Goal: Information Seeking & Learning: Check status

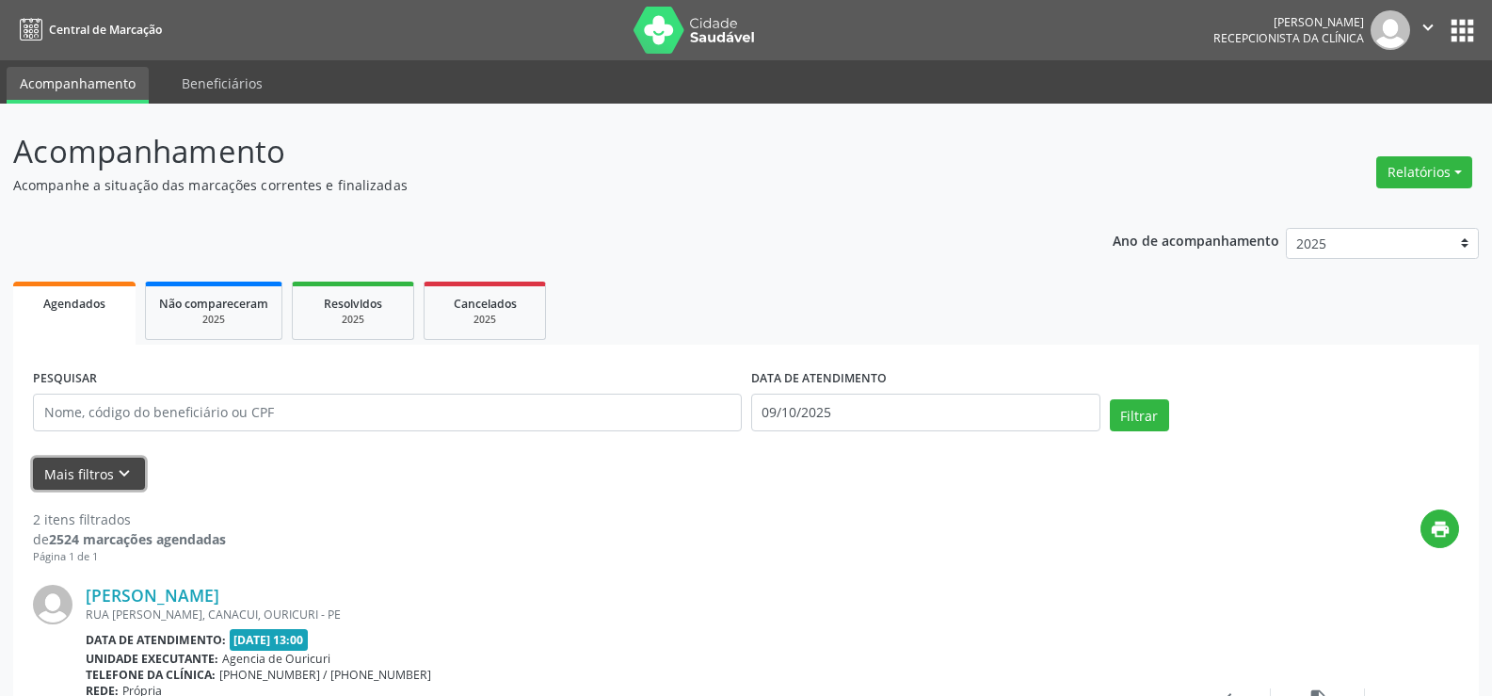
click at [132, 485] on button "Mais filtros keyboard_arrow_down" at bounding box center [89, 473] width 112 height 33
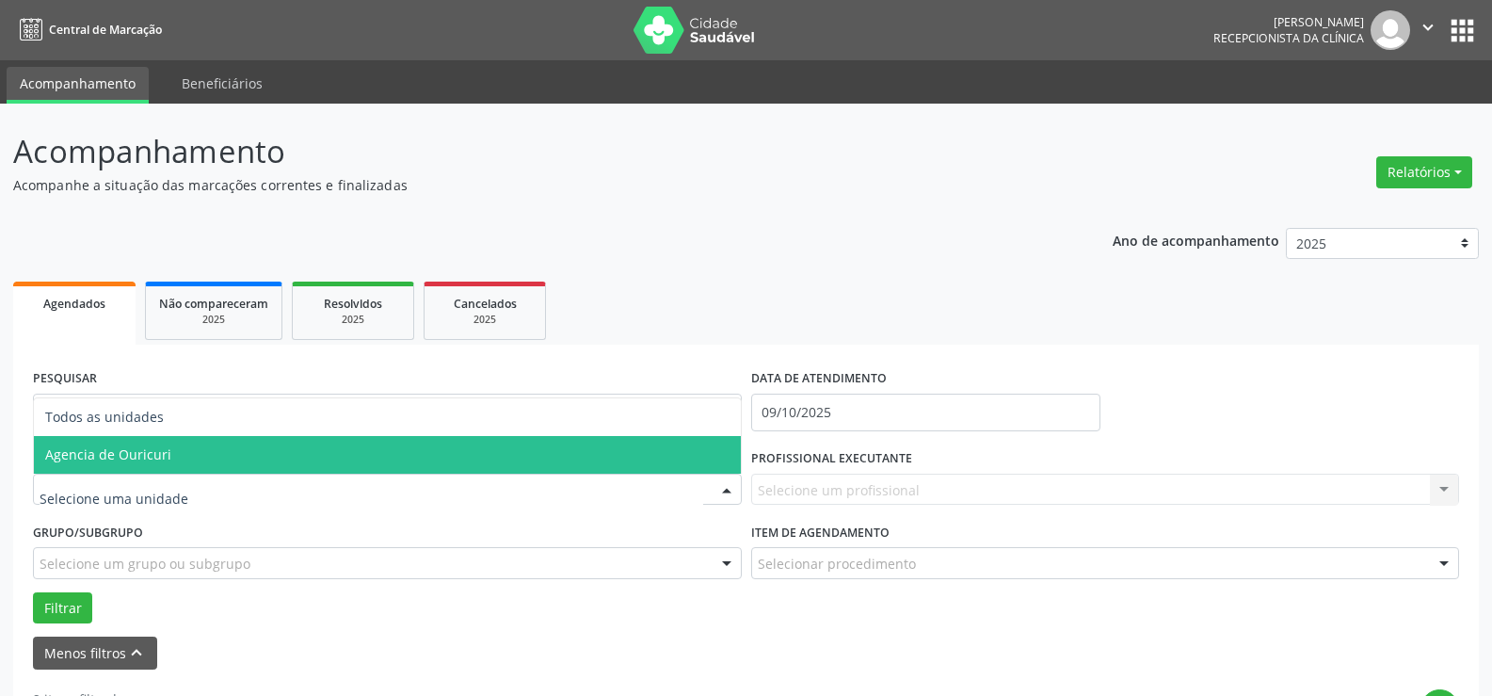
click at [179, 455] on span "Agencia de Ouricuri" at bounding box center [387, 455] width 707 height 38
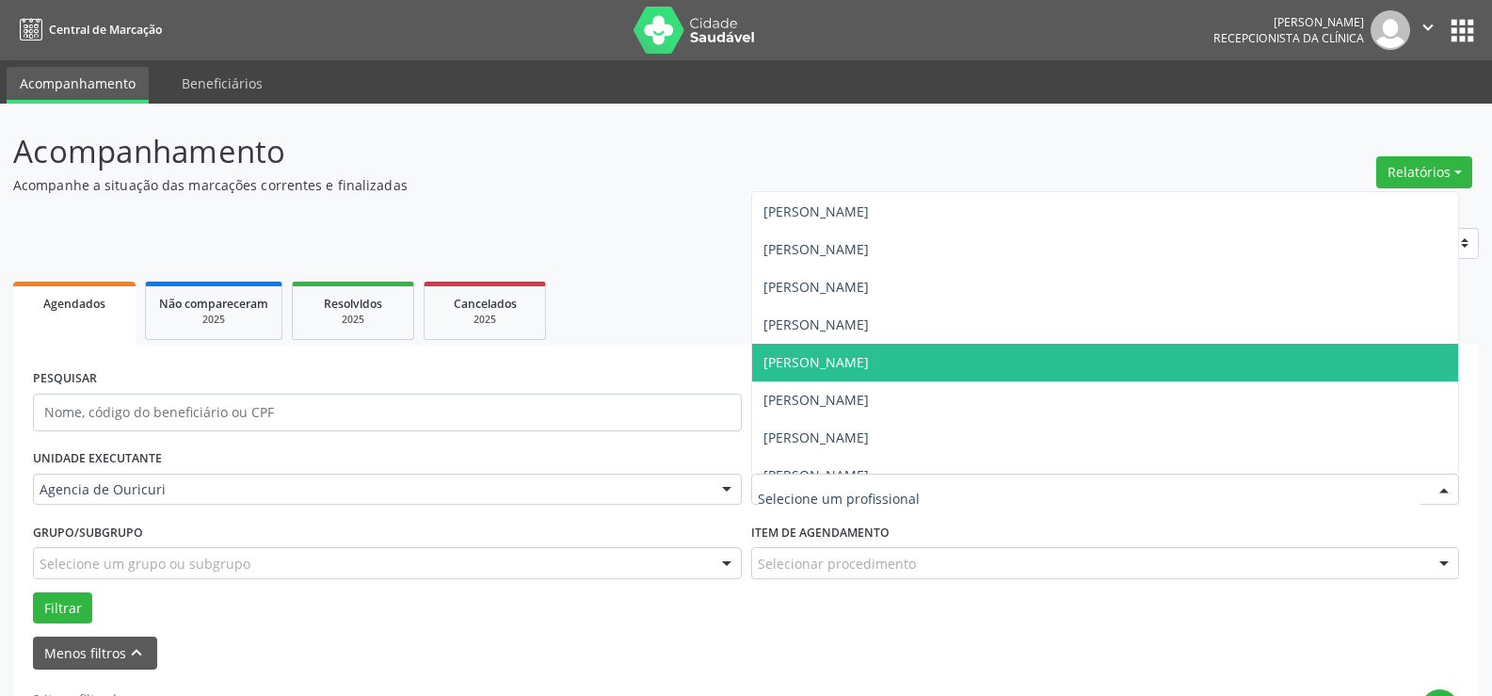
scroll to position [376, 0]
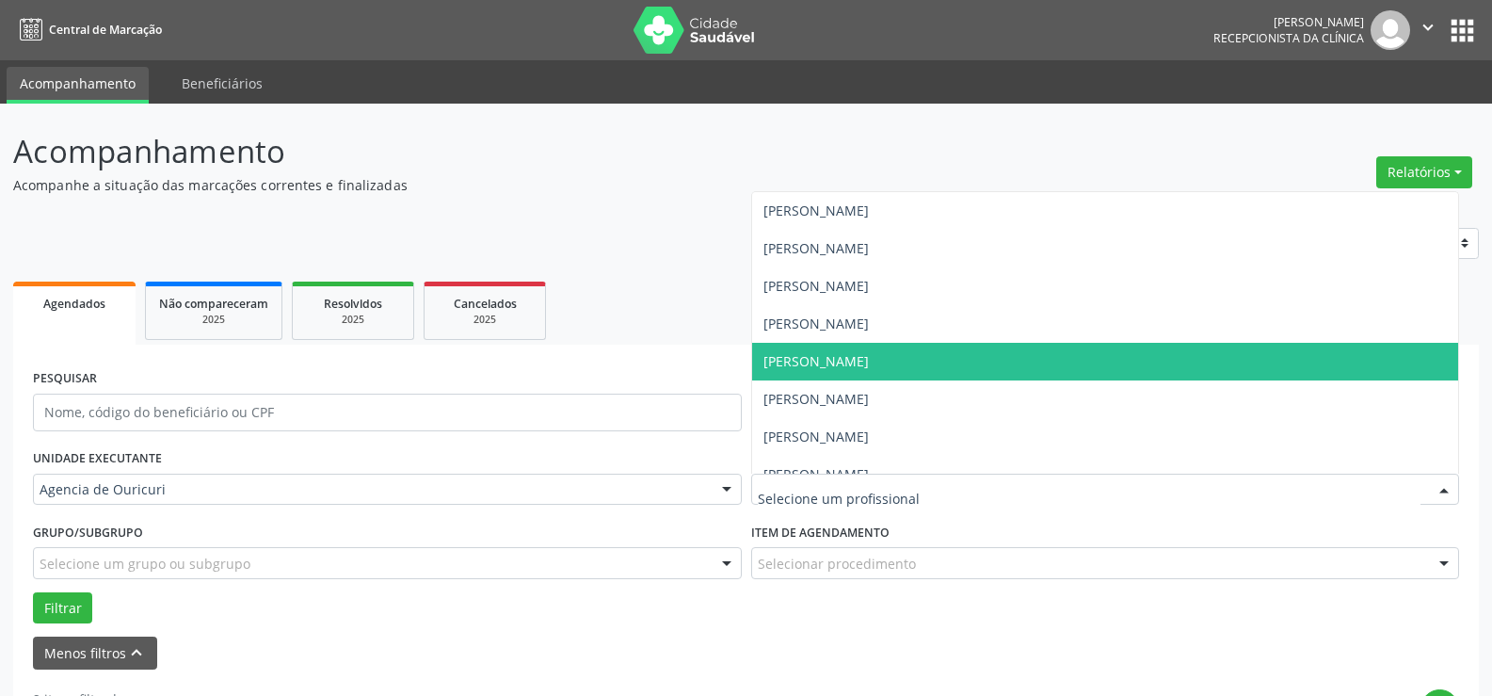
click at [862, 357] on span "[PERSON_NAME]" at bounding box center [815, 361] width 105 height 18
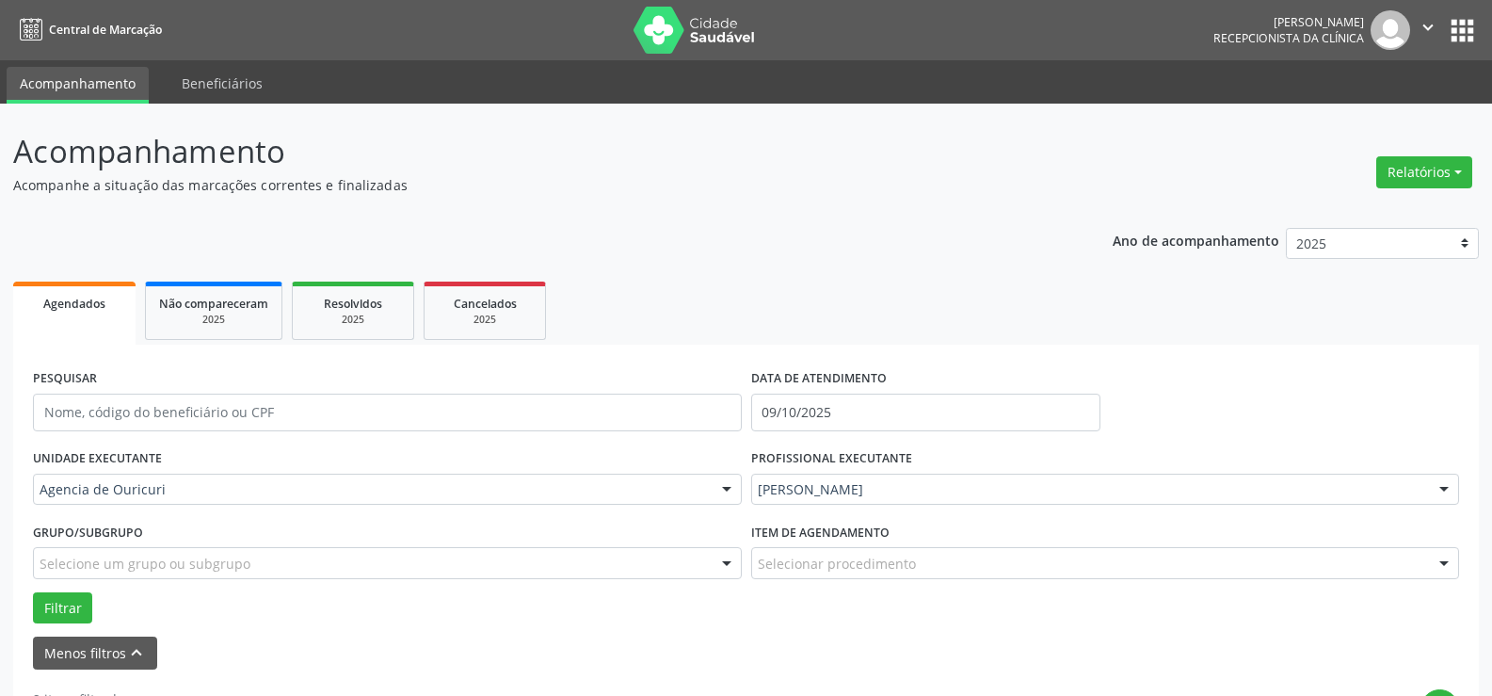
click at [934, 563] on div "Selecionar procedimento" at bounding box center [1105, 563] width 709 height 32
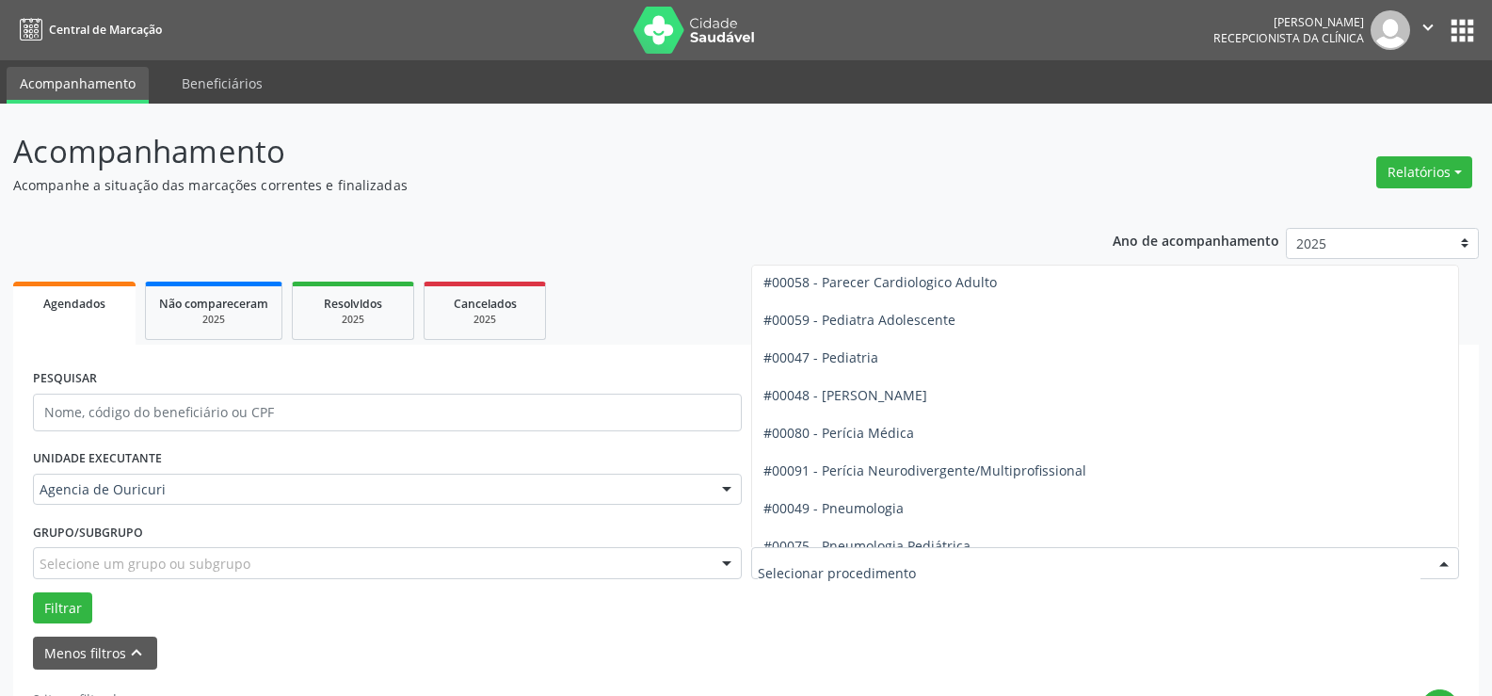
scroll to position [2824, 0]
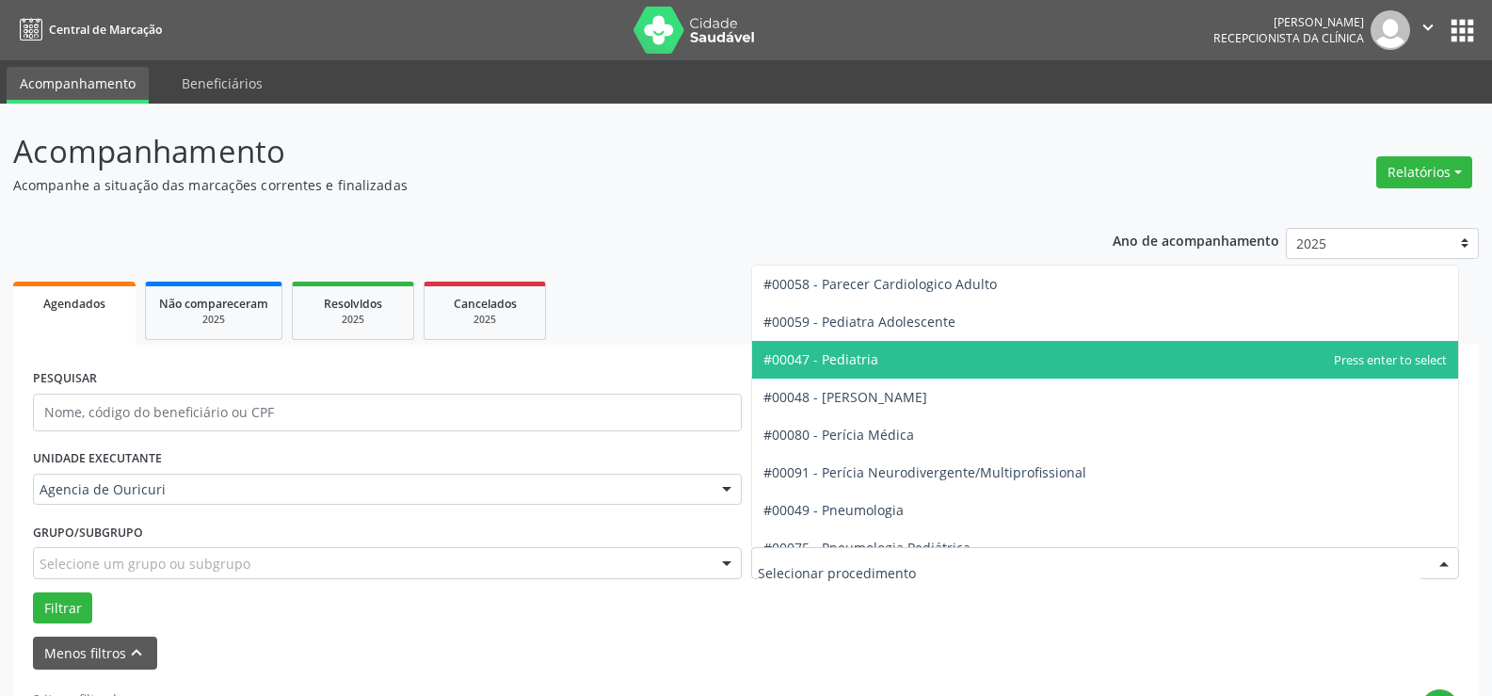
click at [886, 357] on span "#00047 - Pediatria" at bounding box center [1105, 360] width 707 height 38
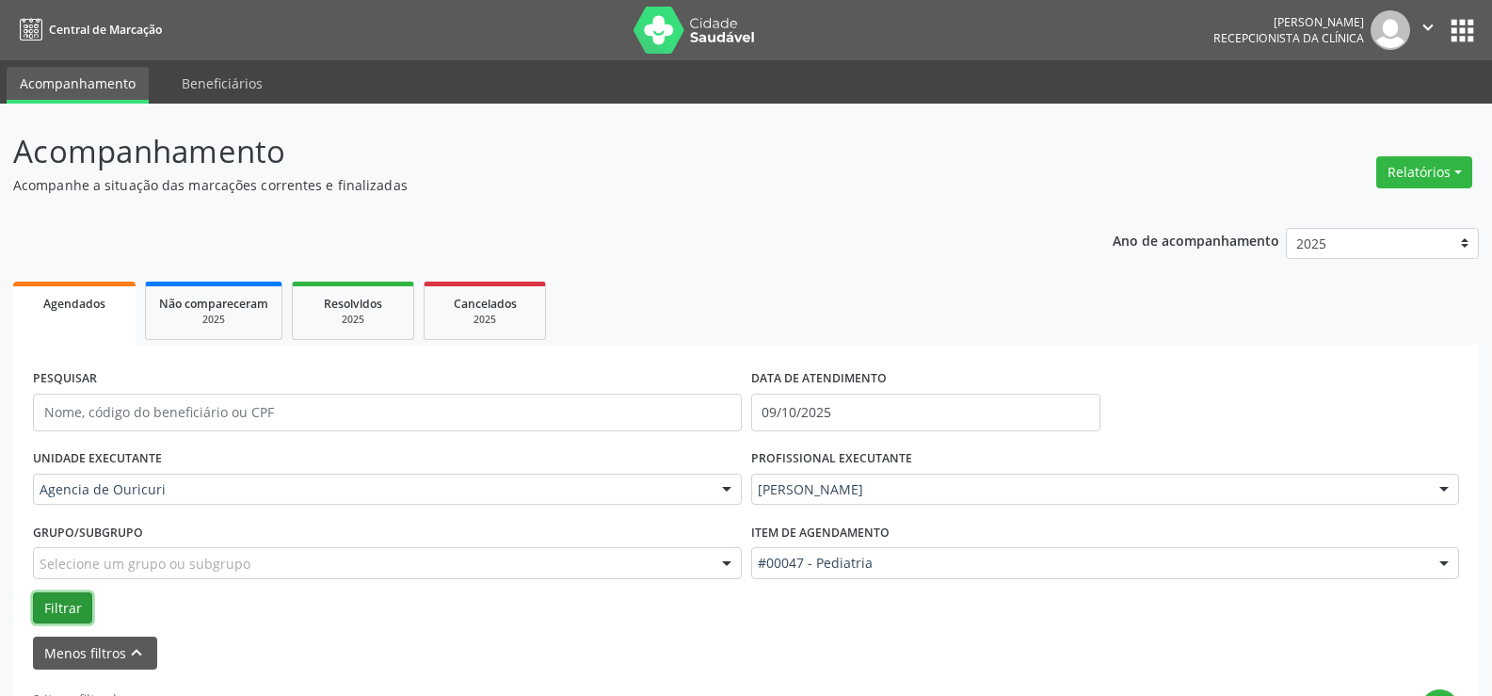
click at [85, 605] on button "Filtrar" at bounding box center [62, 608] width 59 height 32
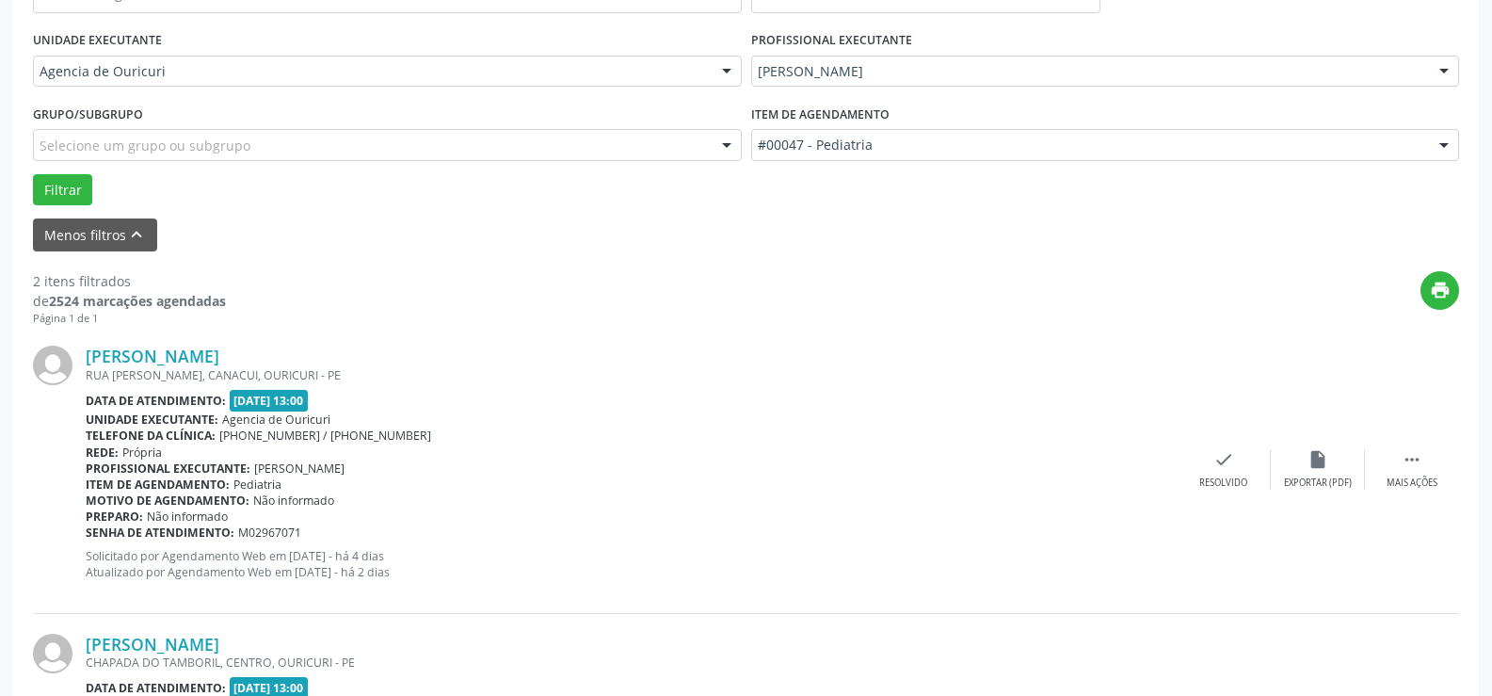
scroll to position [467, 0]
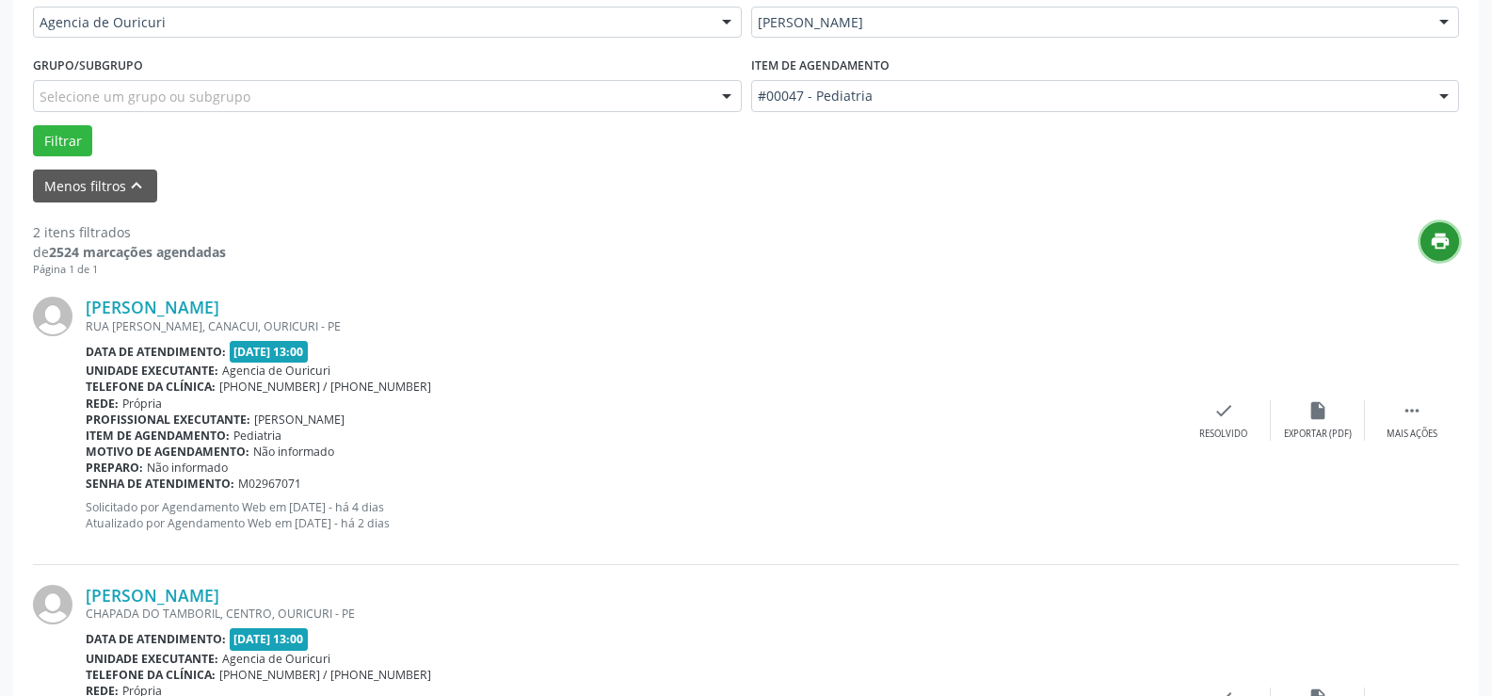
click at [1445, 248] on icon "print" at bounding box center [1440, 241] width 21 height 21
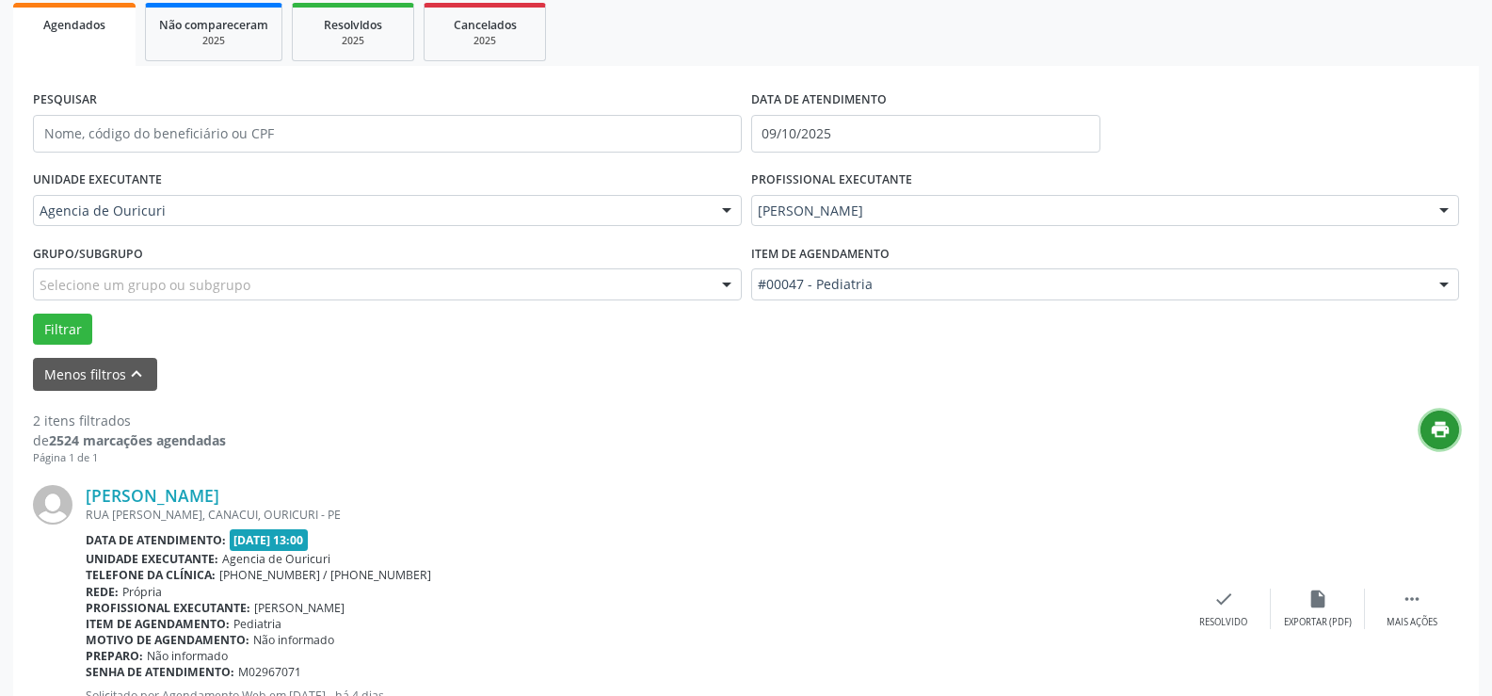
scroll to position [0, 0]
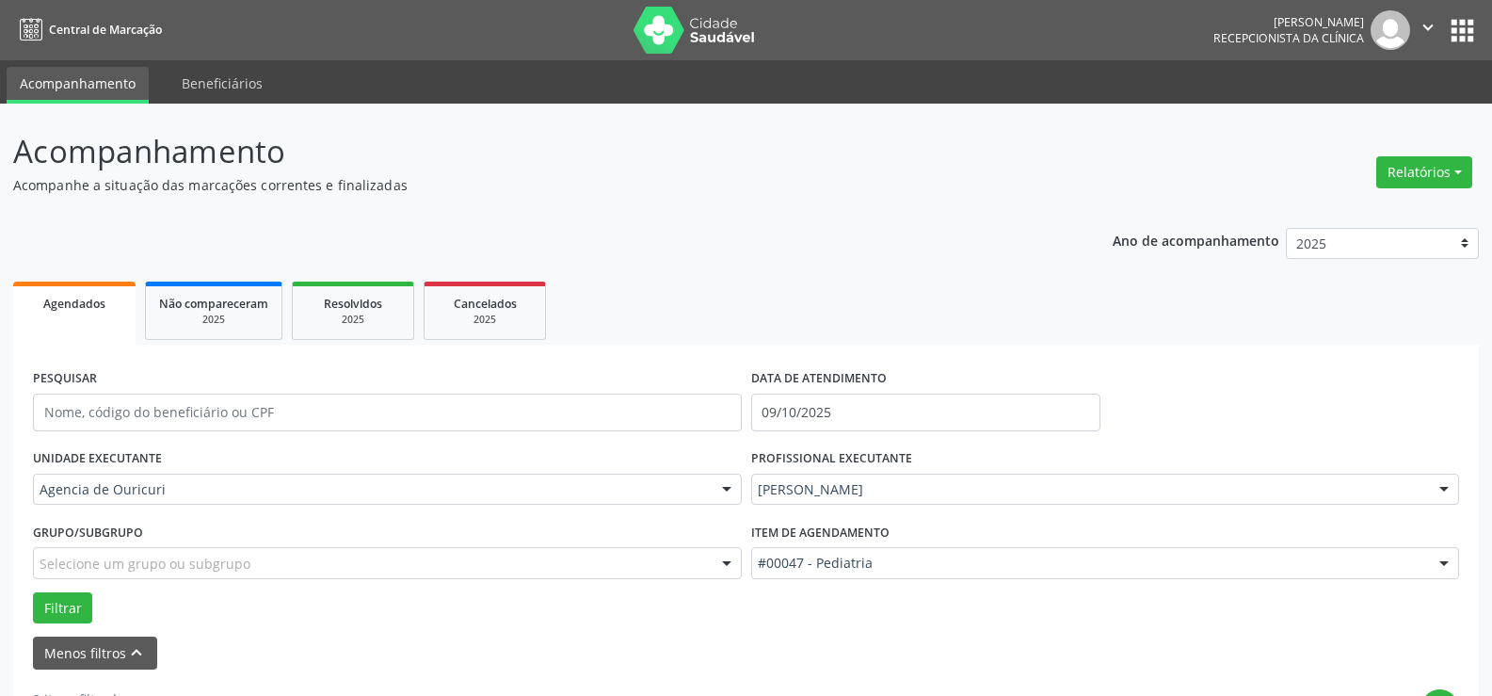
click at [841, 392] on label "DATA DE ATENDIMENTO" at bounding box center [819, 378] width 136 height 29
click at [843, 410] on input "09/10/2025" at bounding box center [925, 412] width 349 height 38
click at [841, 257] on span "14" at bounding box center [854, 260] width 37 height 37
type input "14/10/2025"
click at [841, 257] on span "14" at bounding box center [854, 260] width 37 height 37
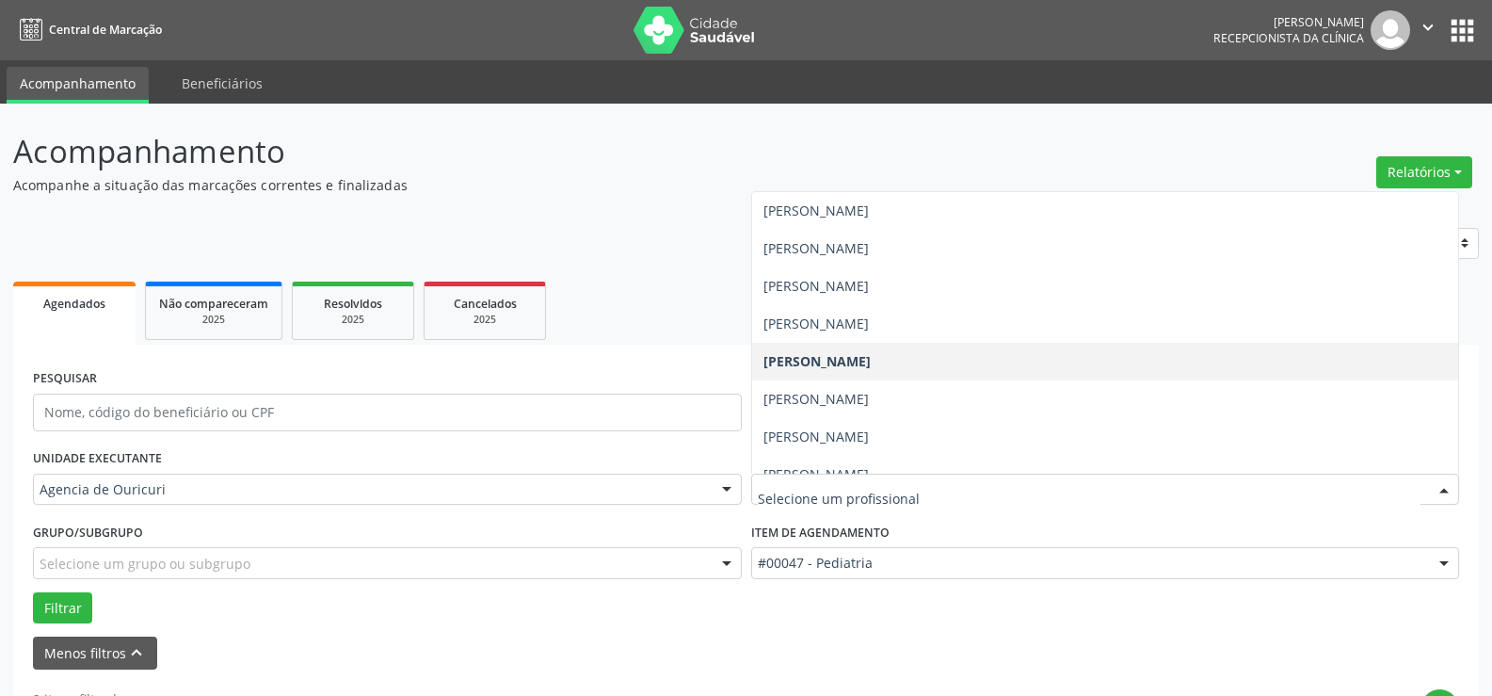
scroll to position [396, 0]
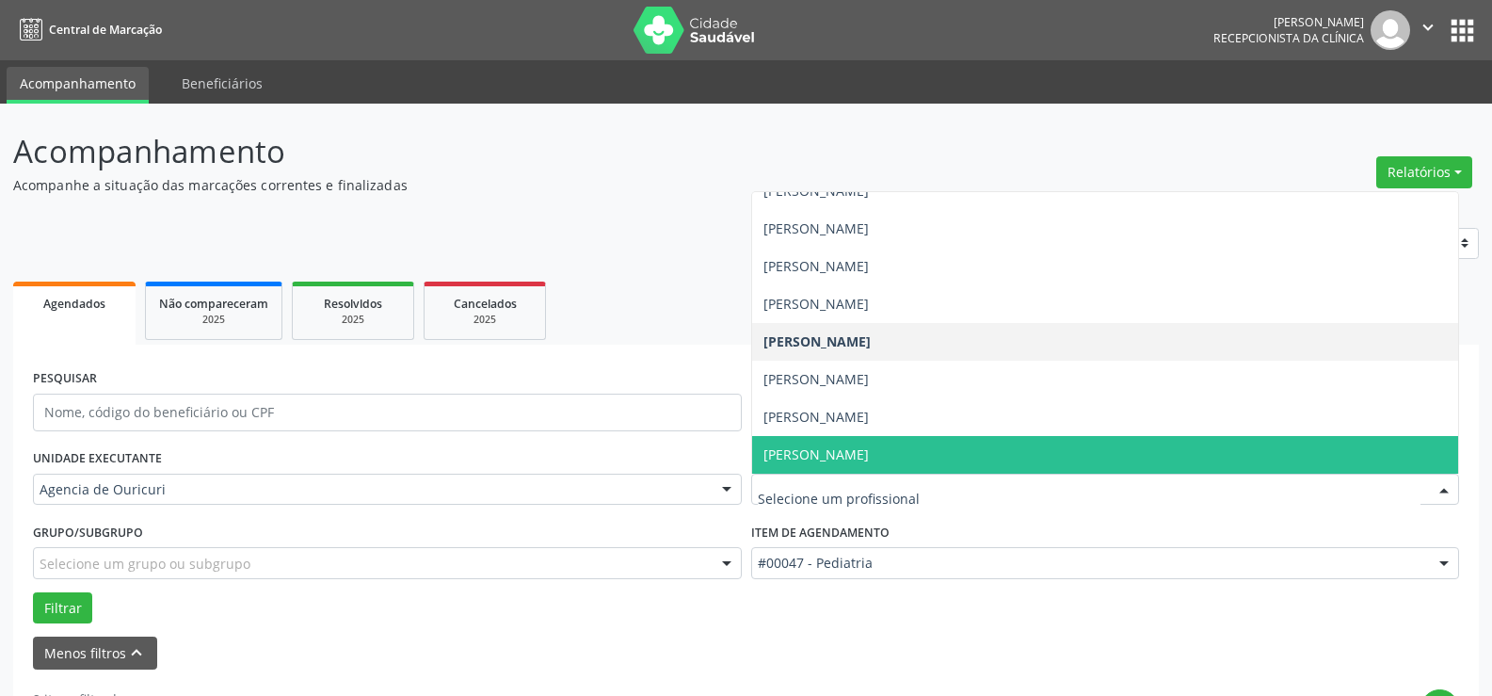
click at [821, 455] on span "[PERSON_NAME]" at bounding box center [815, 454] width 105 height 18
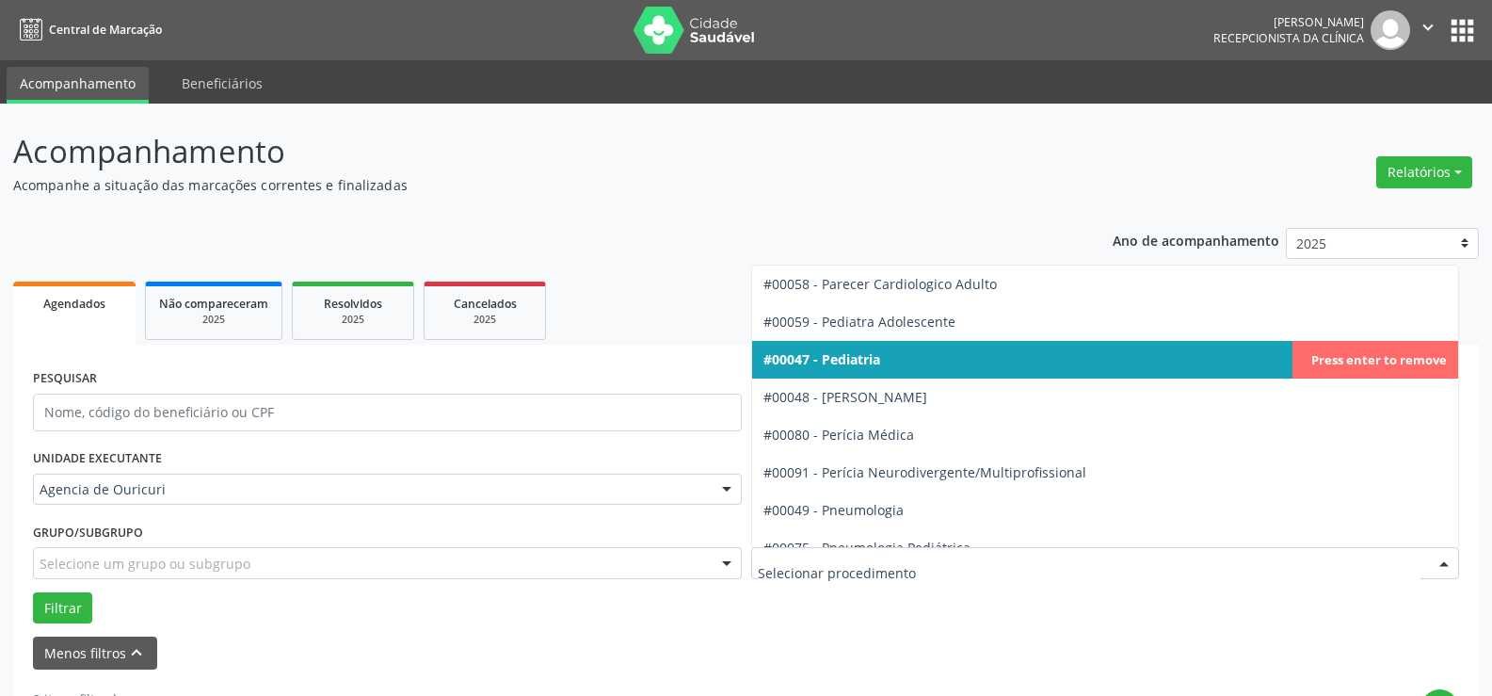
click at [843, 573] on div at bounding box center [1105, 563] width 709 height 32
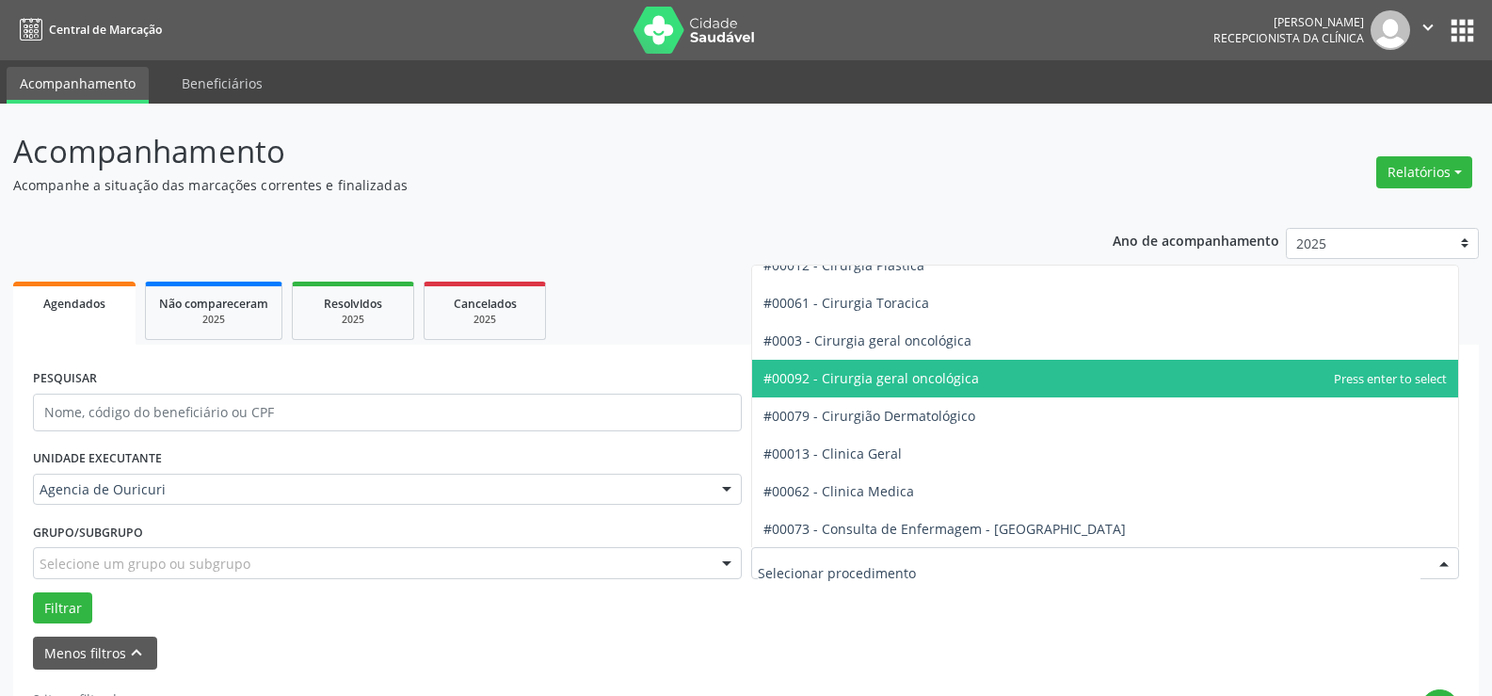
scroll to position [565, 0]
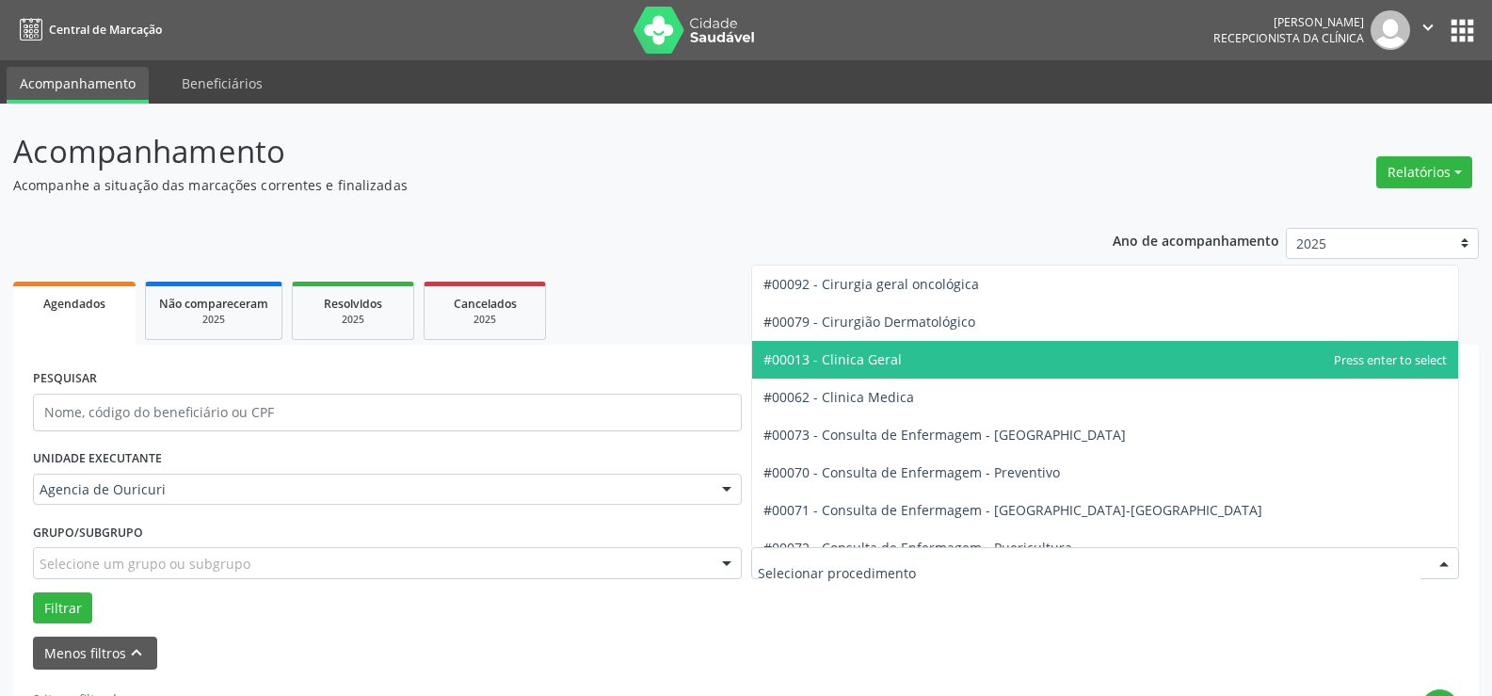
click at [912, 363] on span "#00013 - Clinica Geral" at bounding box center [1105, 360] width 707 height 38
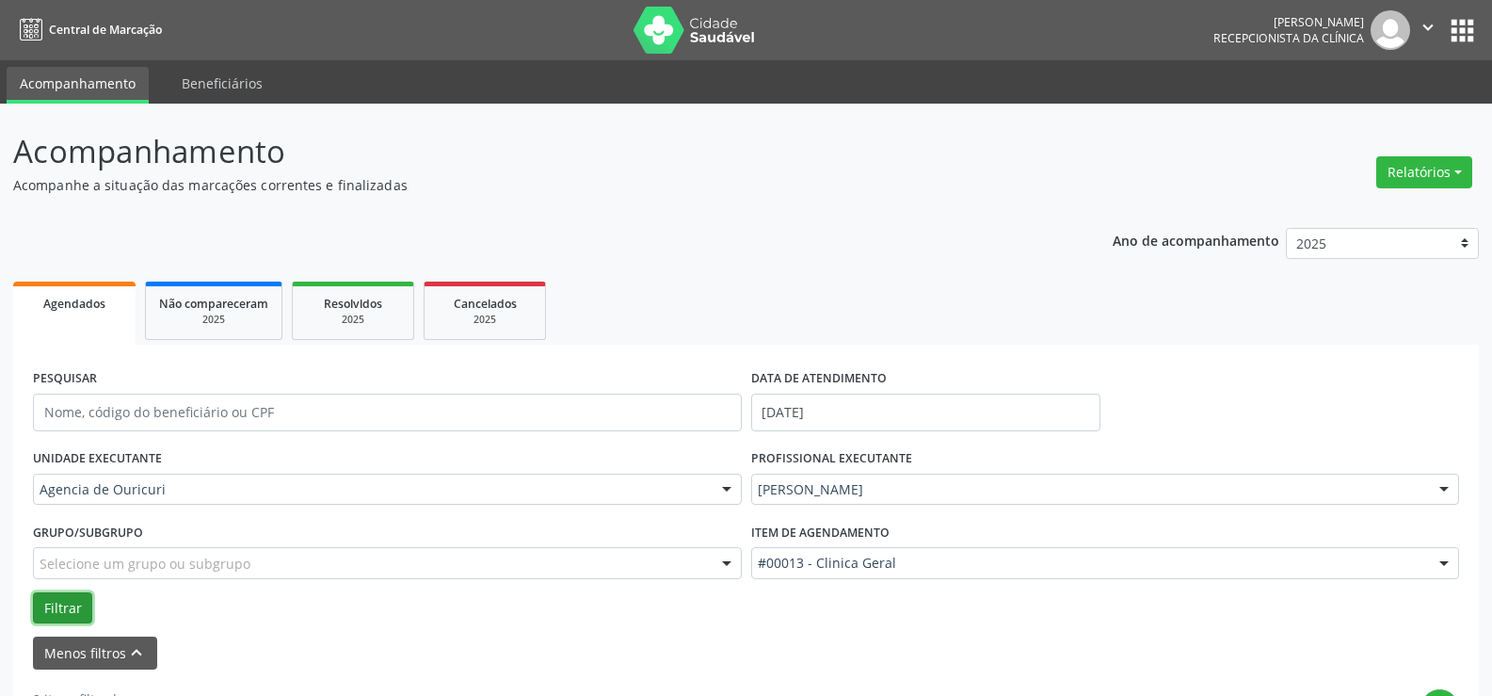
click at [62, 600] on button "Filtrar" at bounding box center [62, 608] width 59 height 32
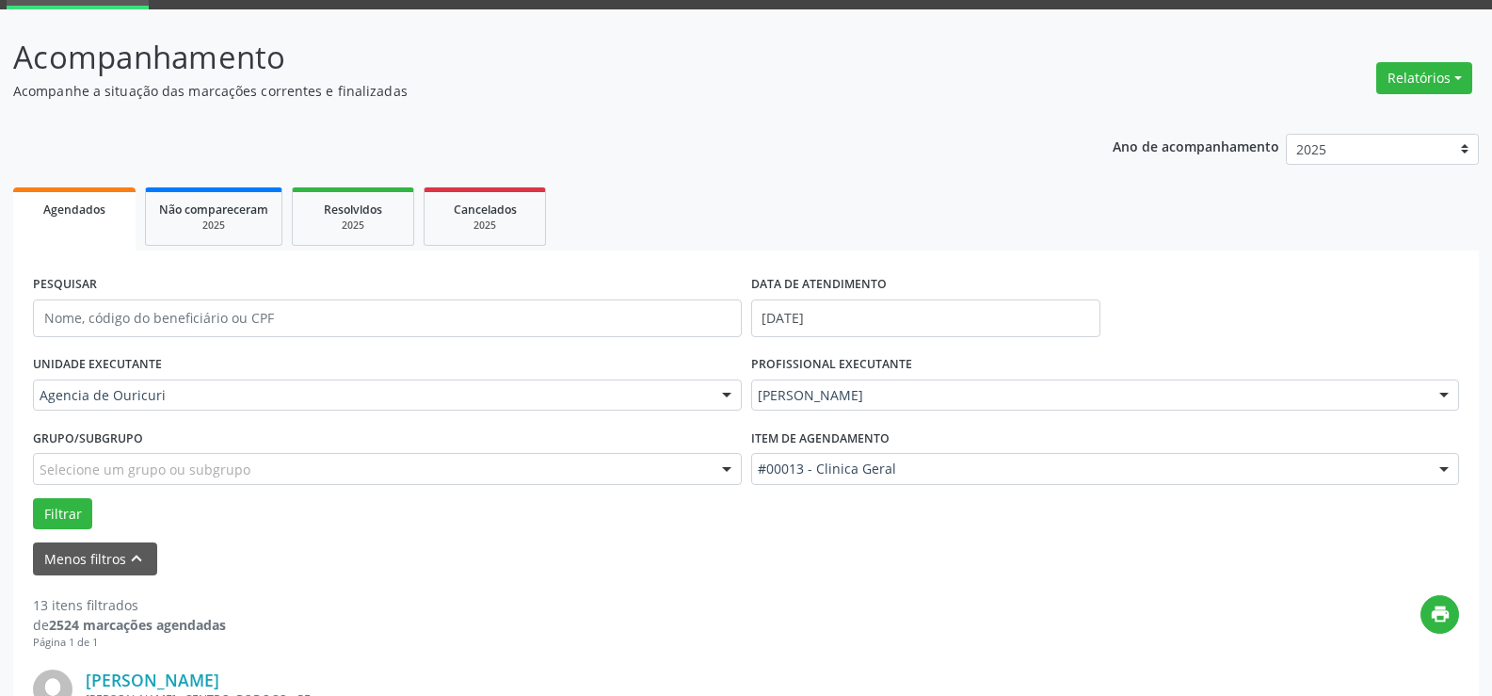
scroll to position [0, 0]
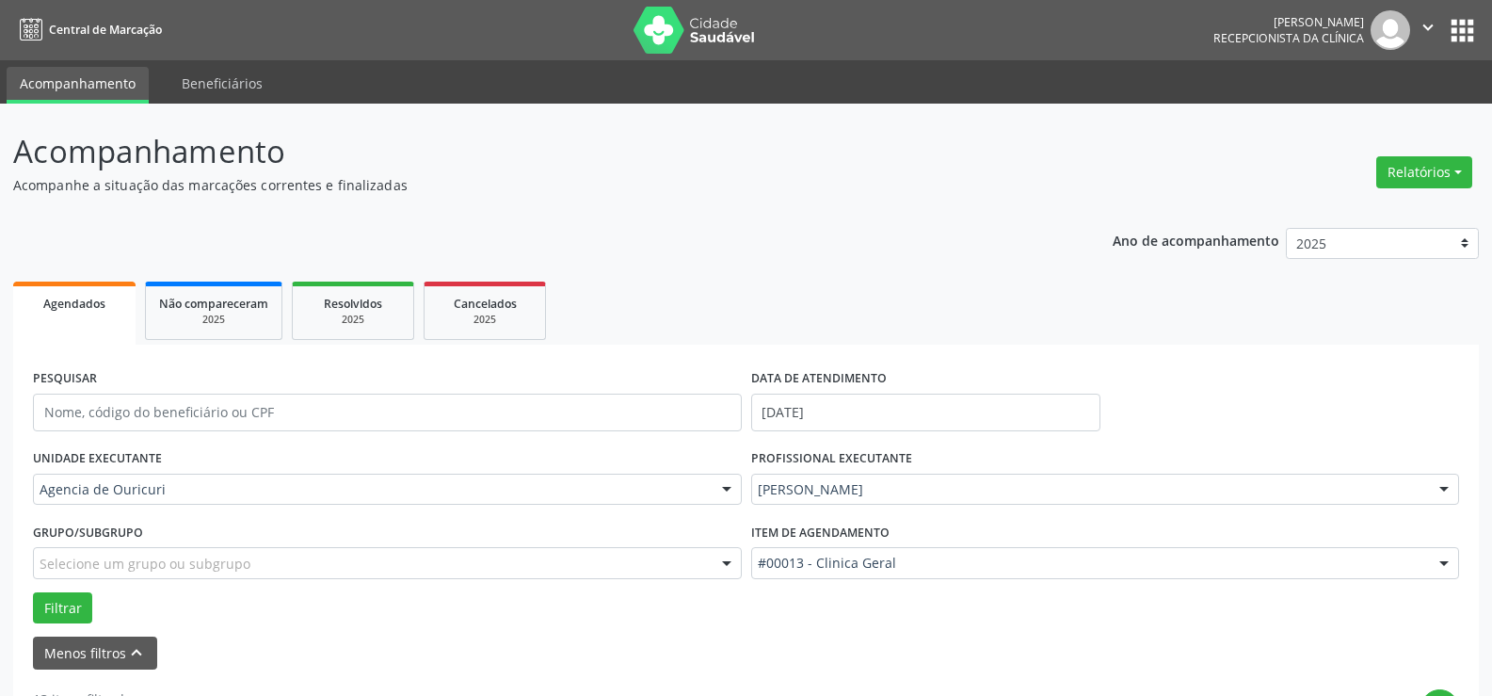
click at [860, 381] on label "DATA DE ATENDIMENTO" at bounding box center [819, 378] width 136 height 29
drag, startPoint x: 859, startPoint y: 381, endPoint x: 858, endPoint y: 405, distance: 23.5
click at [858, 383] on label "DATA DE ATENDIMENTO" at bounding box center [819, 378] width 136 height 29
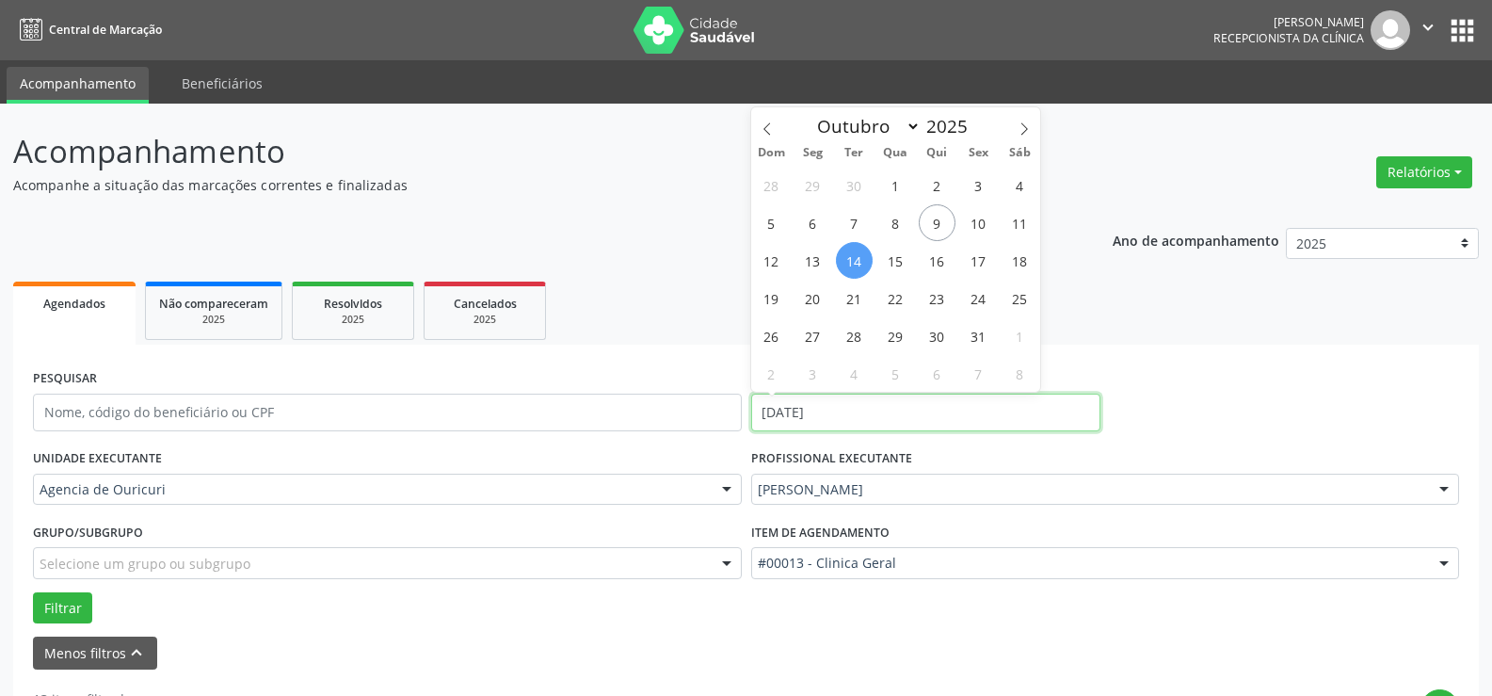
click at [860, 410] on input "14/10/2025" at bounding box center [925, 412] width 349 height 38
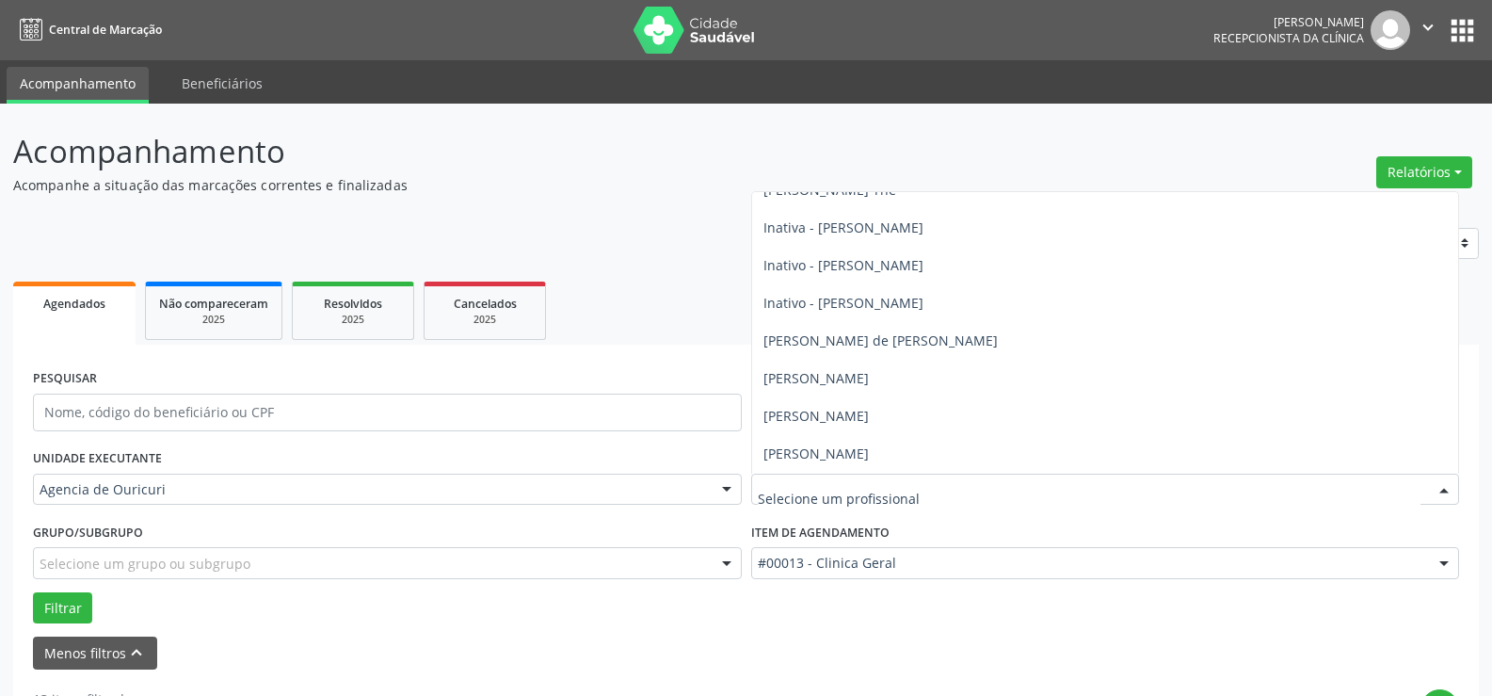
scroll to position [208, 0]
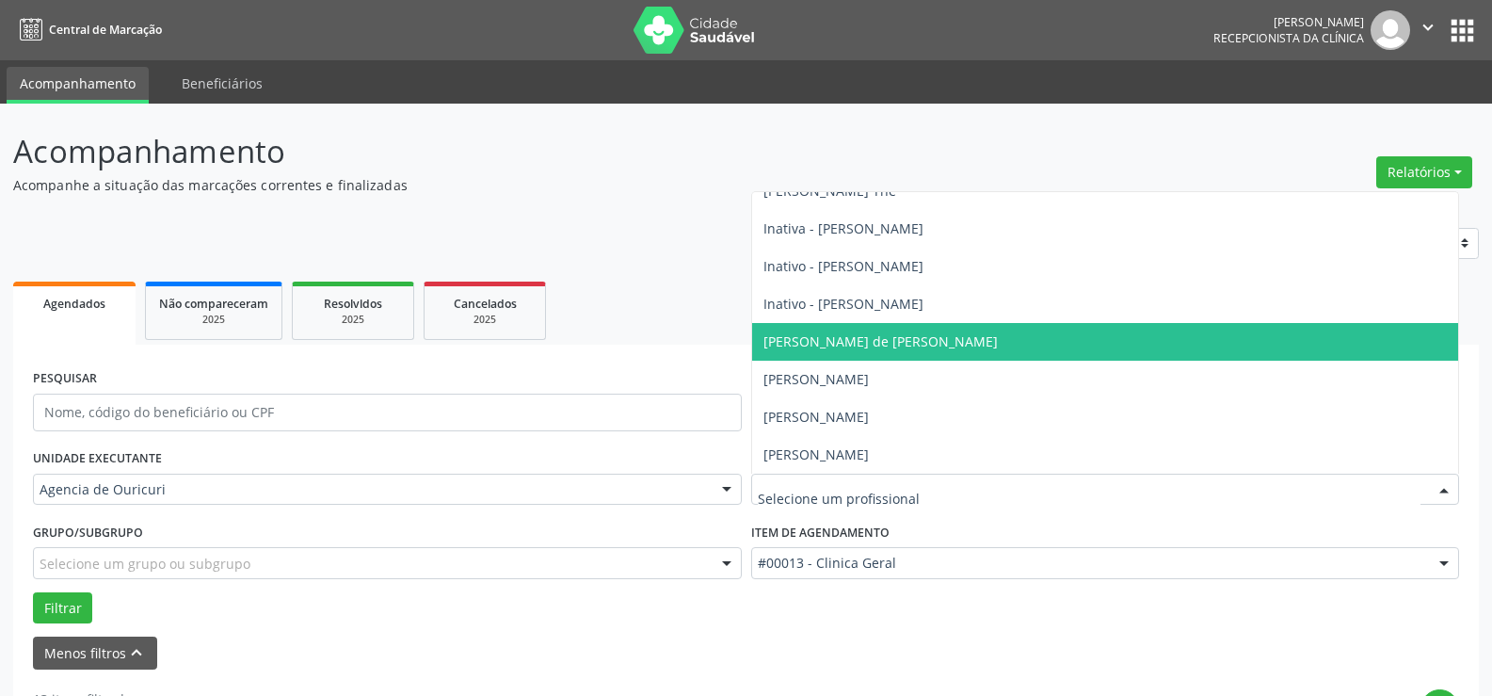
click at [918, 351] on span "[PERSON_NAME] de [PERSON_NAME]" at bounding box center [1105, 342] width 707 height 38
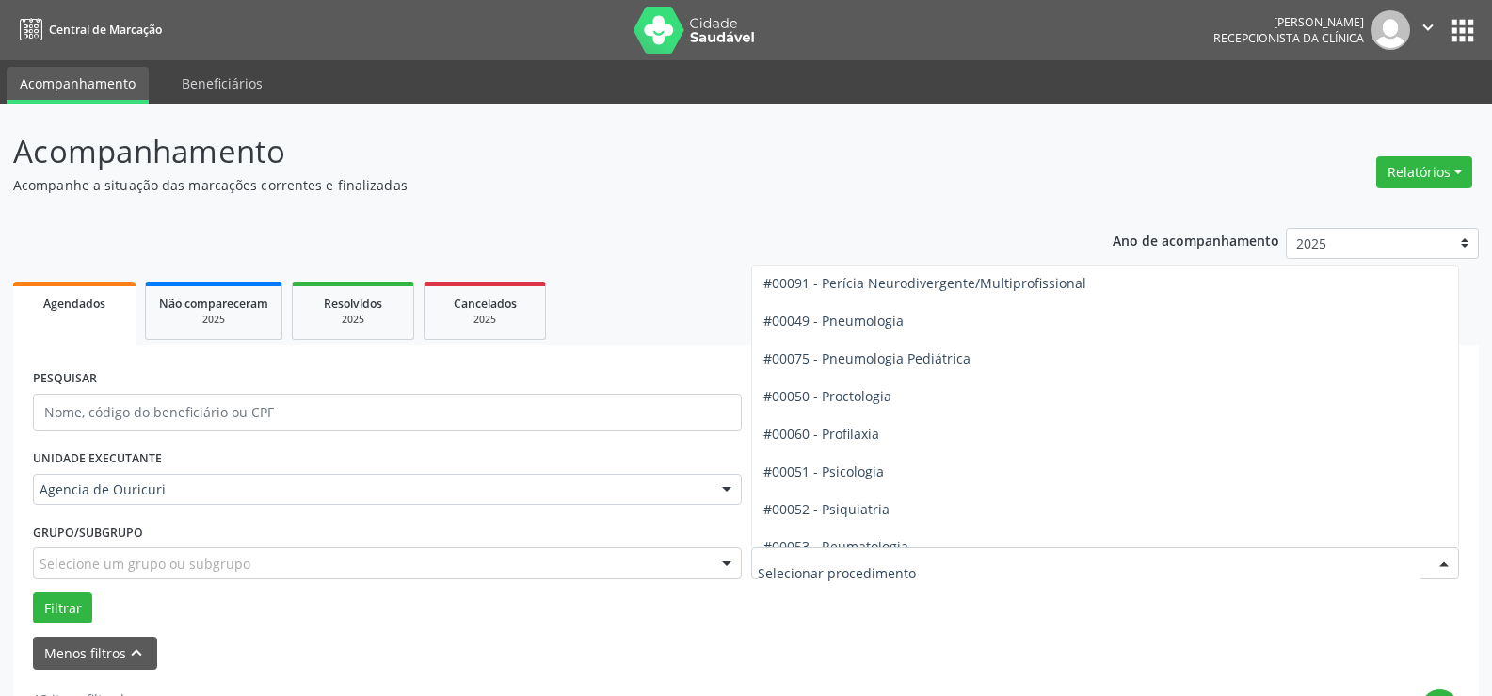
scroll to position [3106, 0]
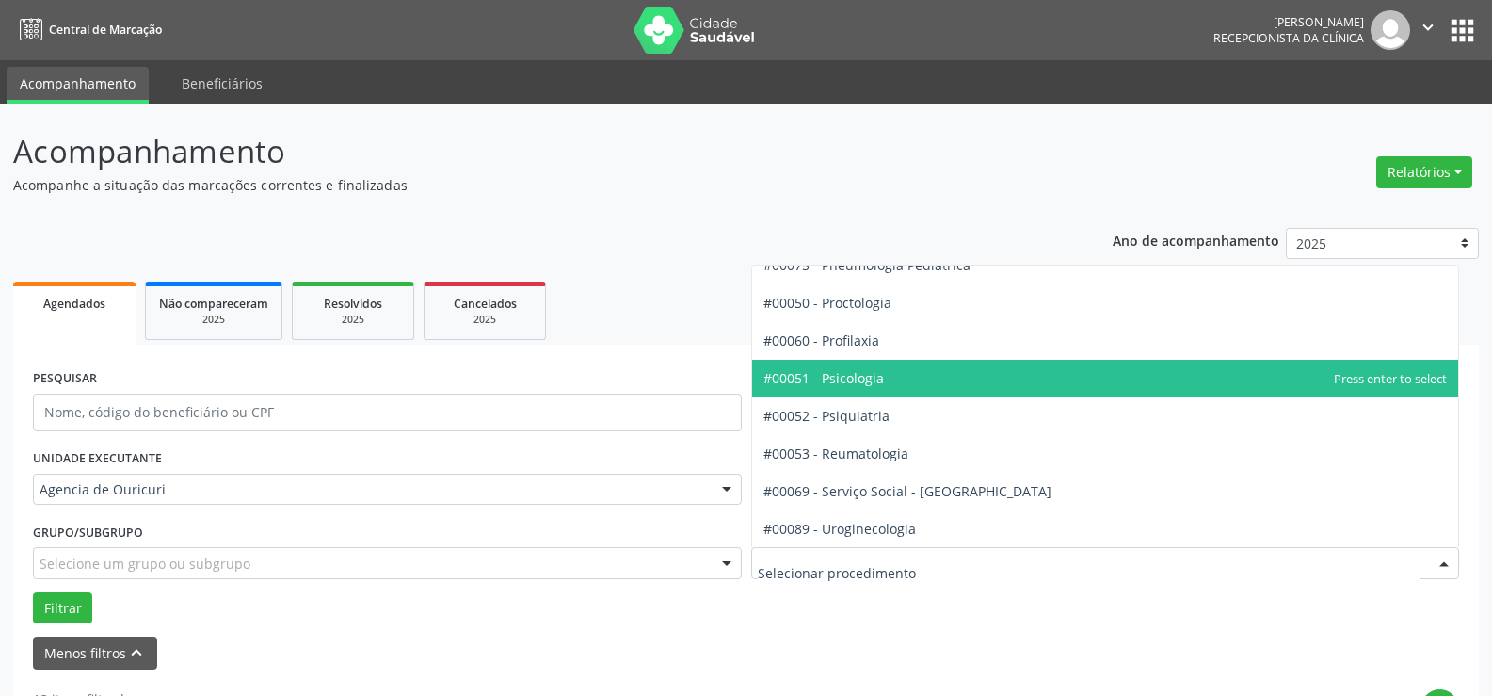
click at [899, 377] on span "#00051 - Psicologia" at bounding box center [1105, 379] width 707 height 38
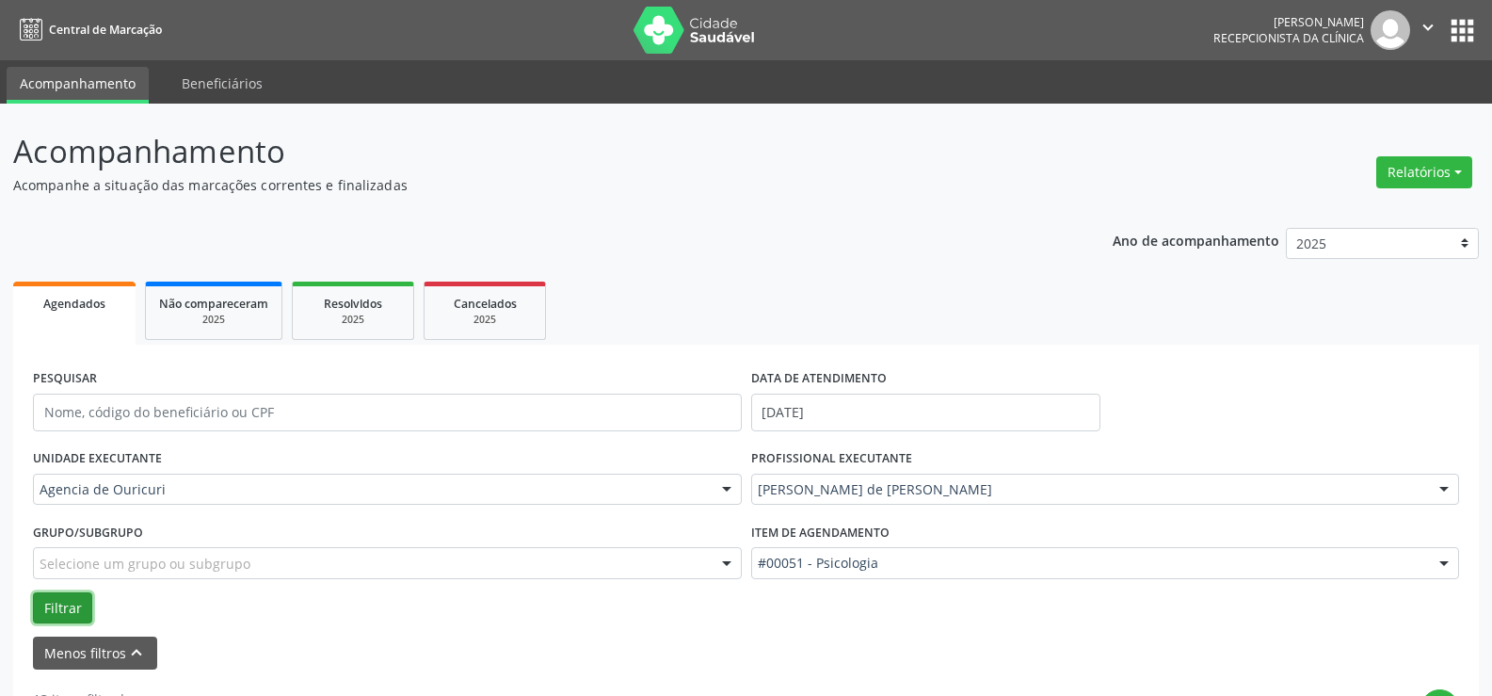
click at [88, 610] on button "Filtrar" at bounding box center [62, 608] width 59 height 32
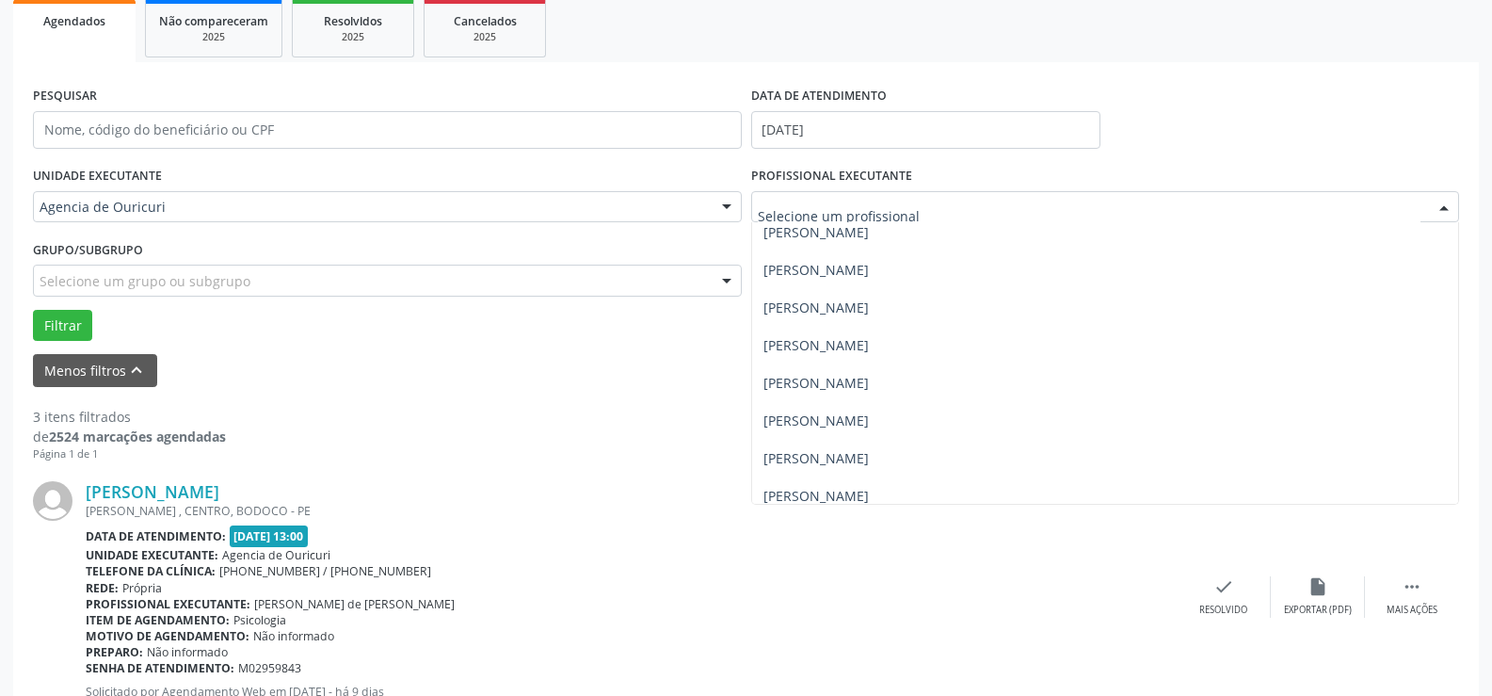
scroll to position [396, 0]
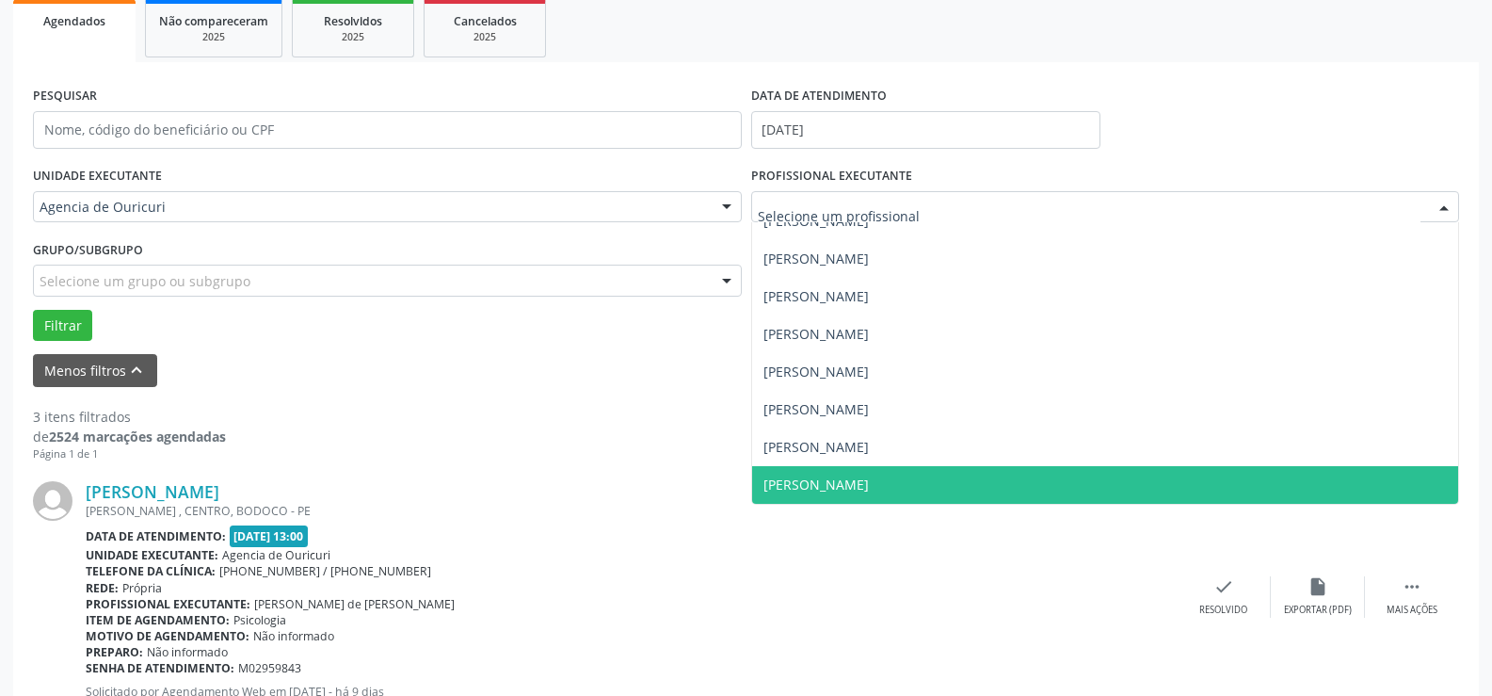
click at [838, 499] on span "[PERSON_NAME]" at bounding box center [1105, 485] width 707 height 38
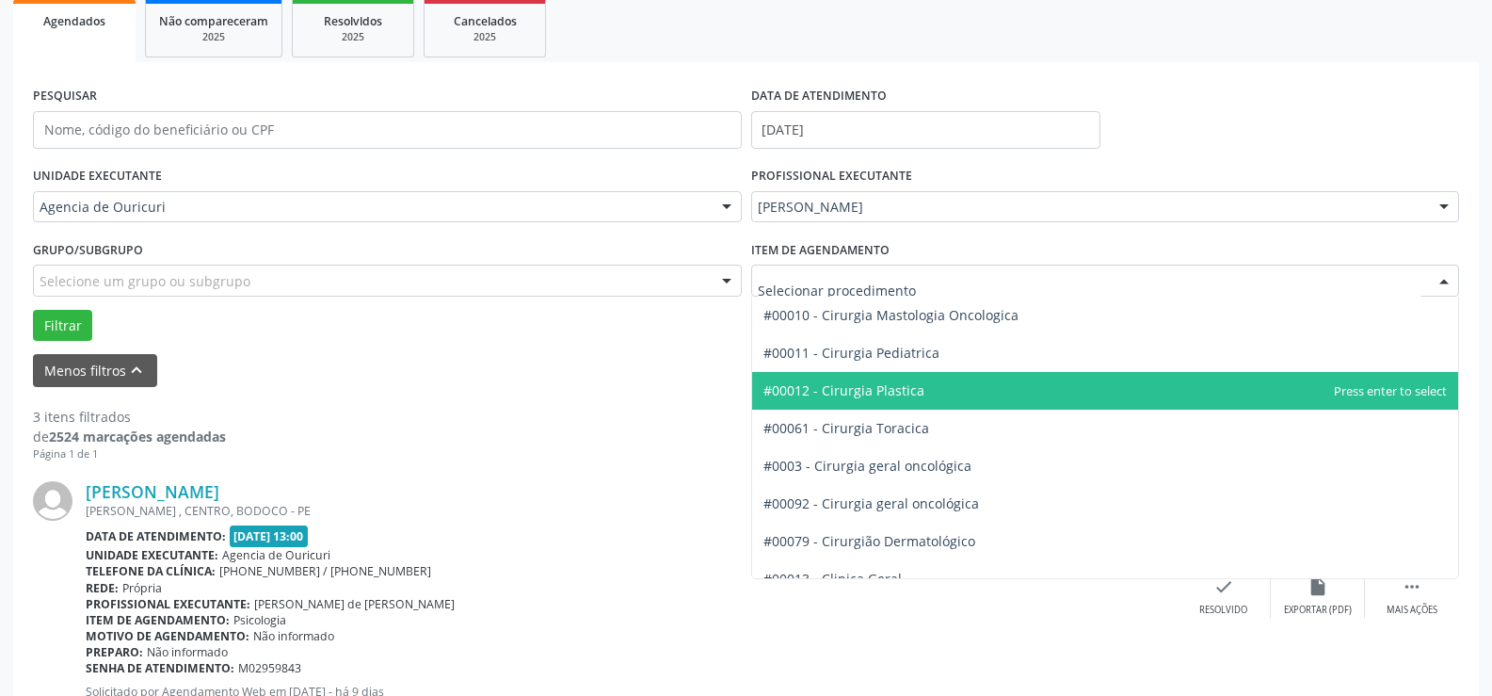
scroll to position [471, 0]
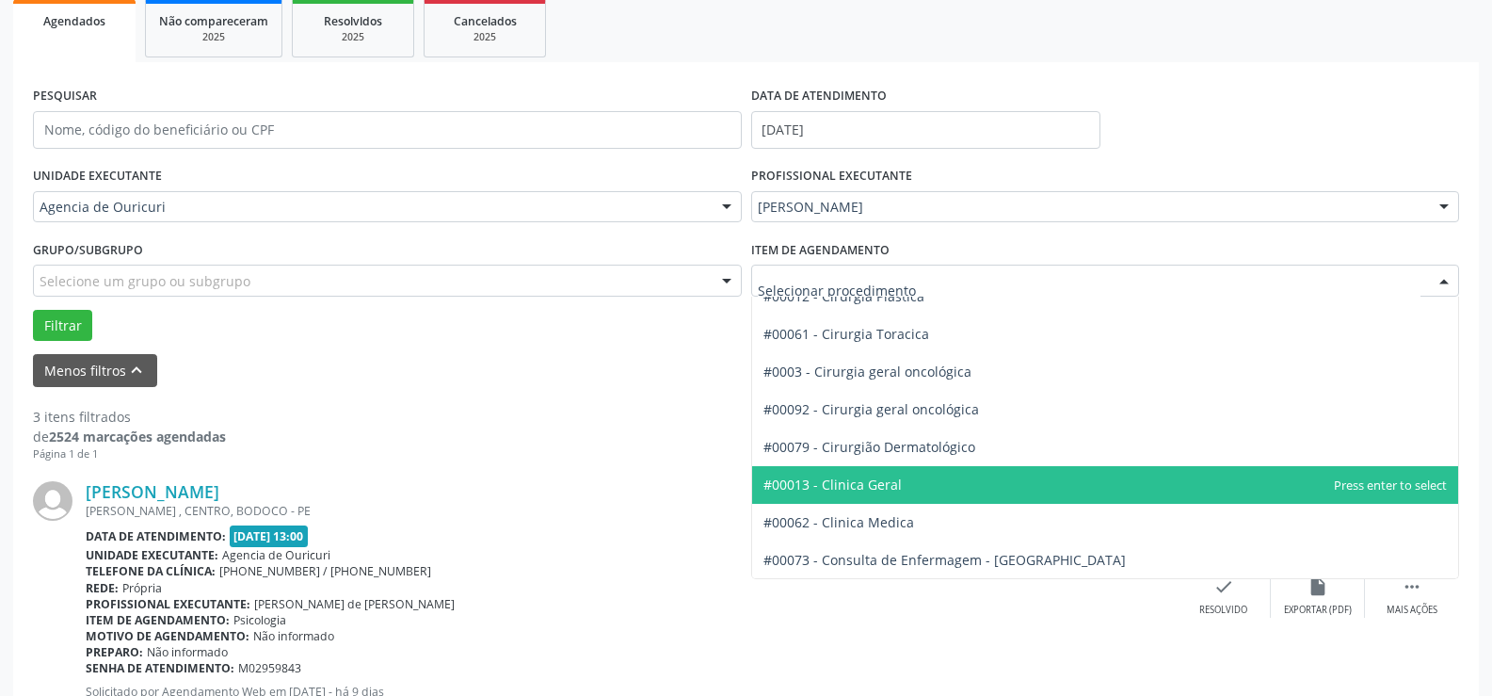
click at [867, 491] on span "#00013 - Clinica Geral" at bounding box center [832, 484] width 138 height 18
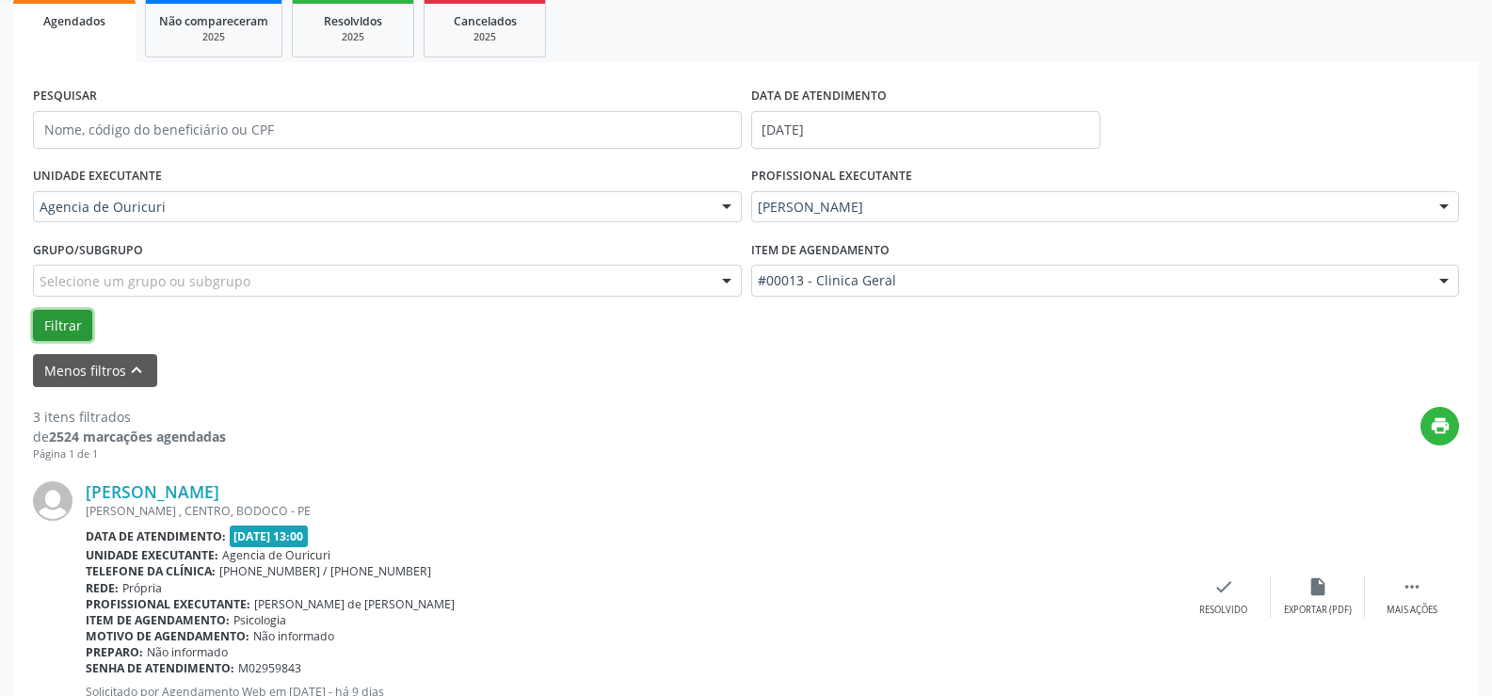
click at [72, 332] on button "Filtrar" at bounding box center [62, 326] width 59 height 32
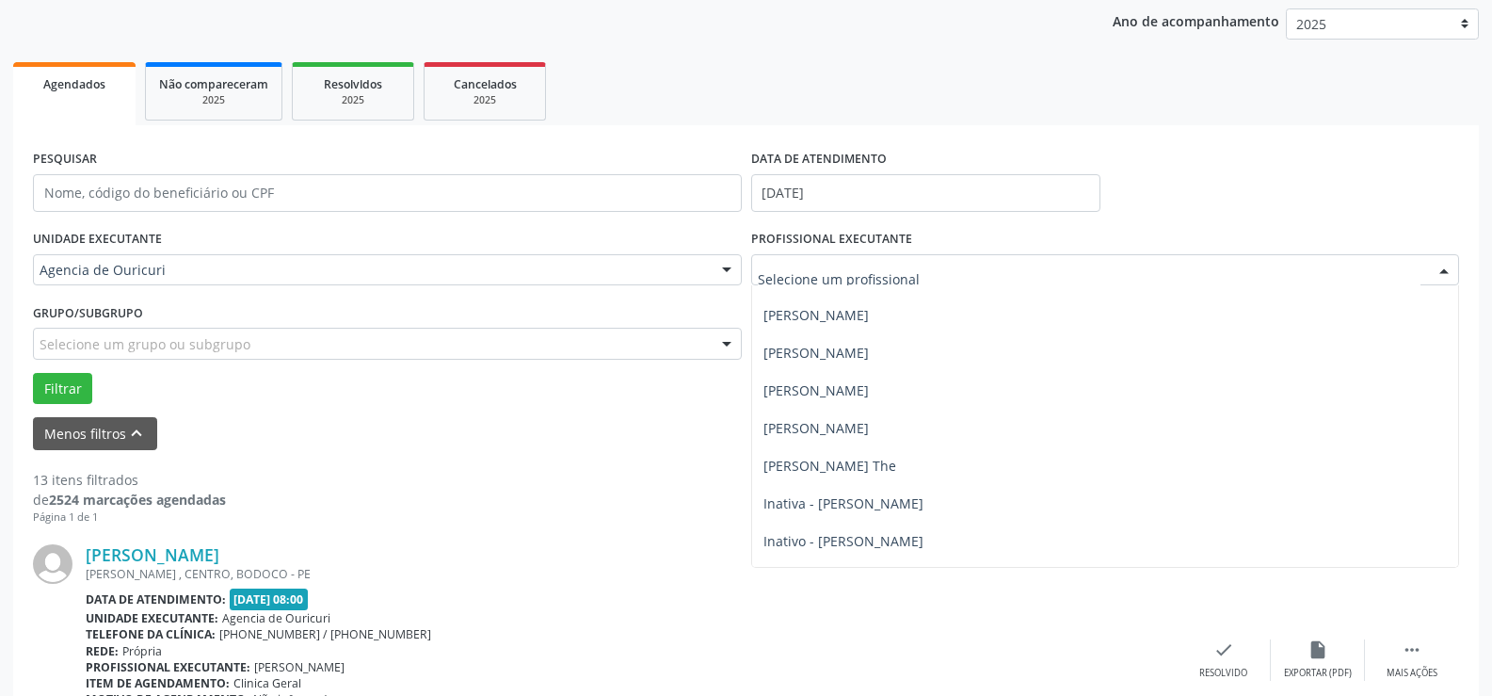
scroll to position [0, 0]
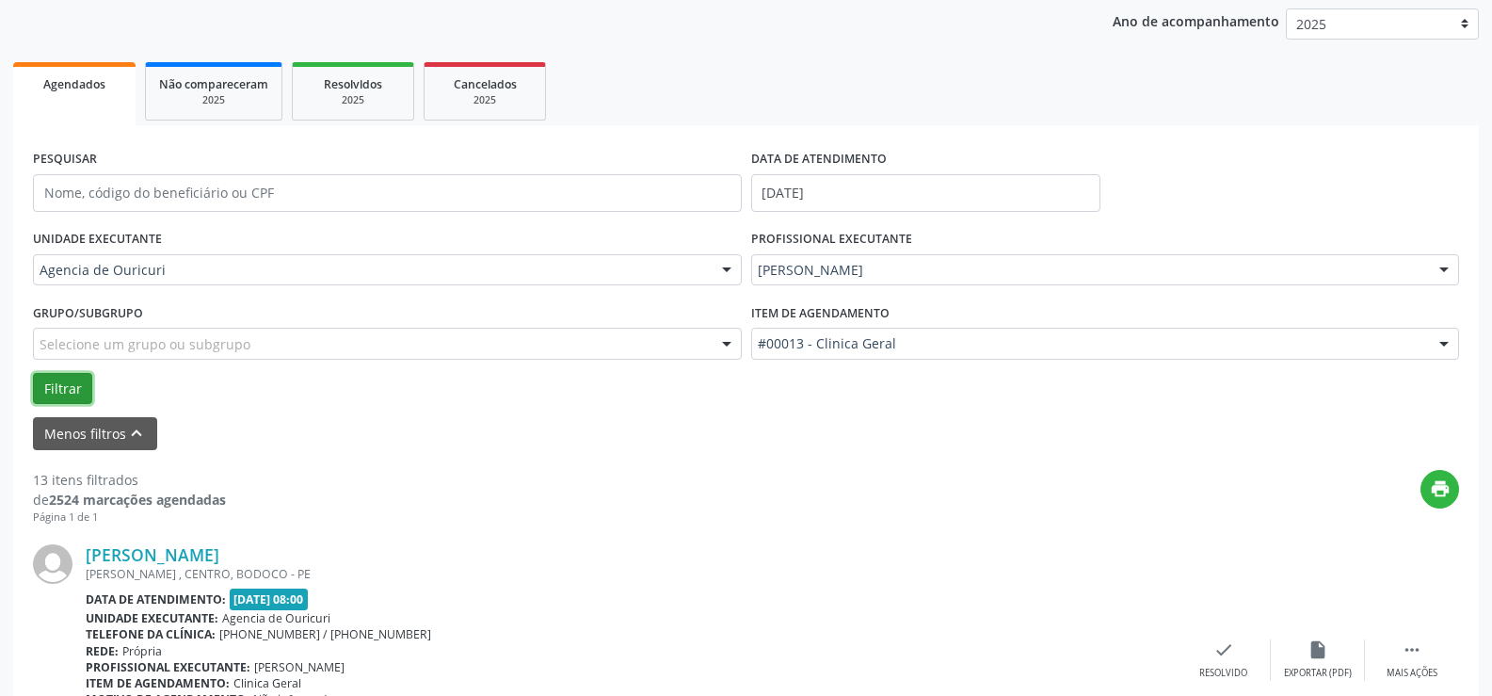
click at [36, 394] on button "Filtrar" at bounding box center [62, 389] width 59 height 32
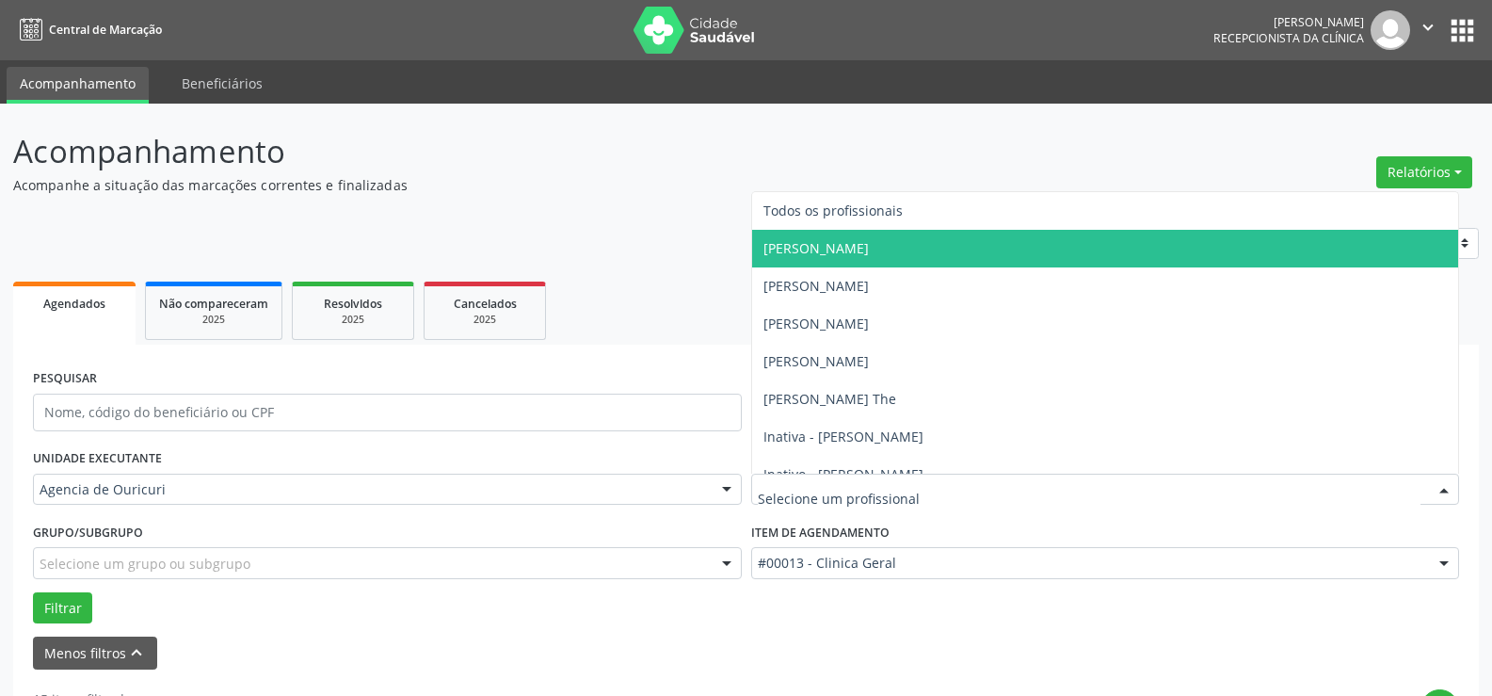
click at [851, 489] on input "text" at bounding box center [1090, 499] width 664 height 38
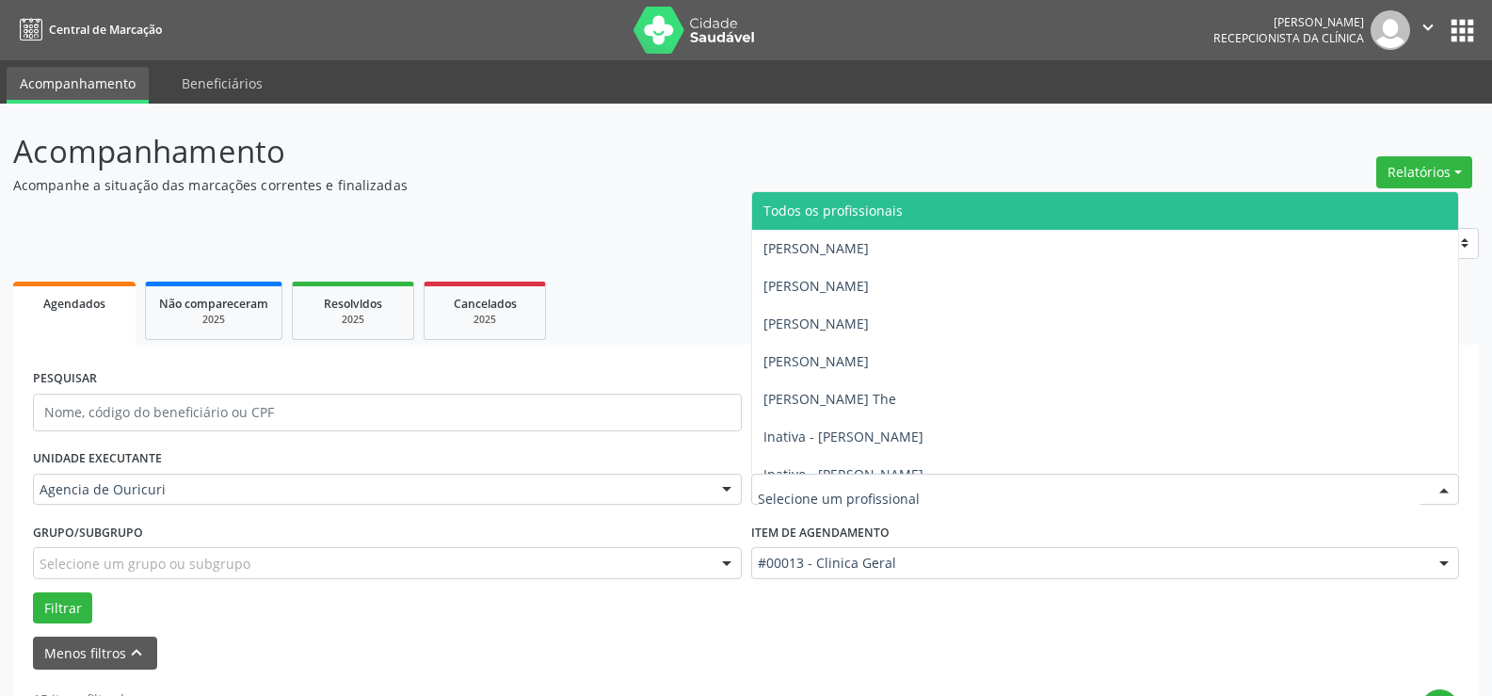
click at [1065, 144] on header "Acompanhamento Acompanhe a situação das marcações correntes e finalizadas Relat…" at bounding box center [746, 161] width 1466 height 67
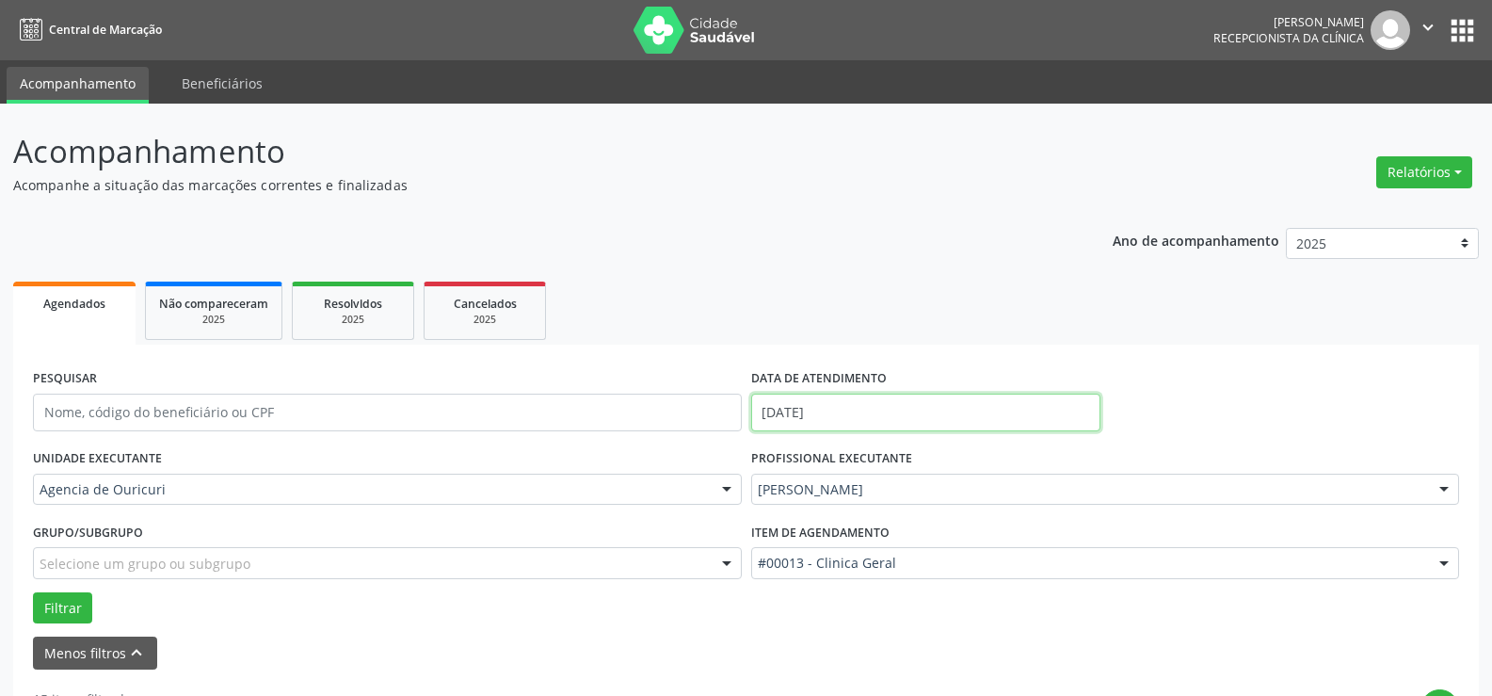
click at [890, 398] on input "14/10/2025" at bounding box center [925, 412] width 349 height 38
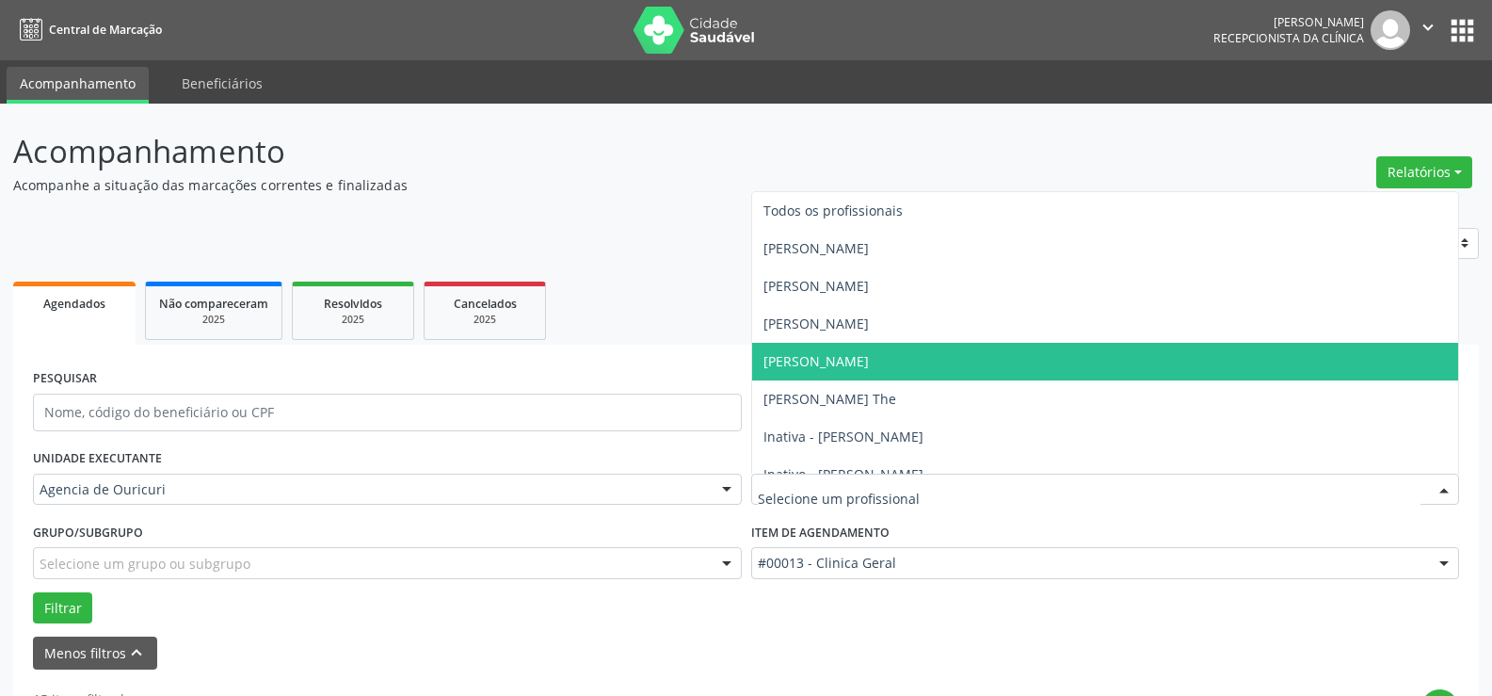
scroll to position [188, 0]
click at [851, 357] on span "[PERSON_NAME] de [PERSON_NAME]" at bounding box center [880, 361] width 234 height 18
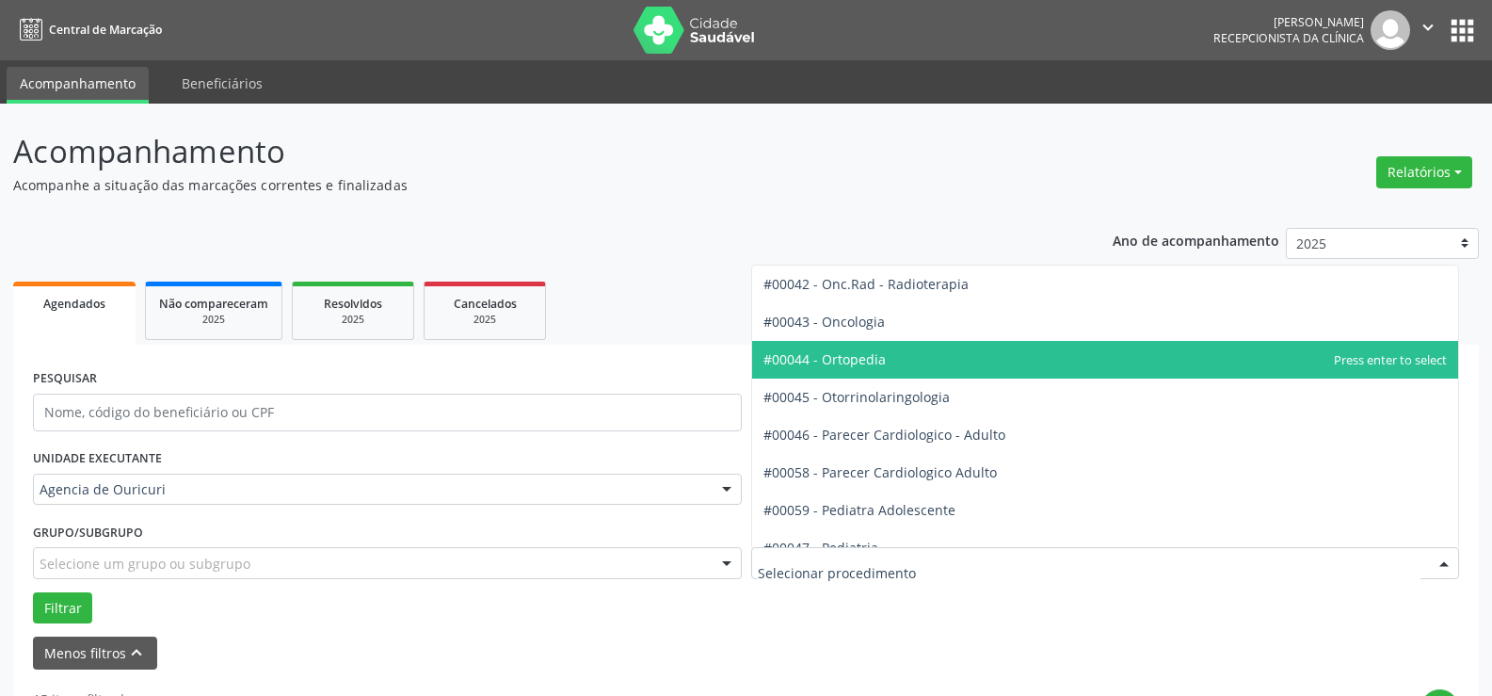
scroll to position [3012, 0]
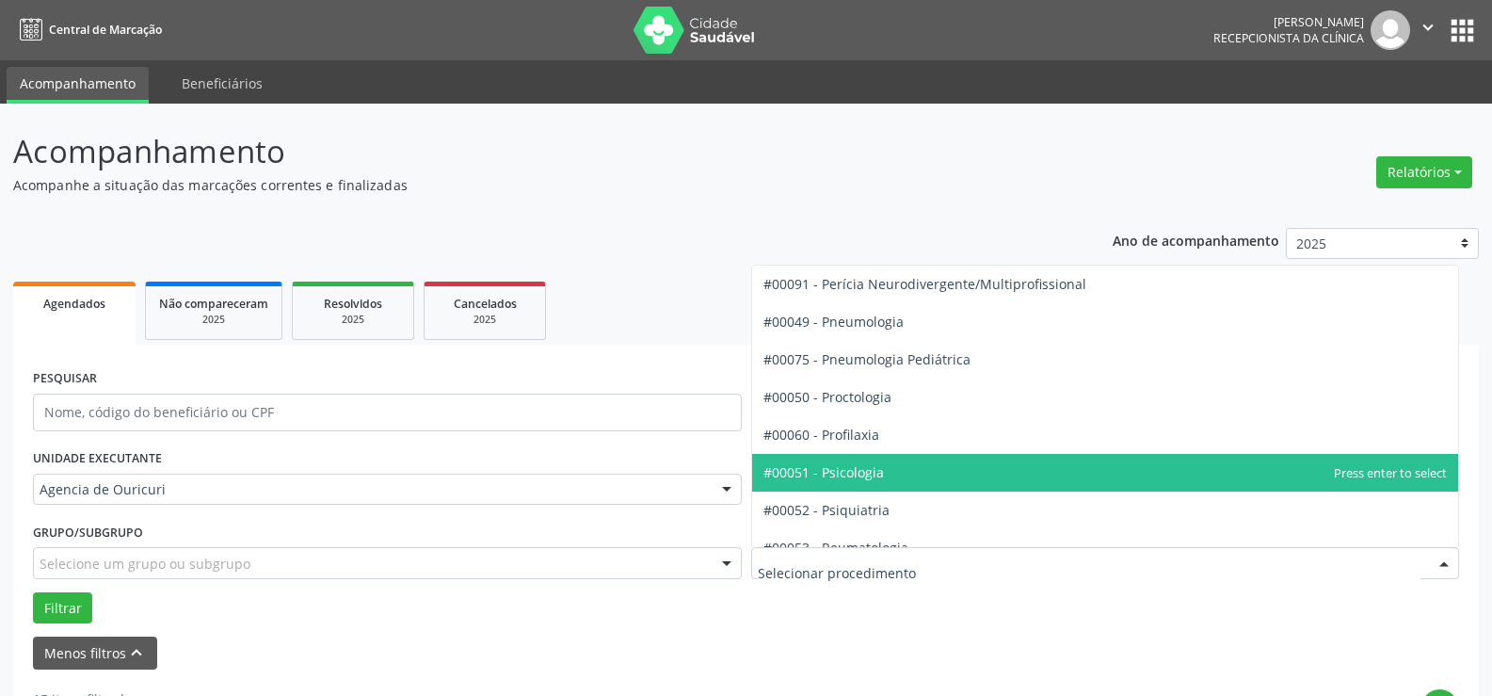
click at [918, 473] on span "#00051 - Psicologia" at bounding box center [1105, 473] width 707 height 38
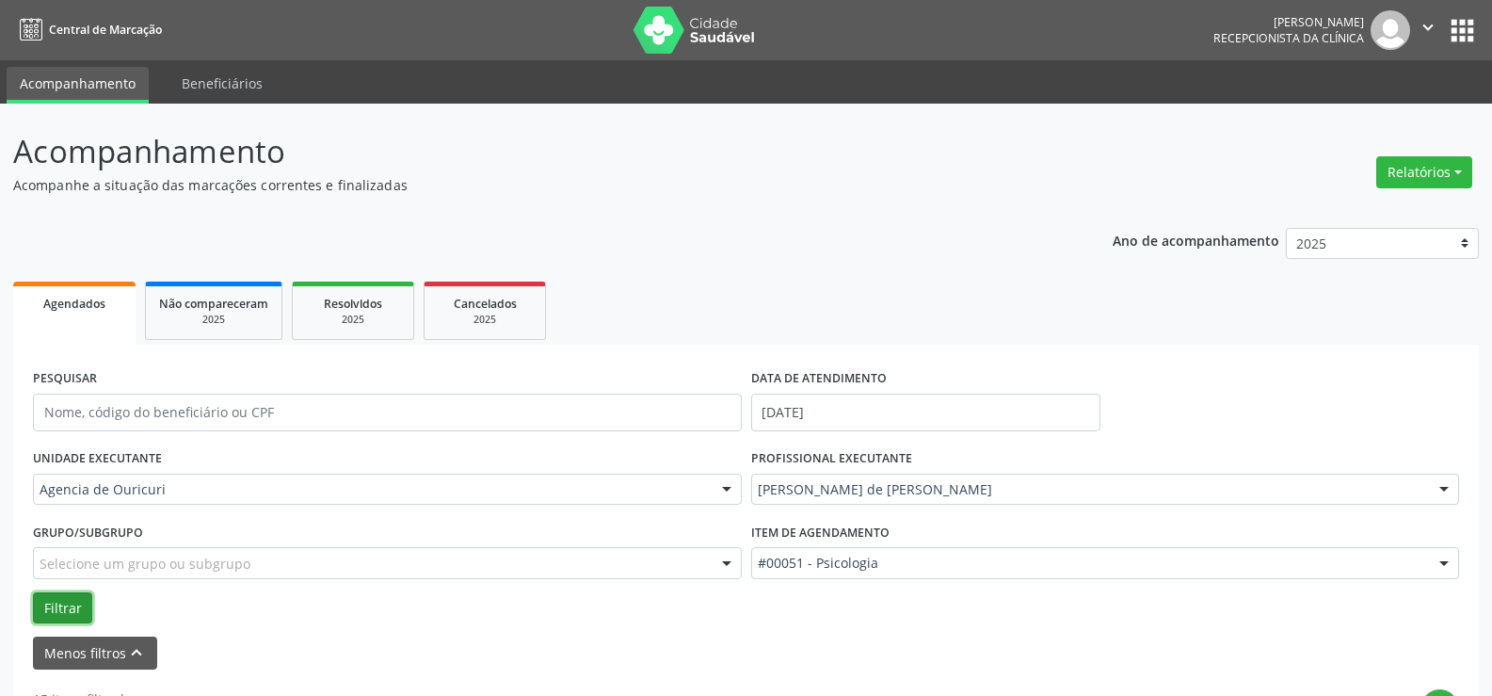
click at [72, 619] on button "Filtrar" at bounding box center [62, 608] width 59 height 32
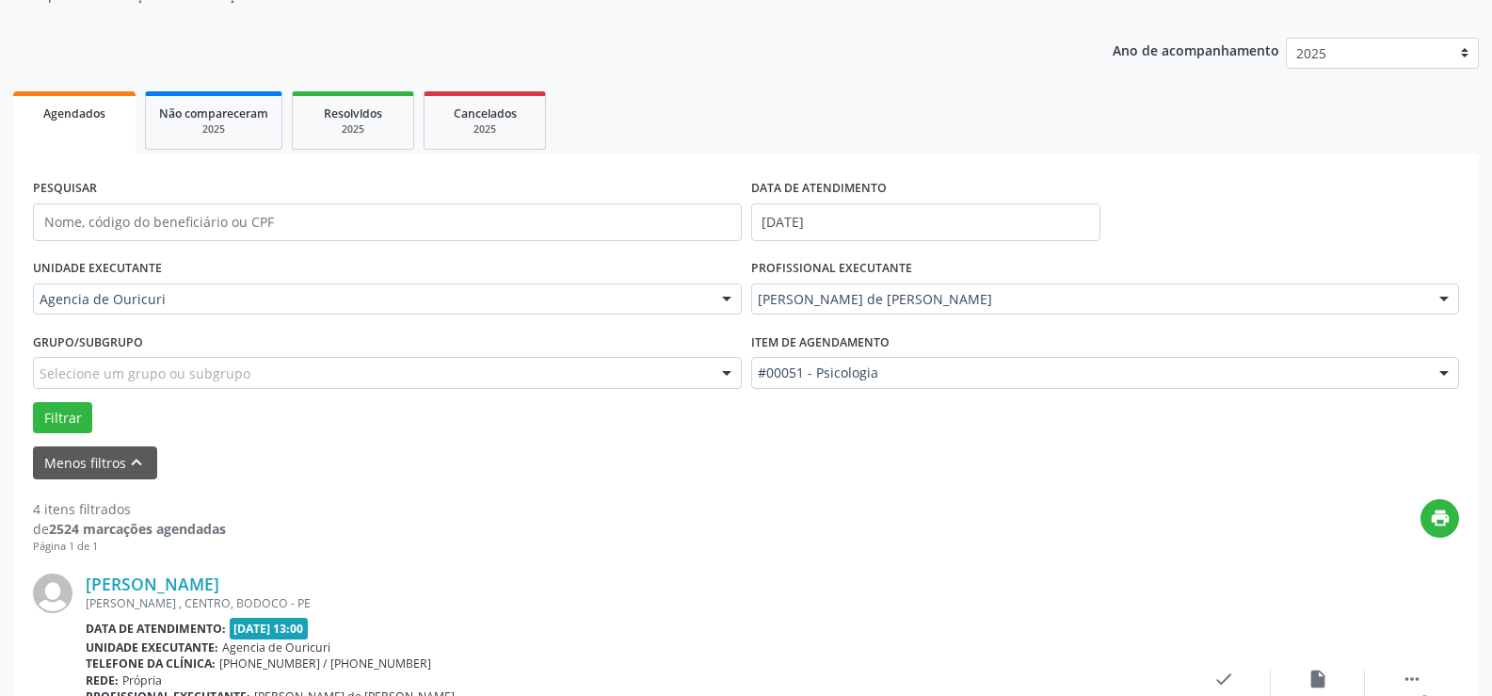
scroll to position [188, 0]
click at [49, 436] on form "PESQUISAR DATA DE ATENDIMENTO 14/10/2025 UNIDADE EXECUTANTE Agencia de Ouricuri…" at bounding box center [746, 328] width 1426 height 305
click at [54, 430] on button "Filtrar" at bounding box center [62, 420] width 59 height 32
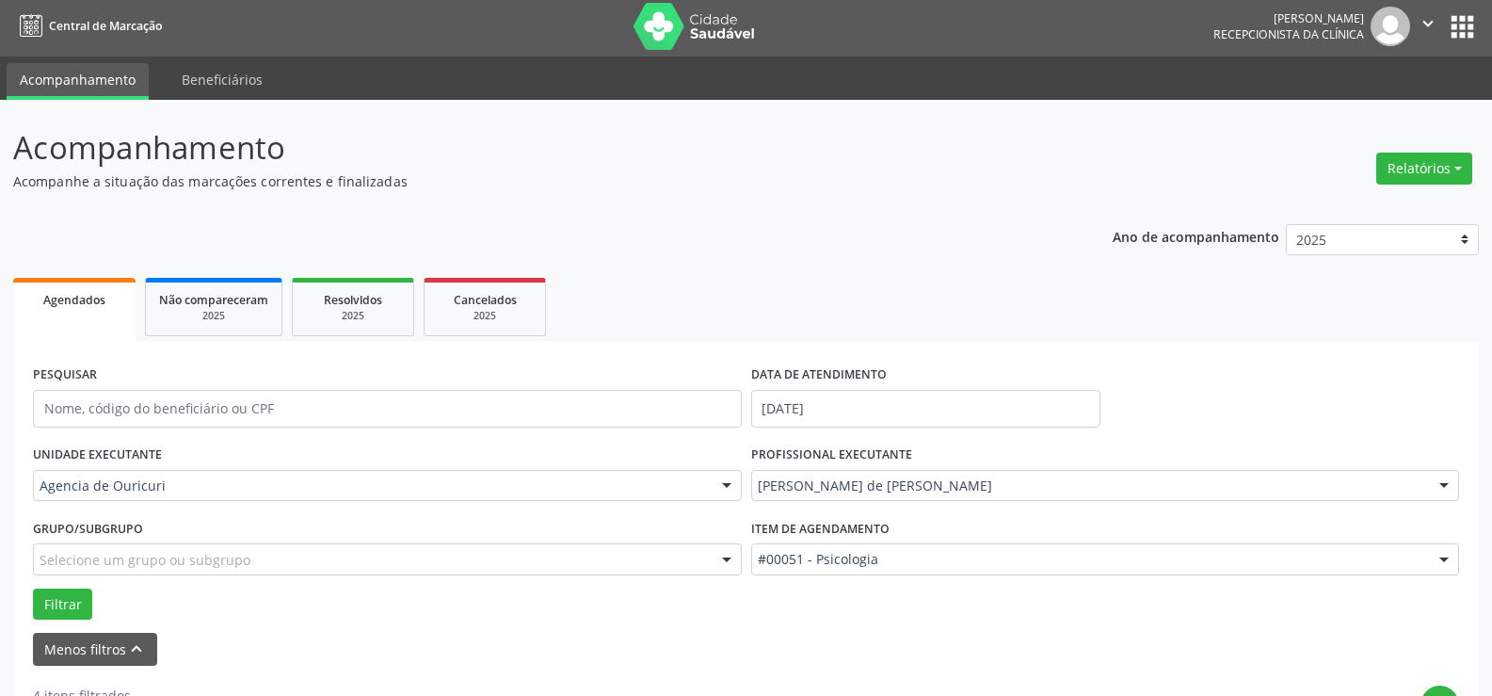
scroll to position [0, 0]
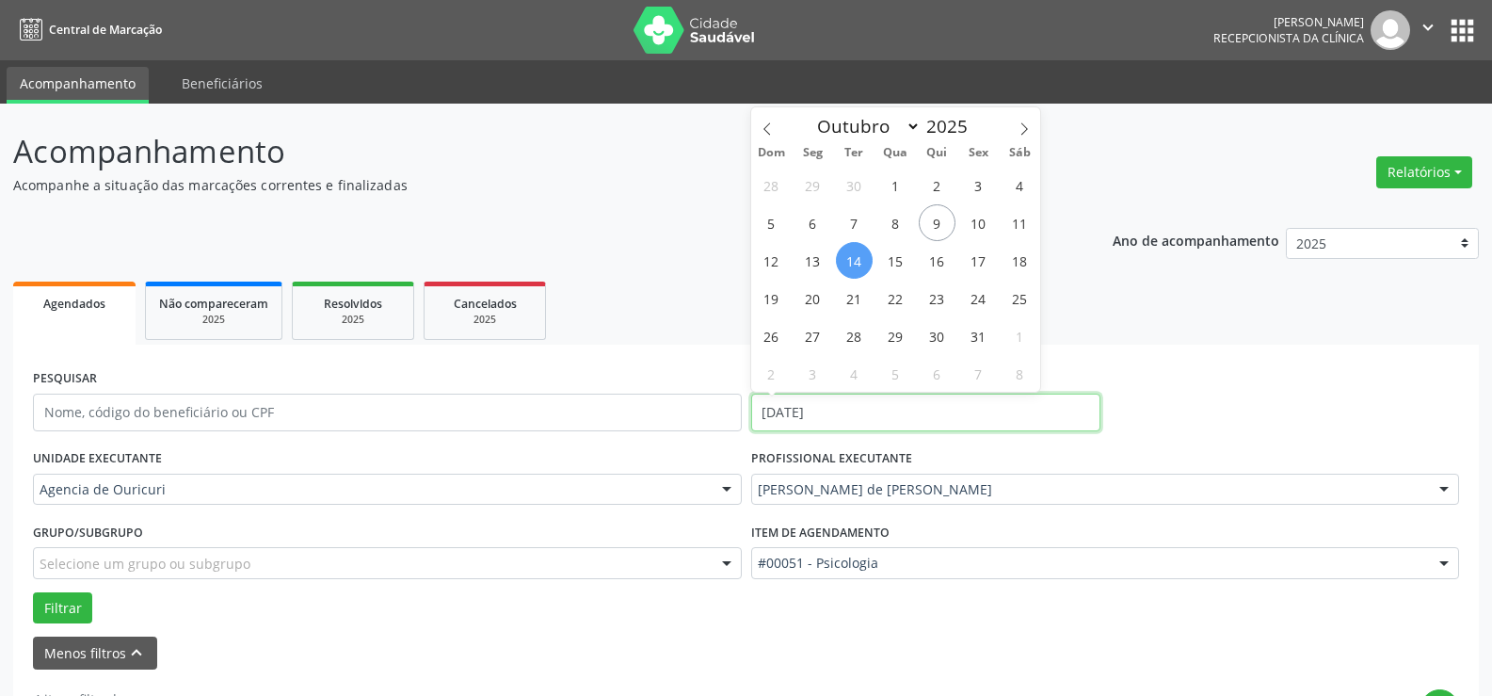
click at [882, 409] on input "14/10/2025" at bounding box center [925, 412] width 349 height 38
click at [850, 265] on span "14" at bounding box center [854, 260] width 37 height 37
type input "14/10/2025"
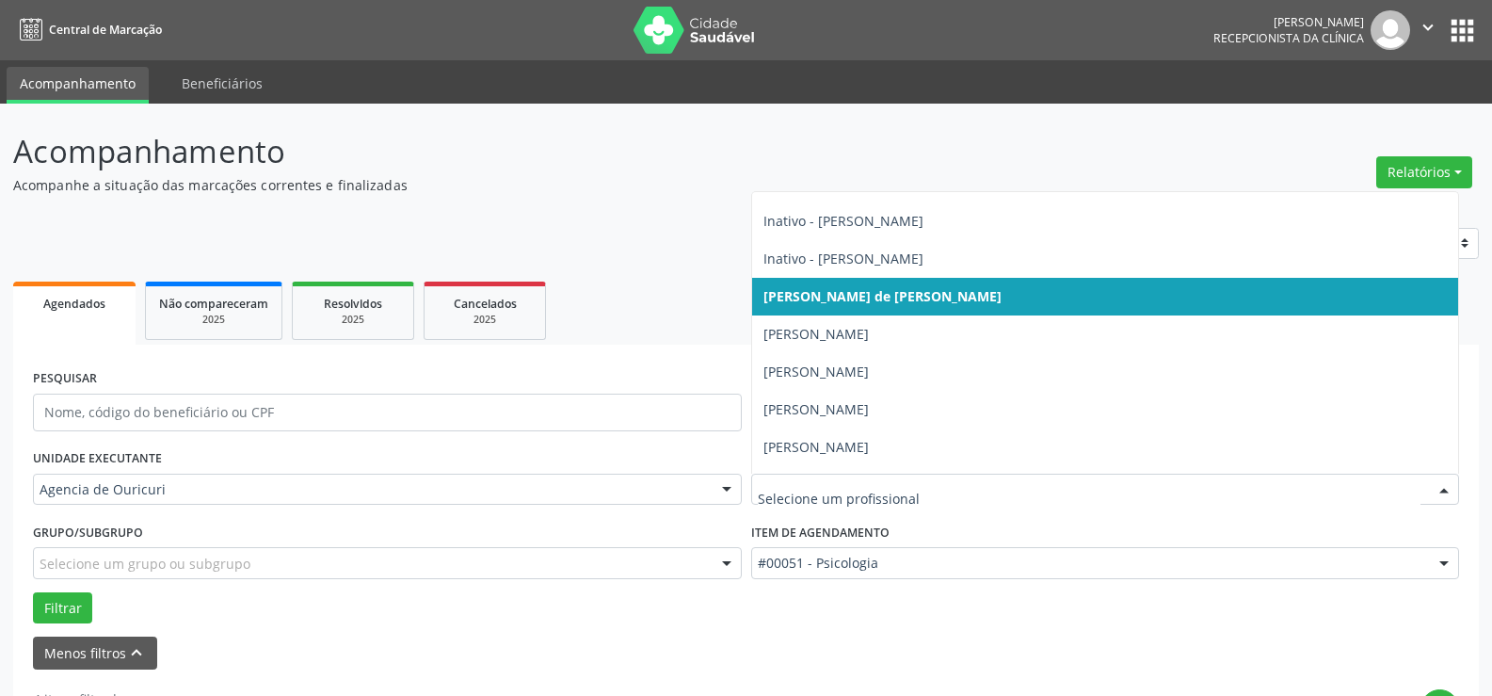
scroll to position [396, 0]
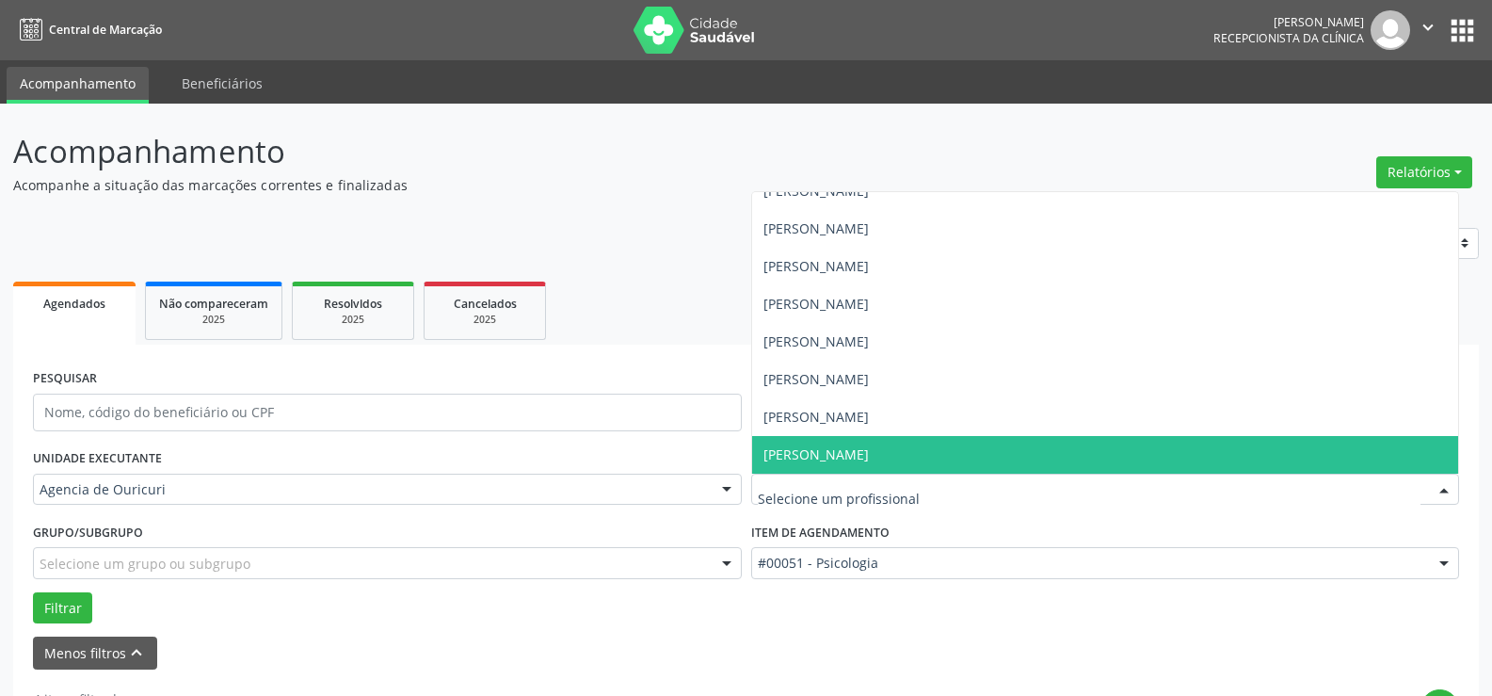
click at [822, 462] on span "[PERSON_NAME]" at bounding box center [815, 454] width 105 height 18
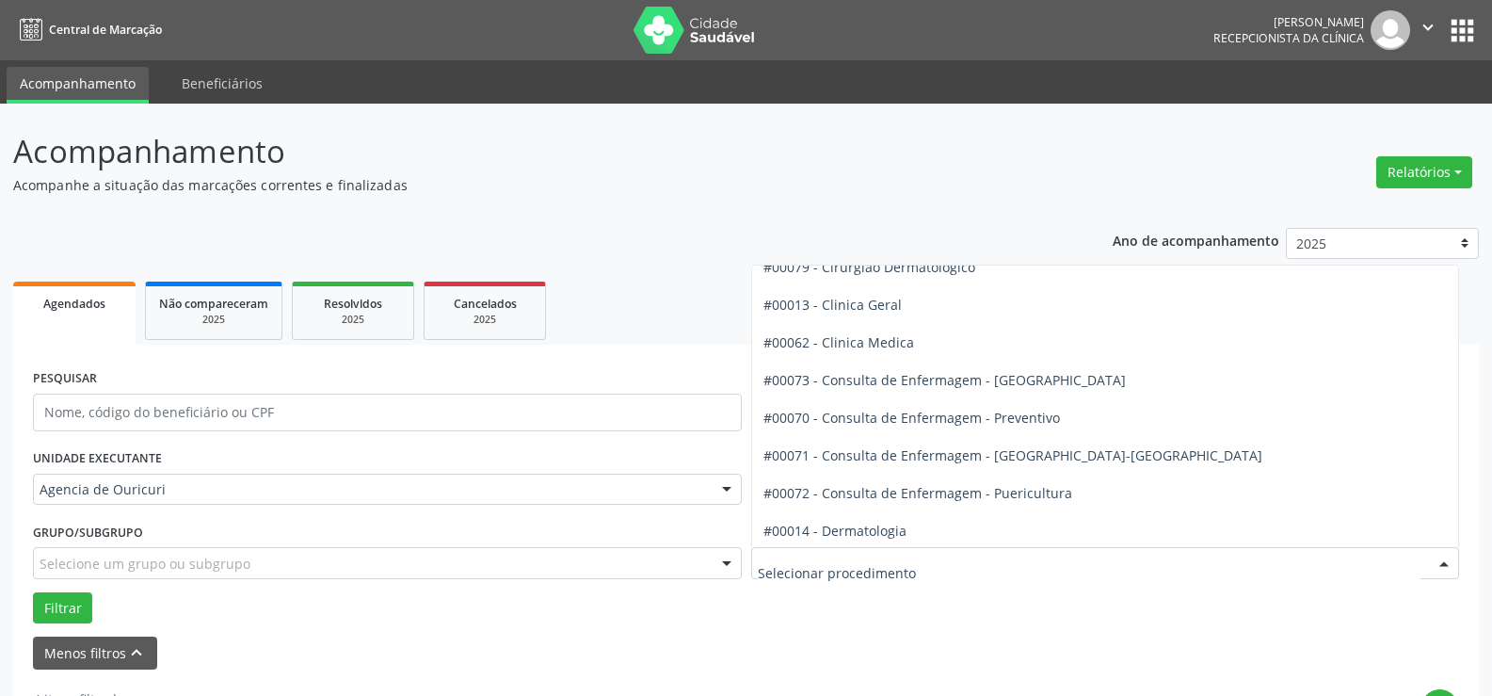
scroll to position [585, 0]
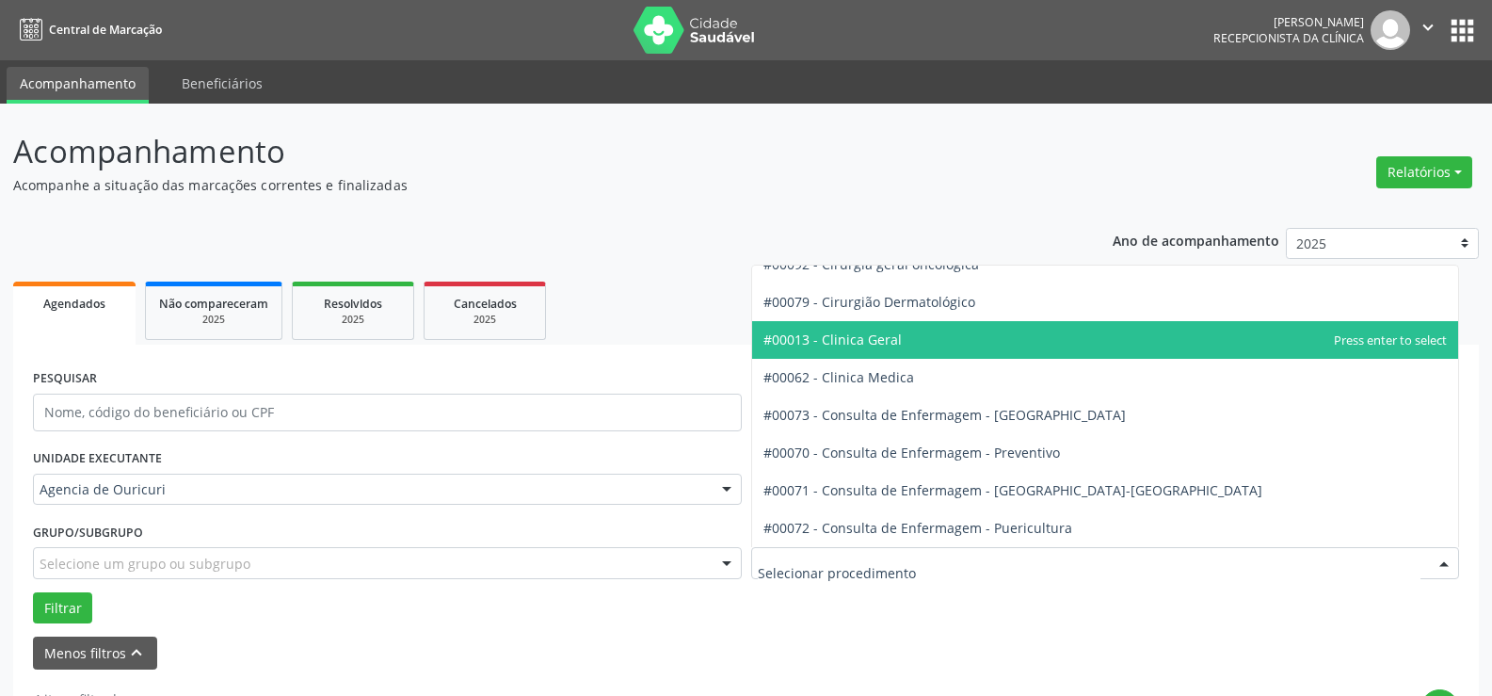
click at [900, 349] on span "#00013 - Clinica Geral" at bounding box center [1105, 340] width 707 height 38
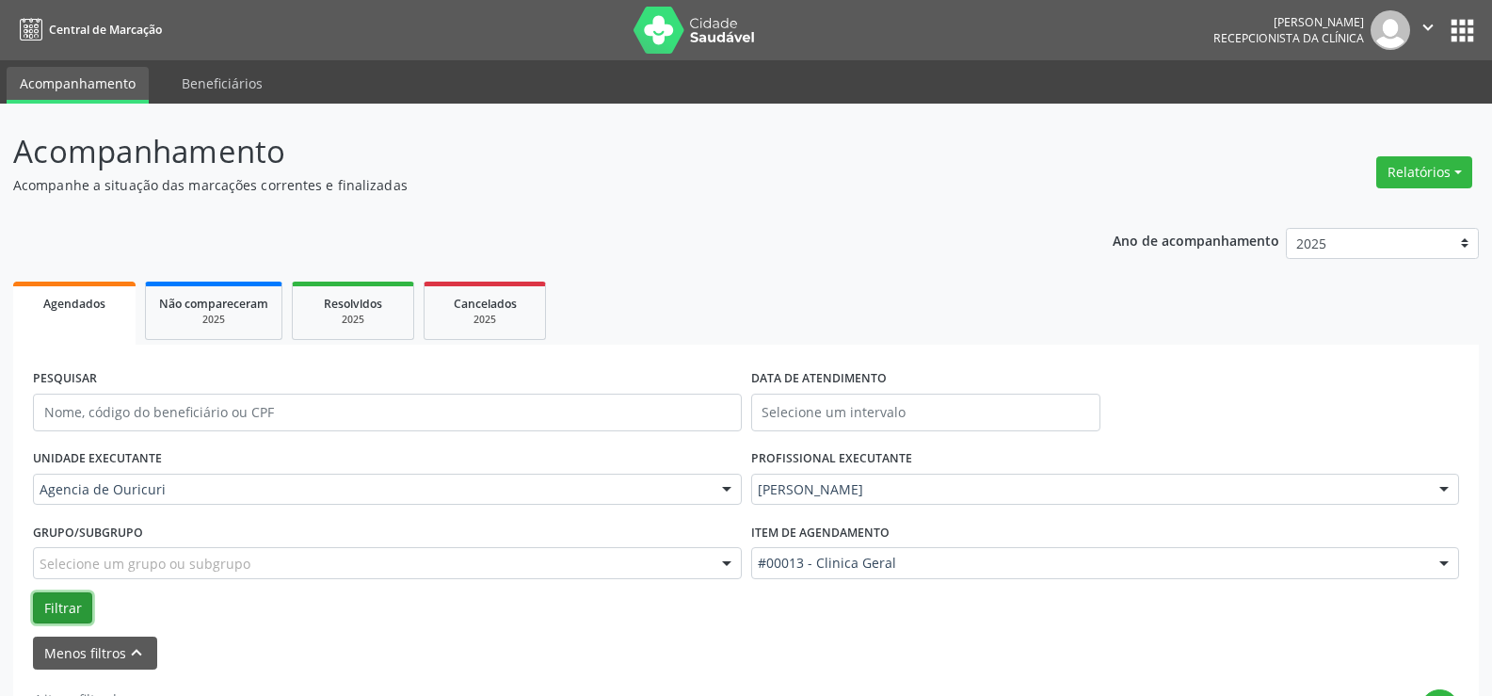
click at [40, 597] on button "Filtrar" at bounding box center [62, 608] width 59 height 32
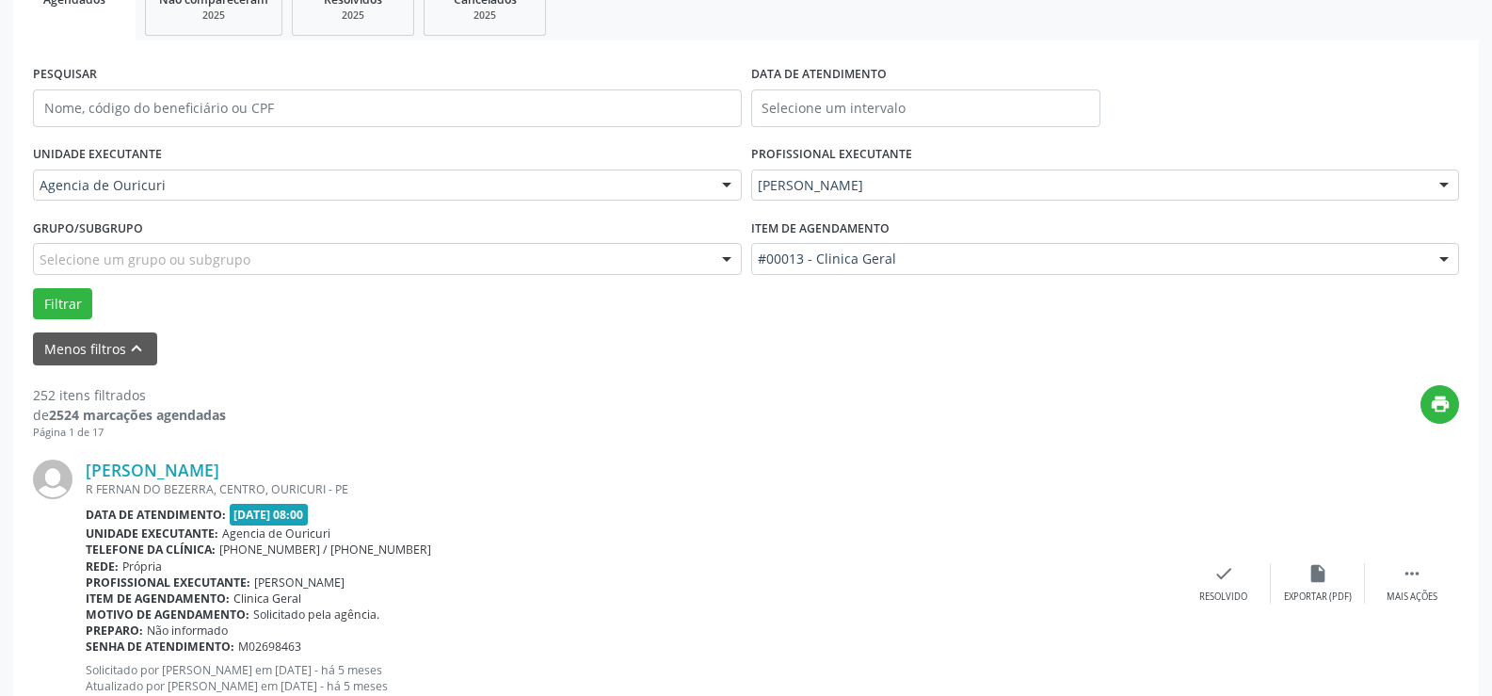
scroll to position [32, 0]
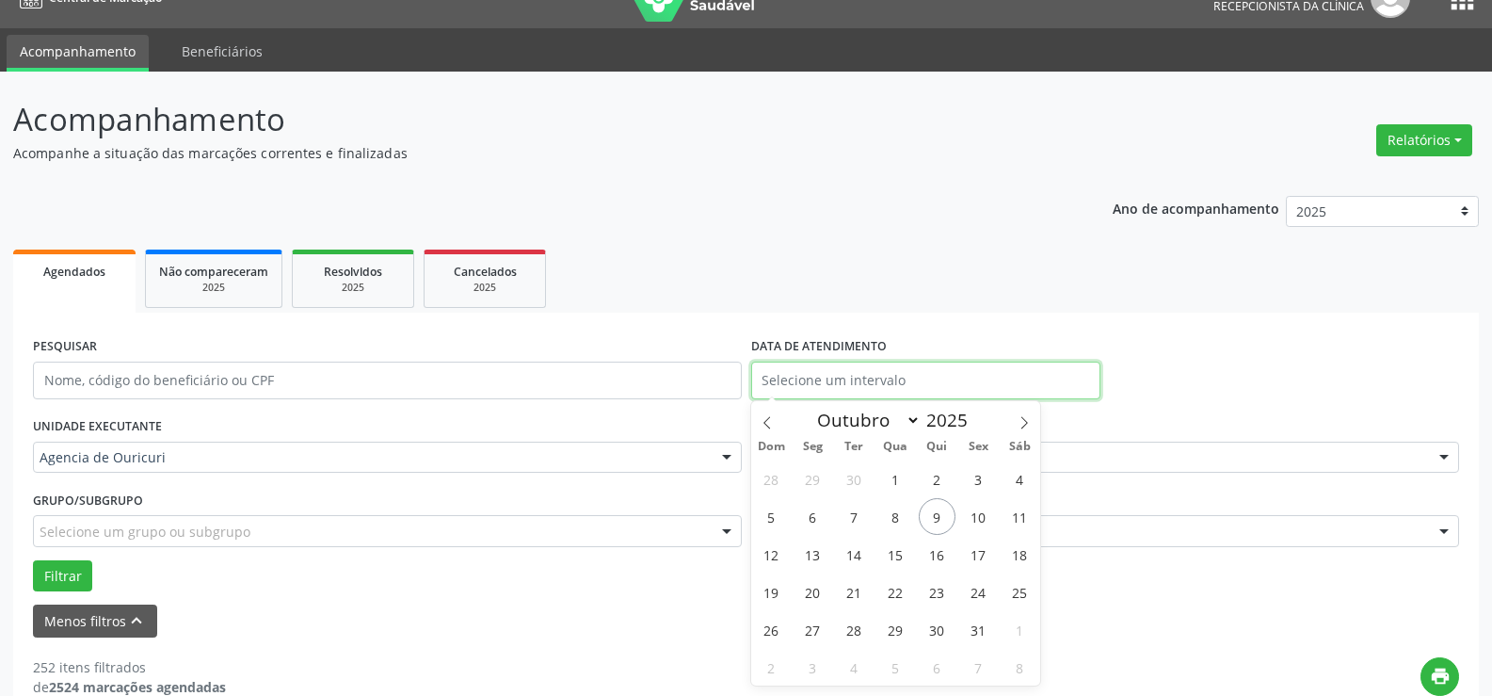
click at [841, 373] on input "text" at bounding box center [925, 380] width 349 height 38
click at [857, 553] on span "14" at bounding box center [854, 554] width 37 height 37
type input "14/10/2025"
click at [857, 553] on span "14" at bounding box center [854, 554] width 37 height 37
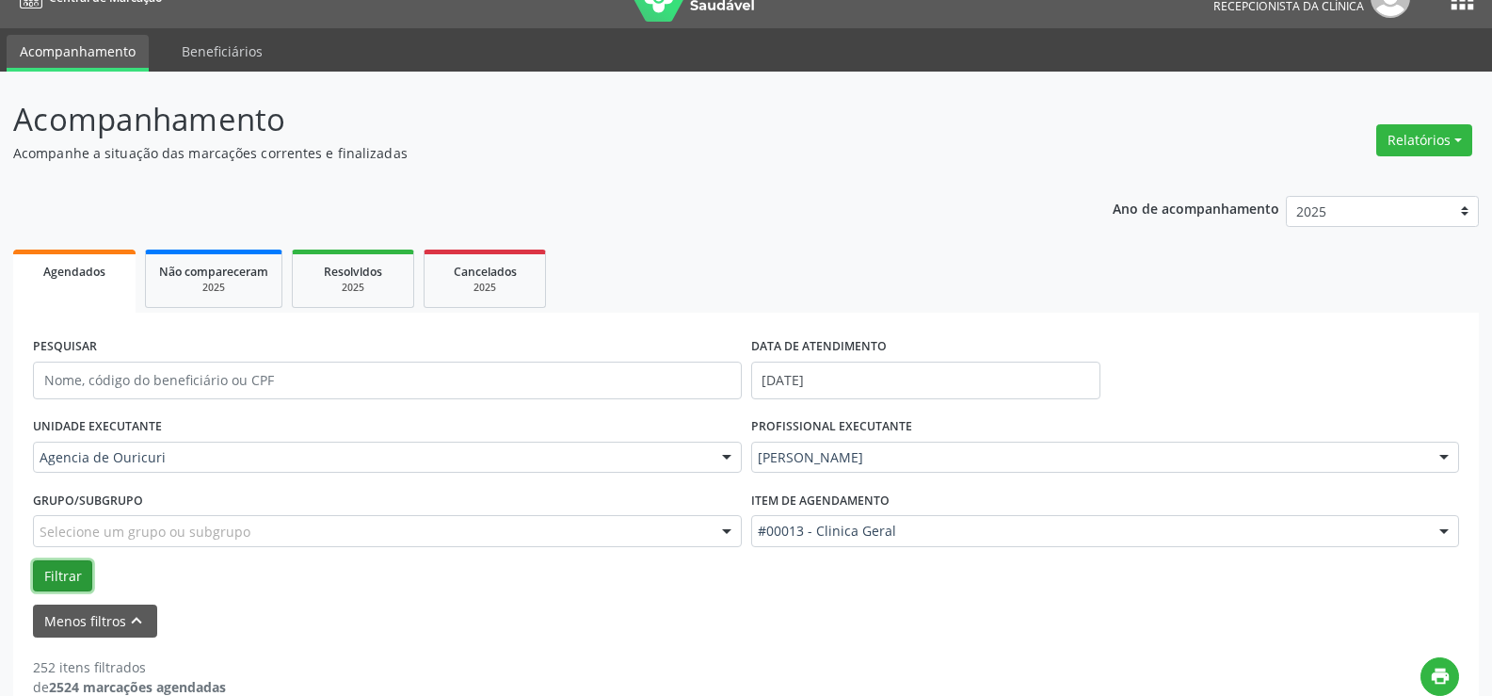
click at [79, 571] on button "Filtrar" at bounding box center [62, 576] width 59 height 32
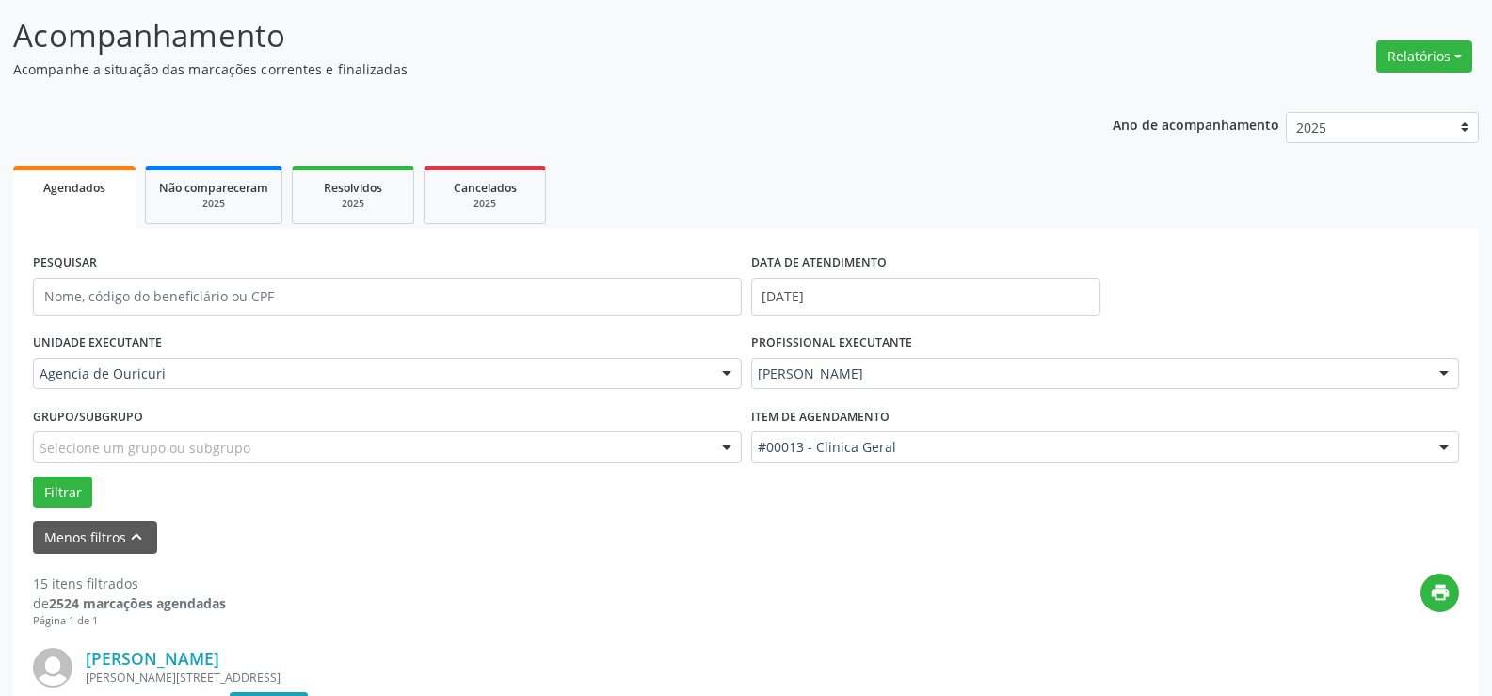
scroll to position [0, 0]
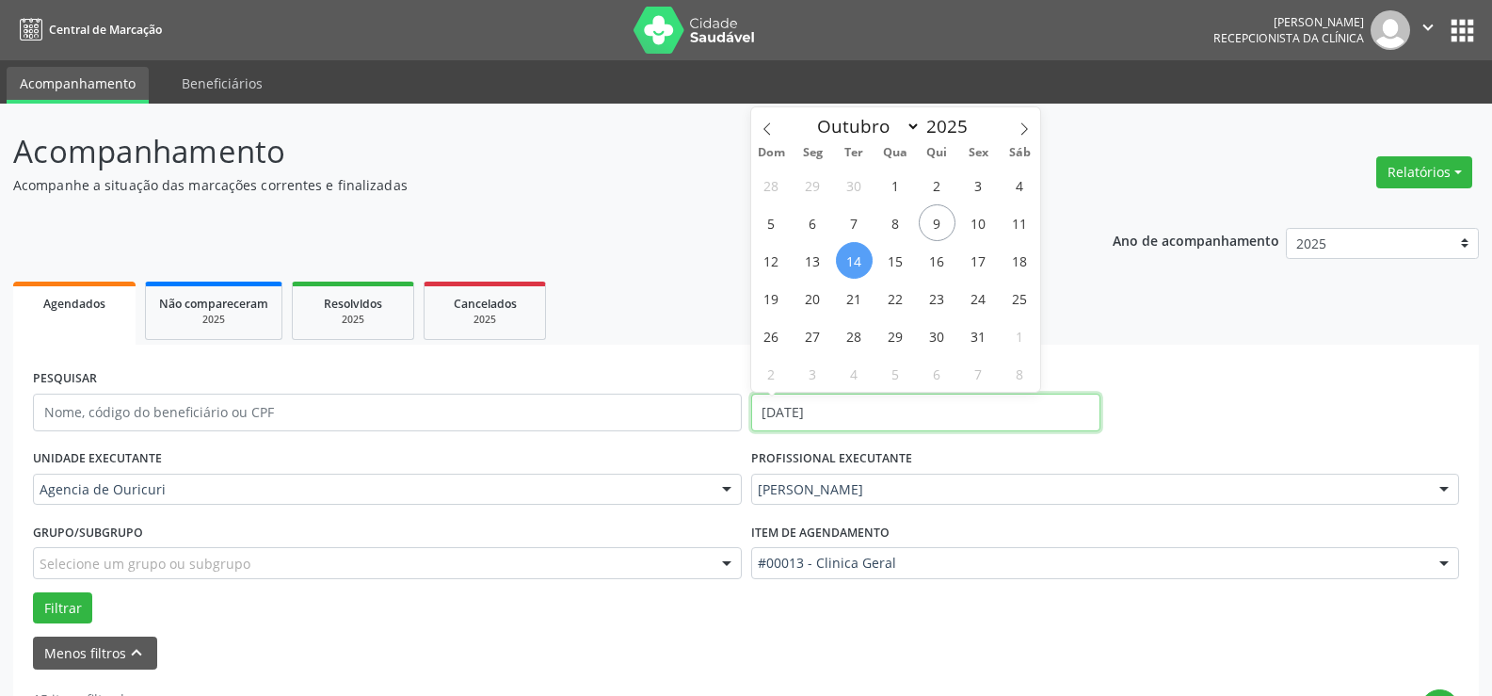
click at [817, 423] on input "14/10/2025" at bounding box center [925, 412] width 349 height 38
click at [819, 265] on span "13" at bounding box center [812, 260] width 37 height 37
type input "[DATE]"
click at [819, 265] on span "13" at bounding box center [812, 260] width 37 height 37
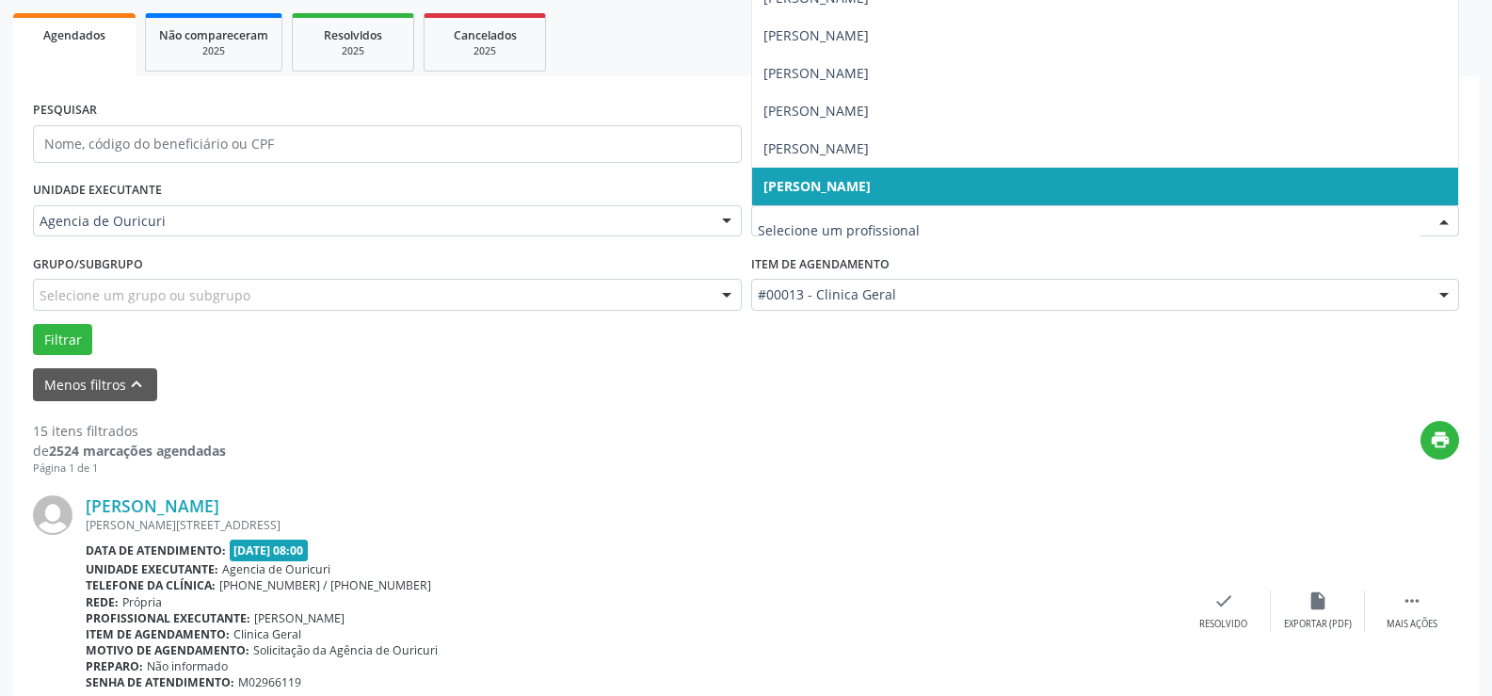
scroll to position [94, 0]
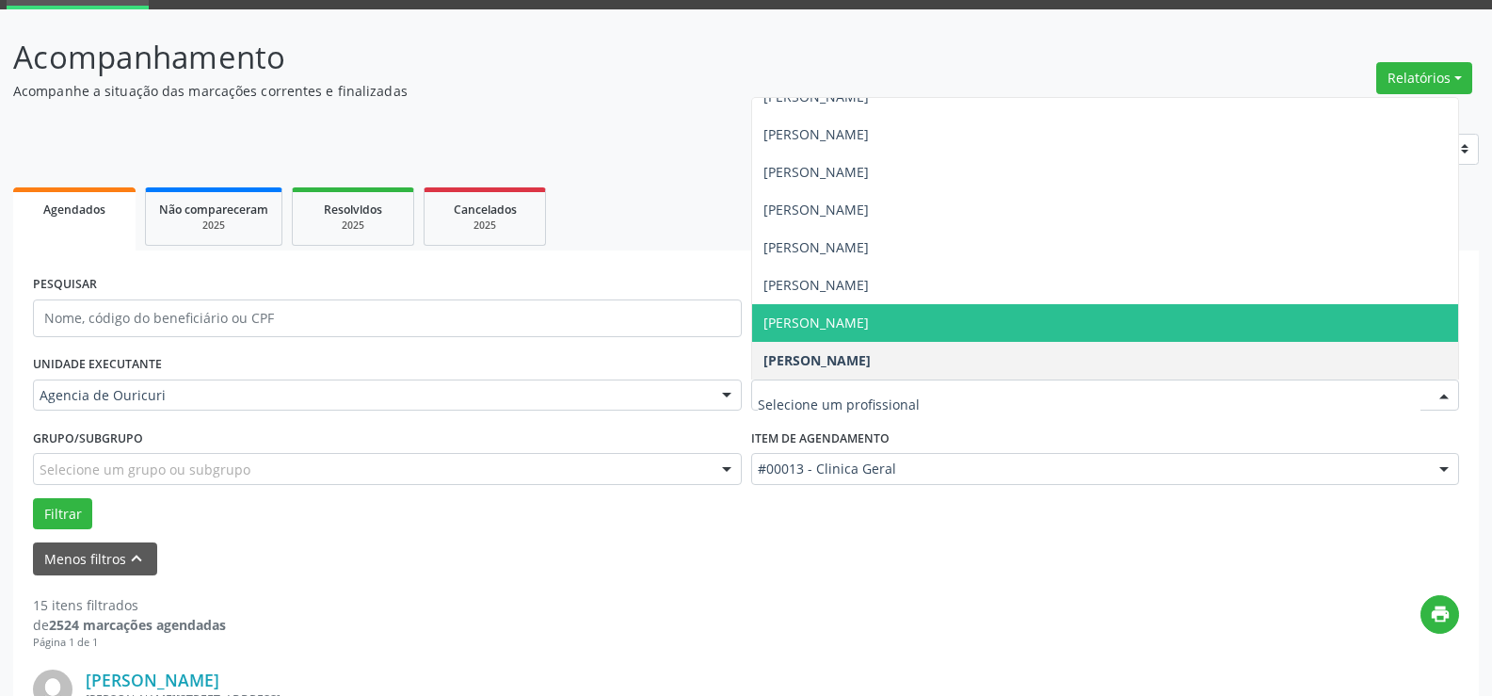
click at [869, 319] on span "[PERSON_NAME]" at bounding box center [815, 322] width 105 height 18
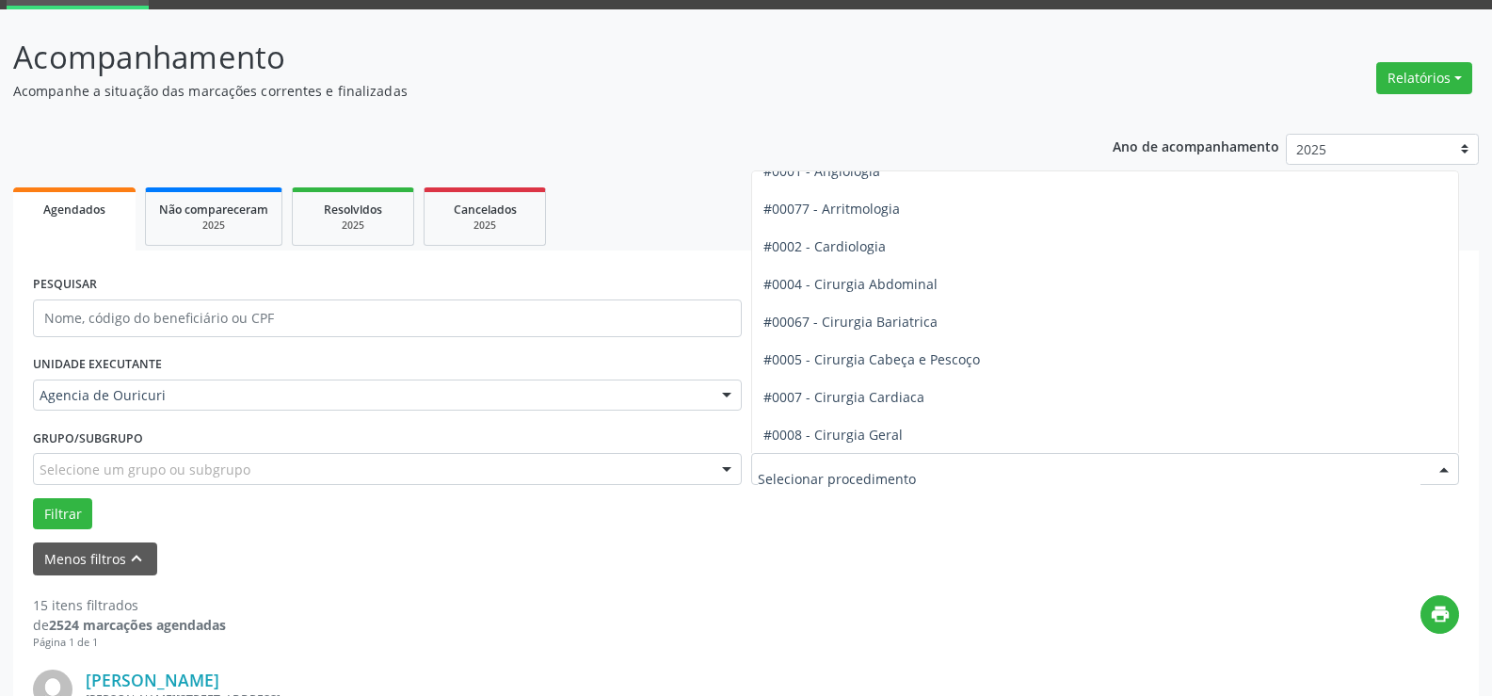
scroll to position [0, 0]
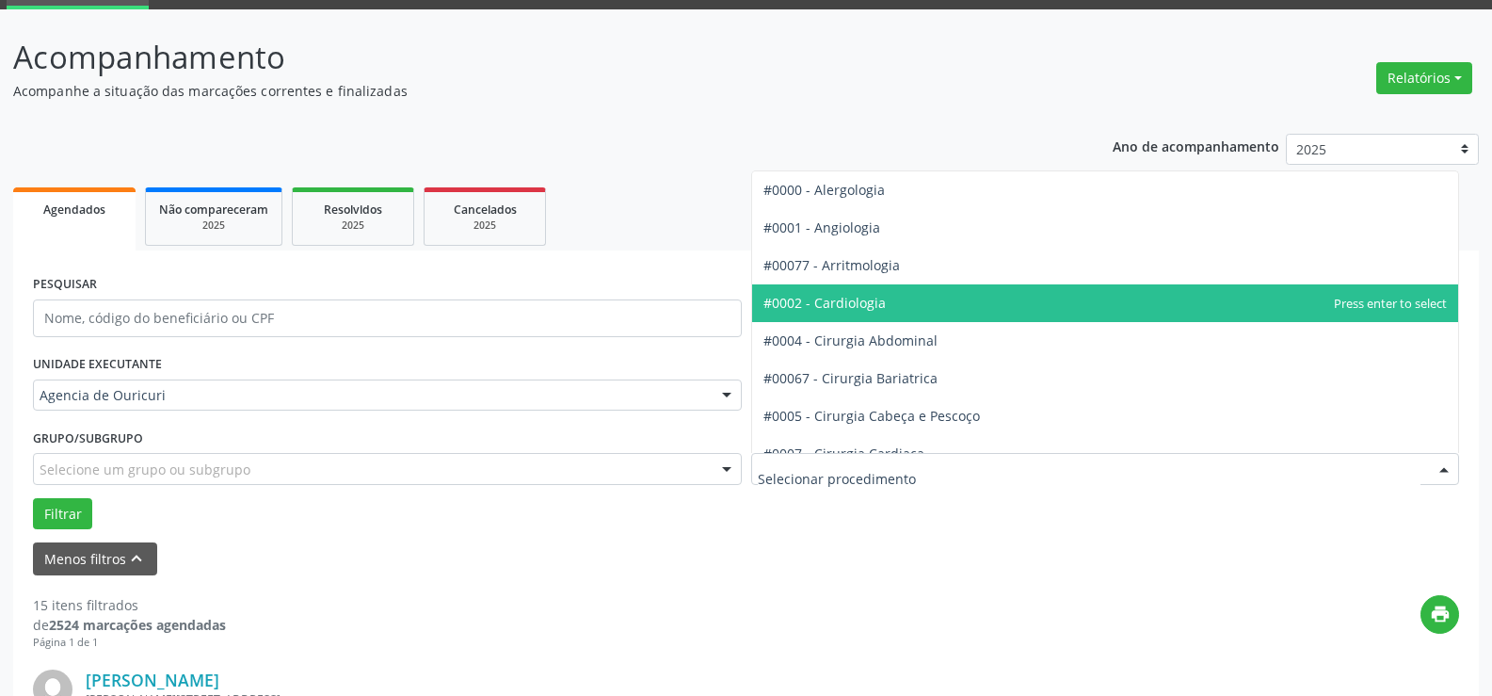
click at [847, 304] on span "#0002 - Cardiologia" at bounding box center [824, 303] width 122 height 18
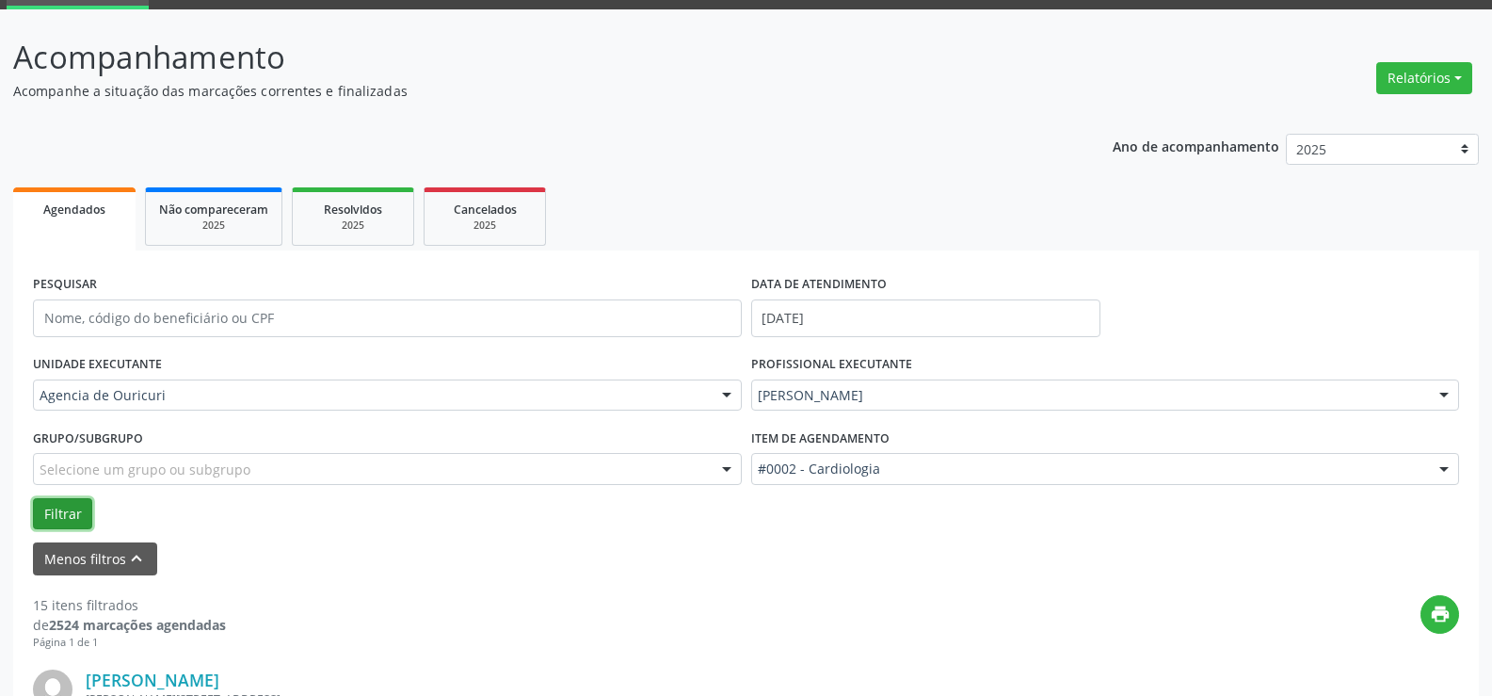
click at [49, 505] on button "Filtrar" at bounding box center [62, 514] width 59 height 32
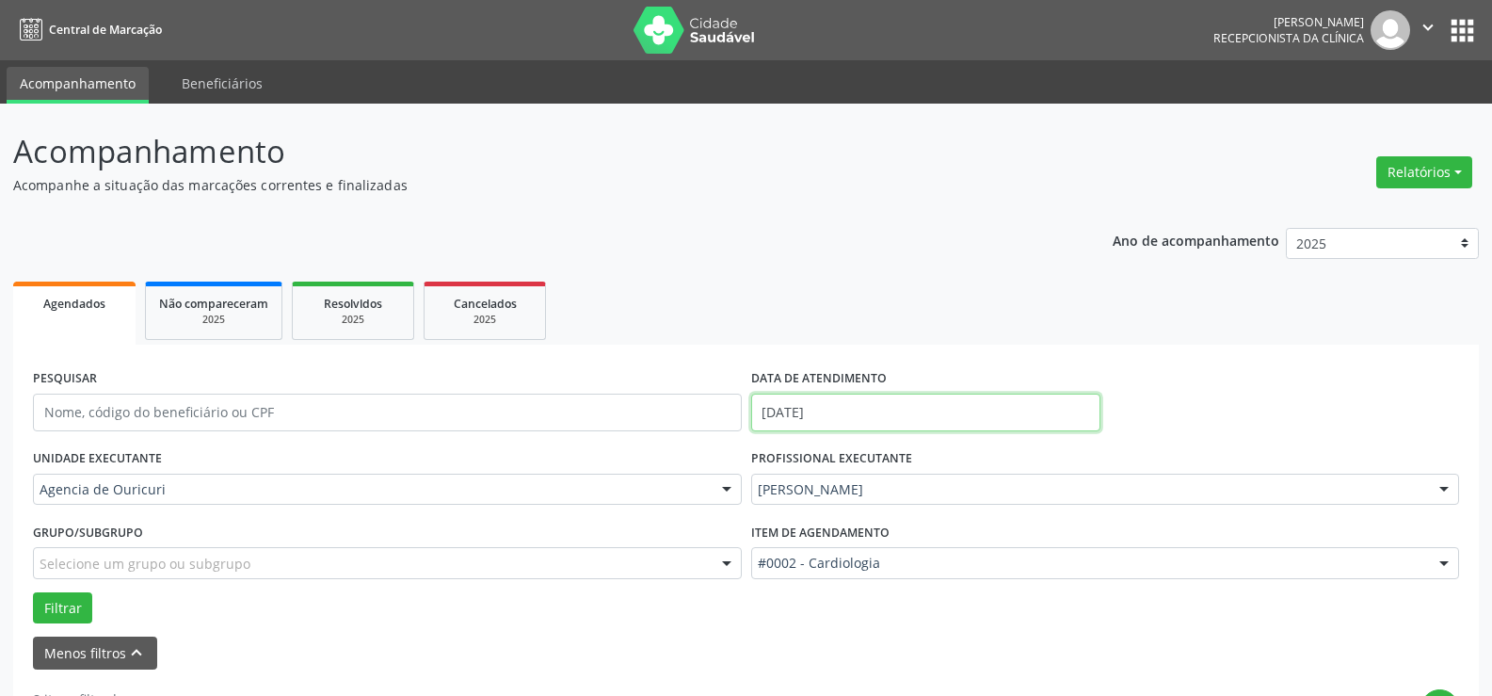
click at [856, 417] on input "[DATE]" at bounding box center [925, 412] width 349 height 38
click at [814, 255] on span "13" at bounding box center [812, 260] width 37 height 37
type input "[DATE]"
click at [814, 255] on span "13" at bounding box center [812, 260] width 37 height 37
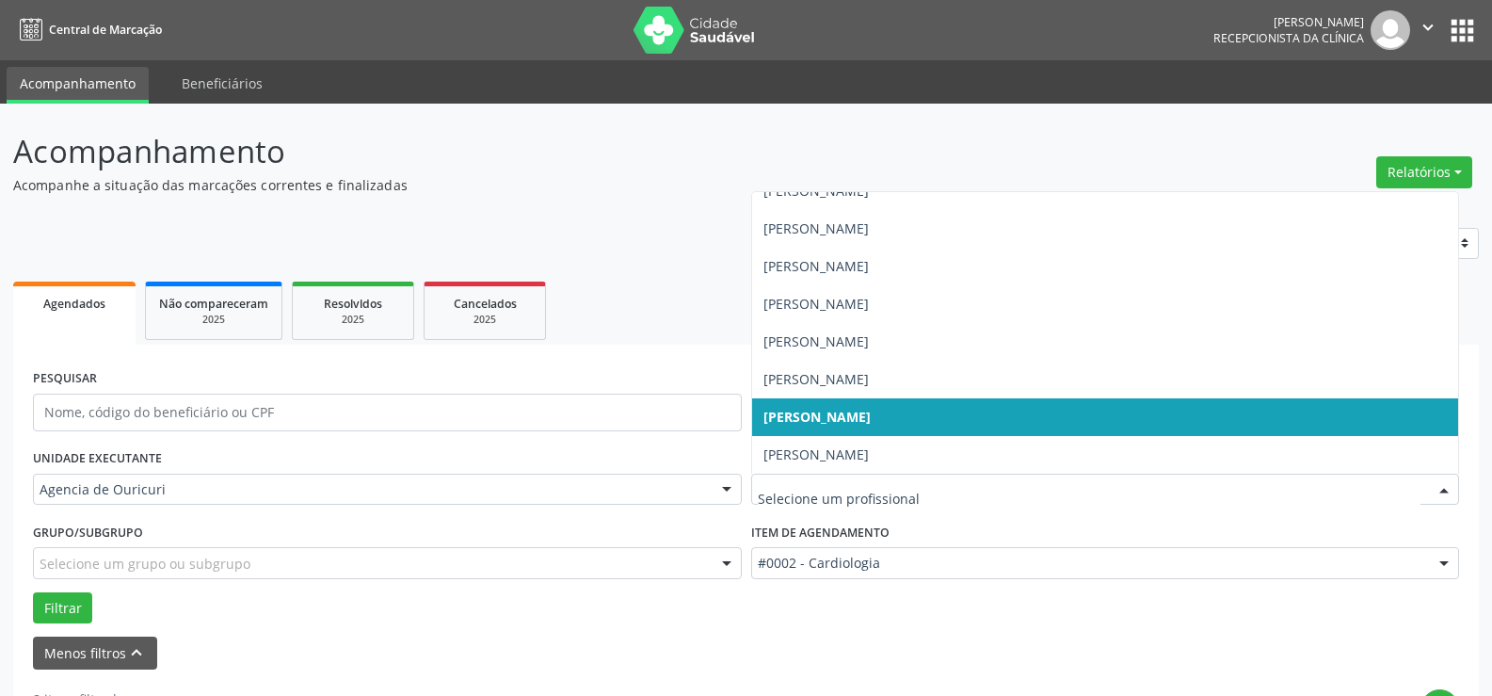
click at [917, 426] on span "[PERSON_NAME]" at bounding box center [1105, 417] width 707 height 38
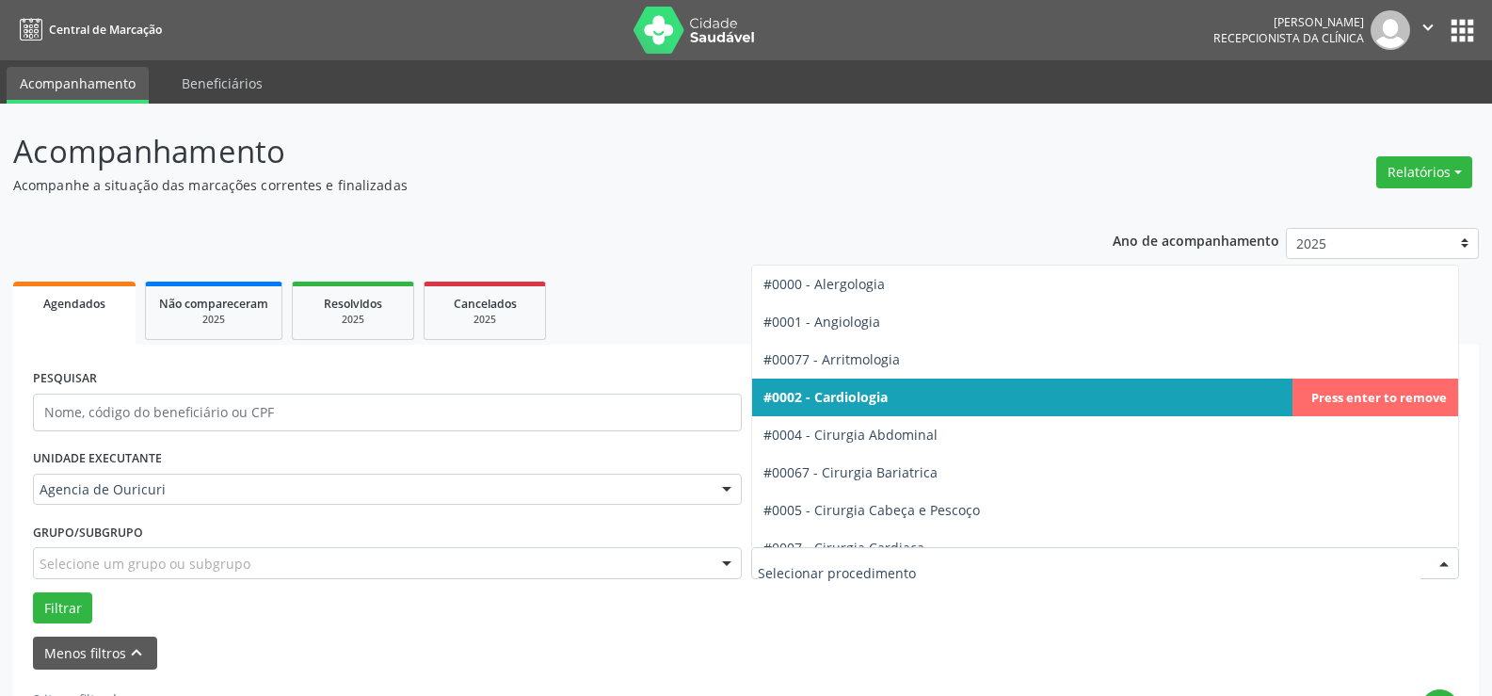
click at [894, 393] on span "#0002 - Cardiologia" at bounding box center [1105, 397] width 707 height 38
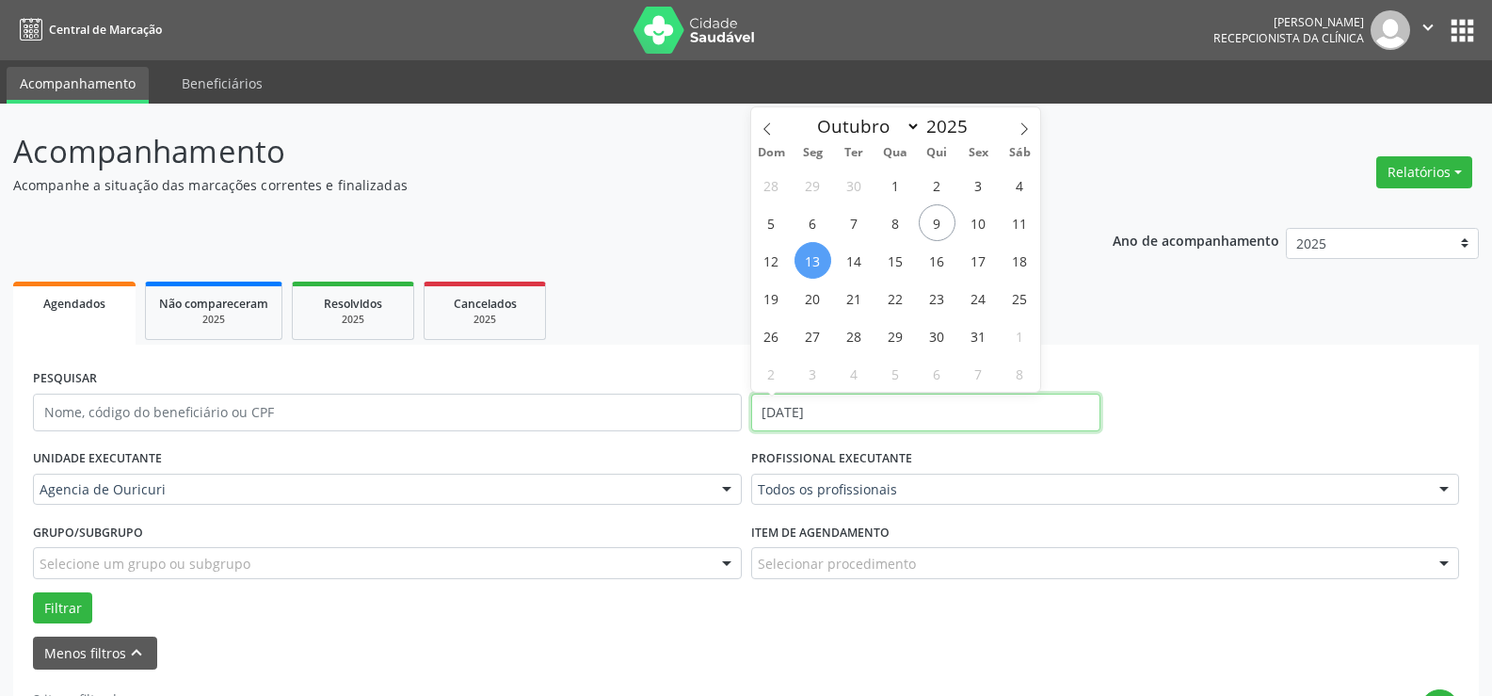
click at [894, 393] on input "[DATE]" at bounding box center [925, 412] width 349 height 38
click at [1225, 379] on div "PESQUISAR DATA DE ATENDIMENTO 13/10/2025" at bounding box center [745, 404] width 1435 height 80
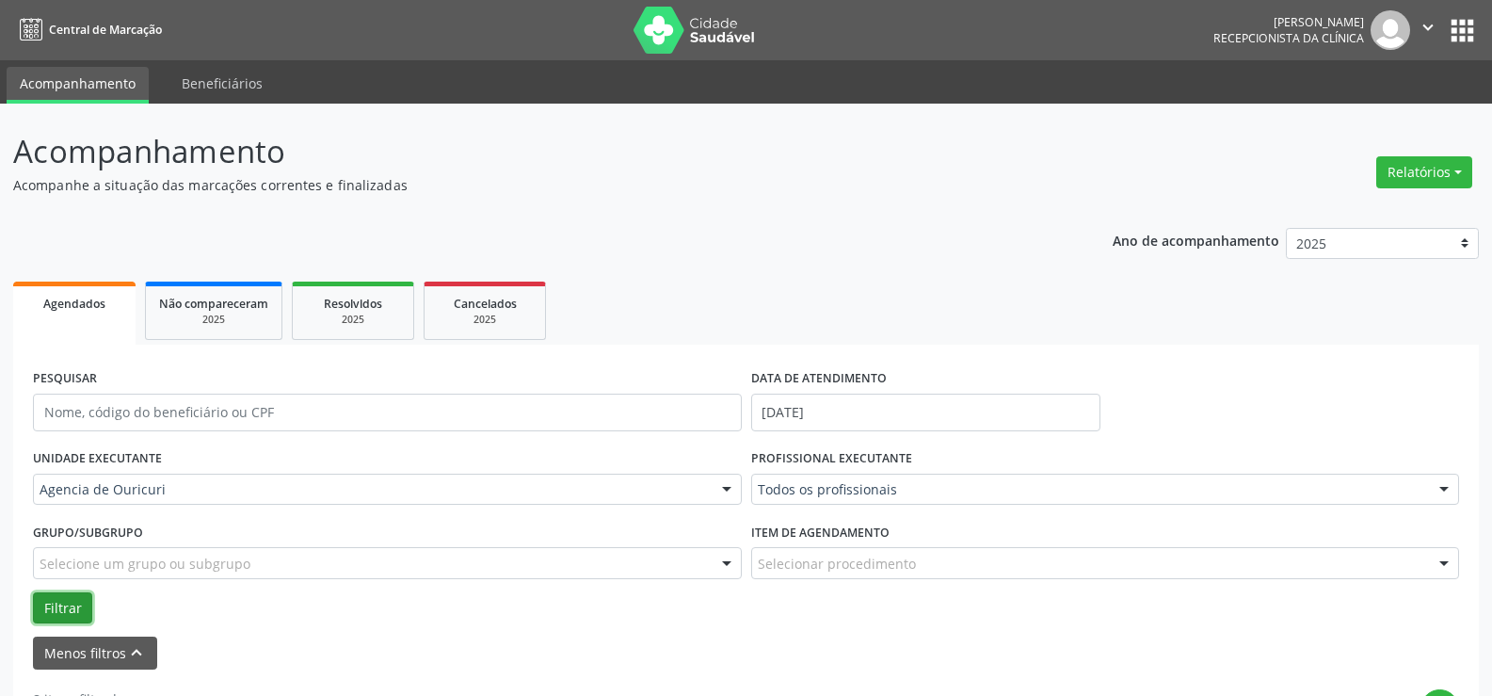
click at [70, 601] on button "Filtrar" at bounding box center [62, 608] width 59 height 32
click at [793, 581] on div "Item de agendamento Selecionar procedimento #0000 - Alergologia #0001 - Angiolo…" at bounding box center [1105, 554] width 718 height 73
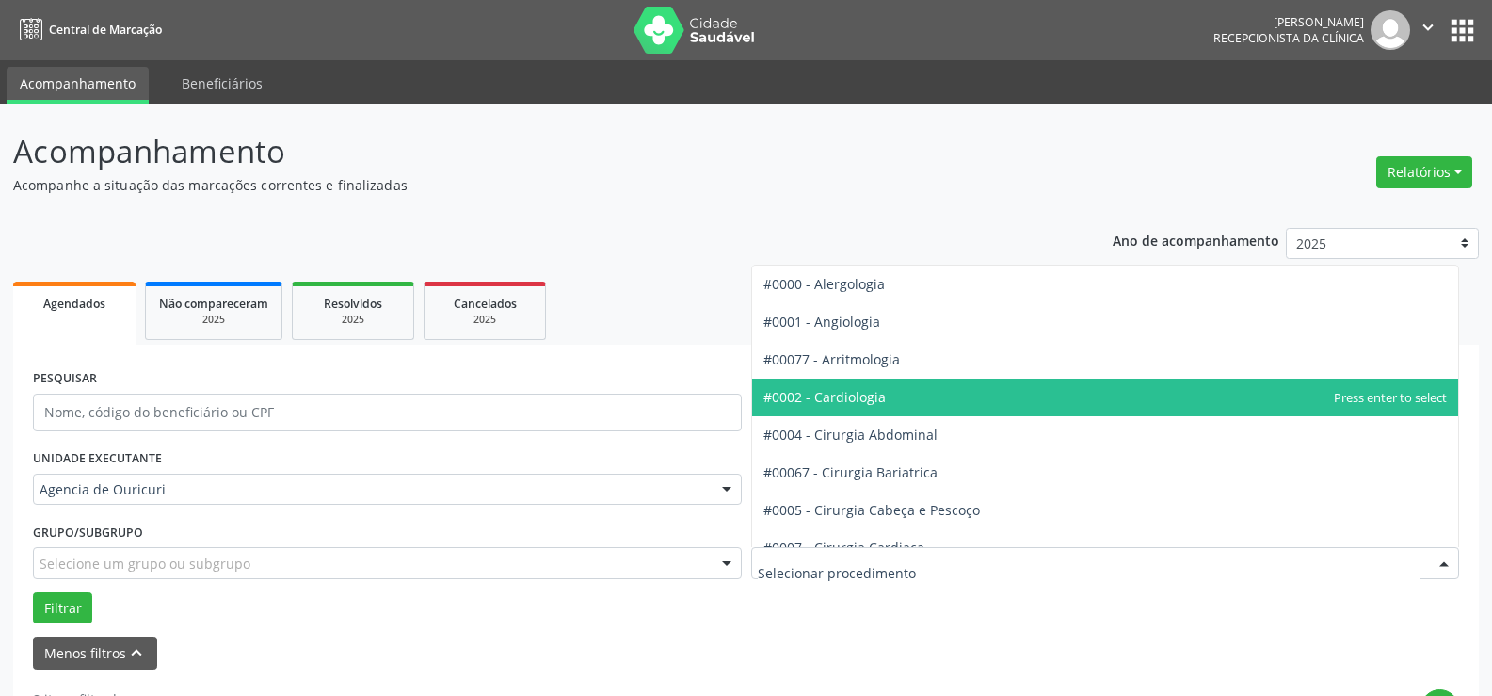
click at [889, 396] on span "#0002 - Cardiologia" at bounding box center [1105, 397] width 707 height 38
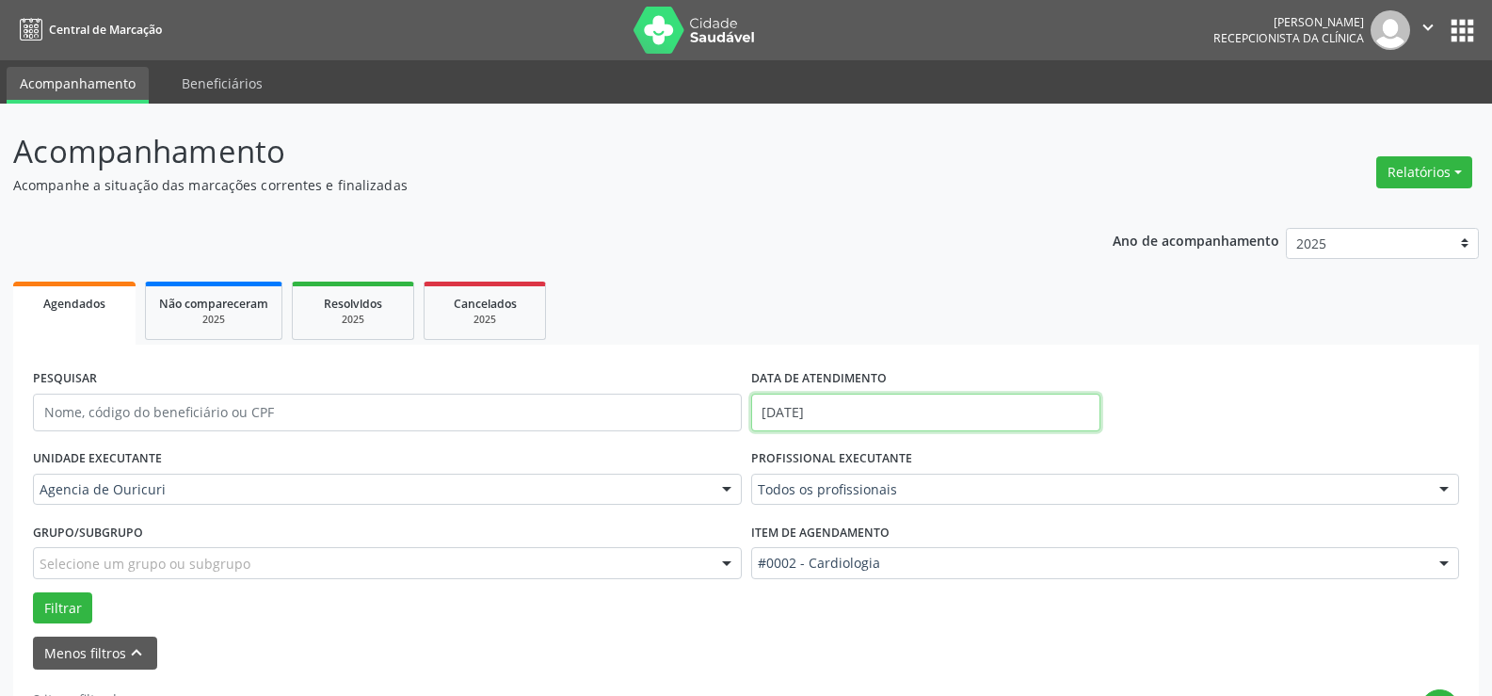
click at [889, 396] on input "[DATE]" at bounding box center [925, 412] width 349 height 38
click at [1161, 387] on div "PESQUISAR DATA DE ATENDIMENTO 13/10/2025" at bounding box center [745, 404] width 1435 height 80
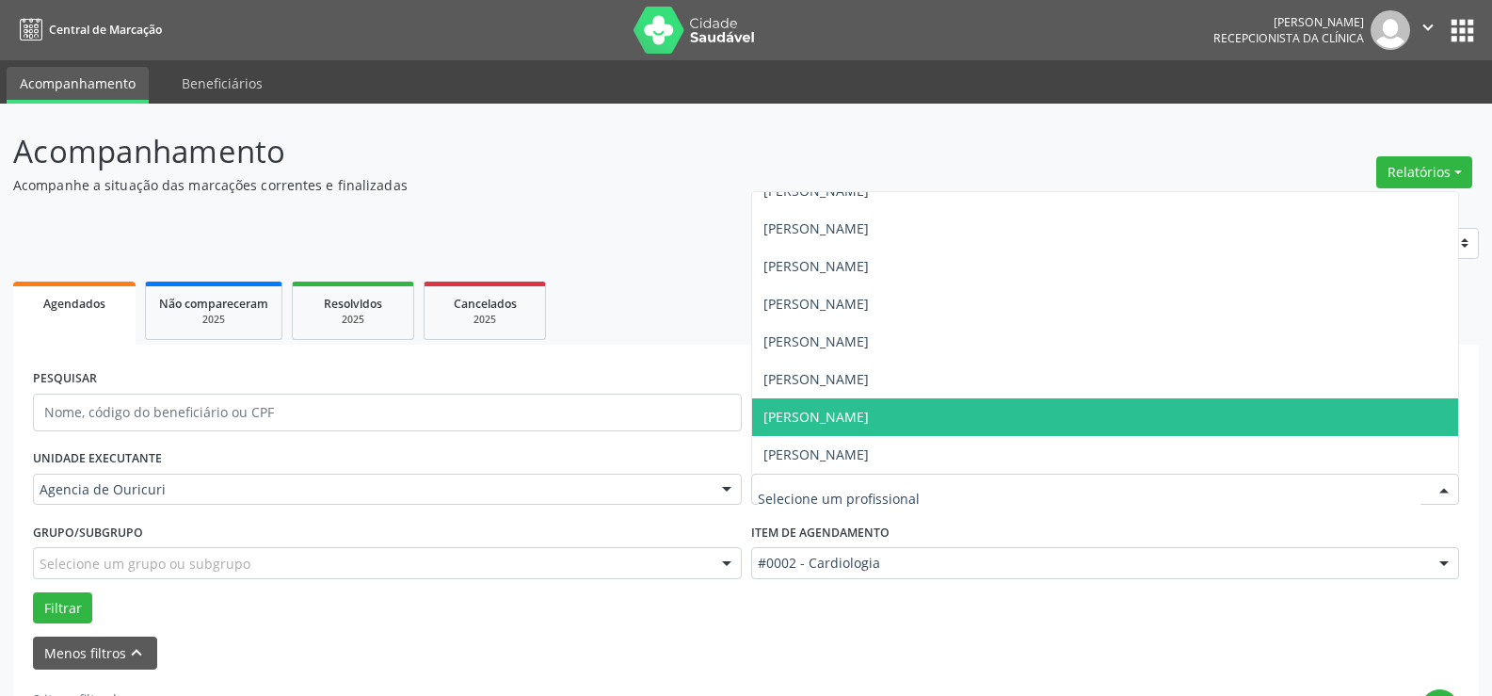
click at [862, 419] on span "[PERSON_NAME]" at bounding box center [815, 417] width 105 height 18
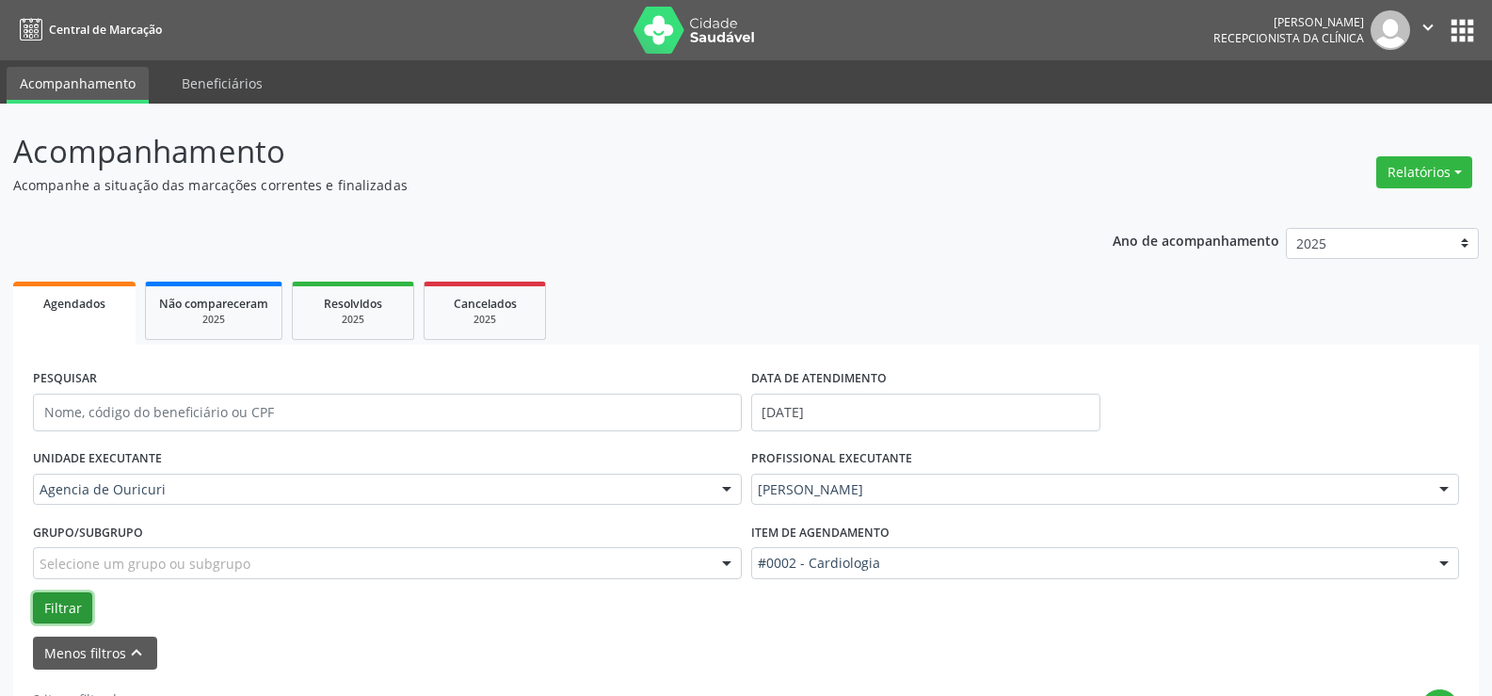
click at [46, 602] on button "Filtrar" at bounding box center [62, 608] width 59 height 32
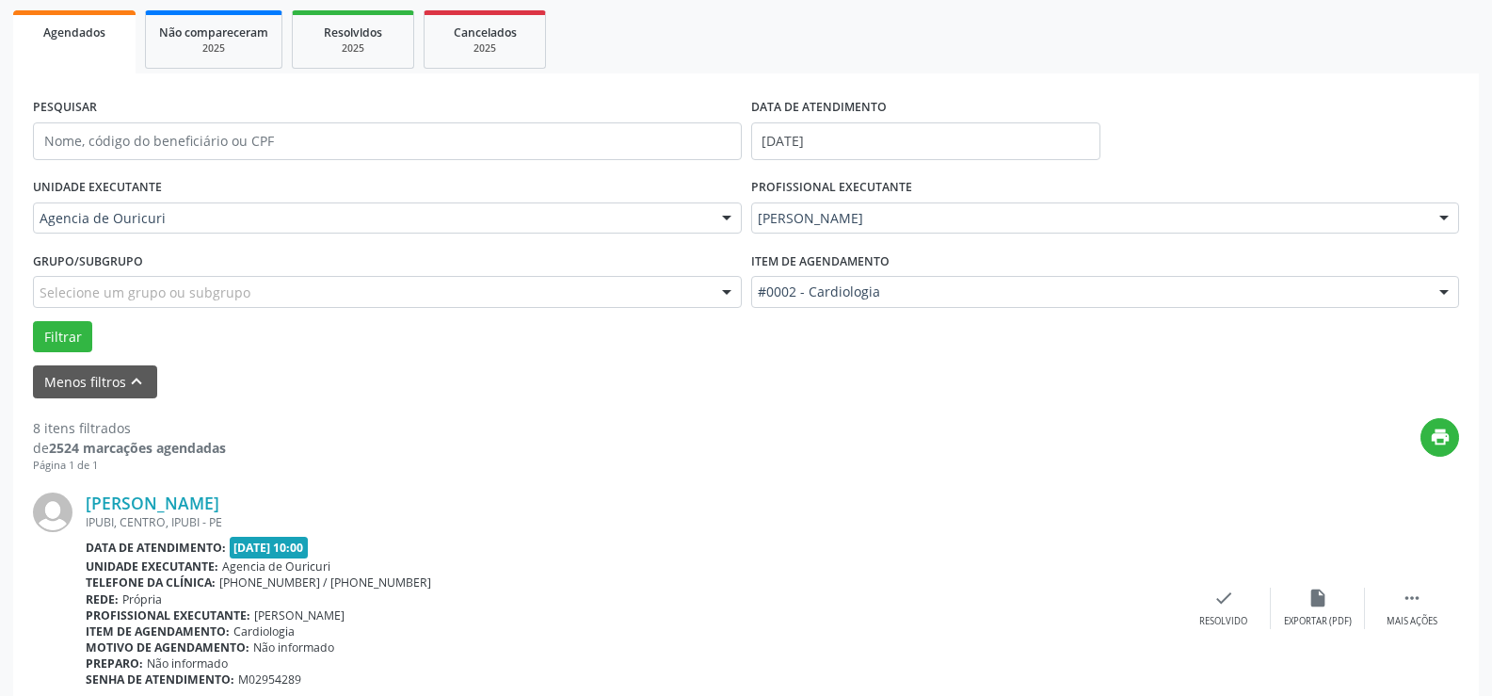
scroll to position [376, 0]
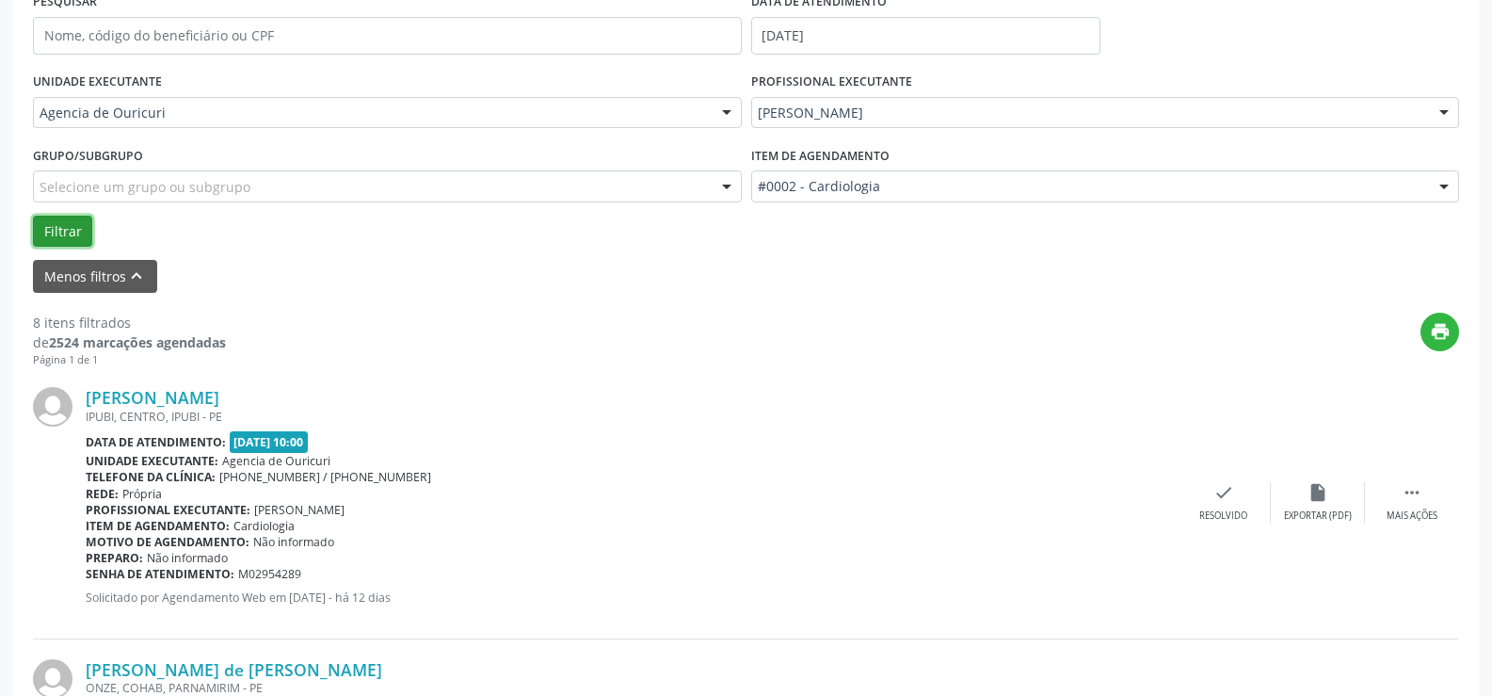
click at [55, 247] on button "Filtrar" at bounding box center [62, 232] width 59 height 32
click at [78, 228] on button "Filtrar" at bounding box center [62, 232] width 59 height 32
click at [76, 234] on button "Filtrar" at bounding box center [62, 232] width 59 height 32
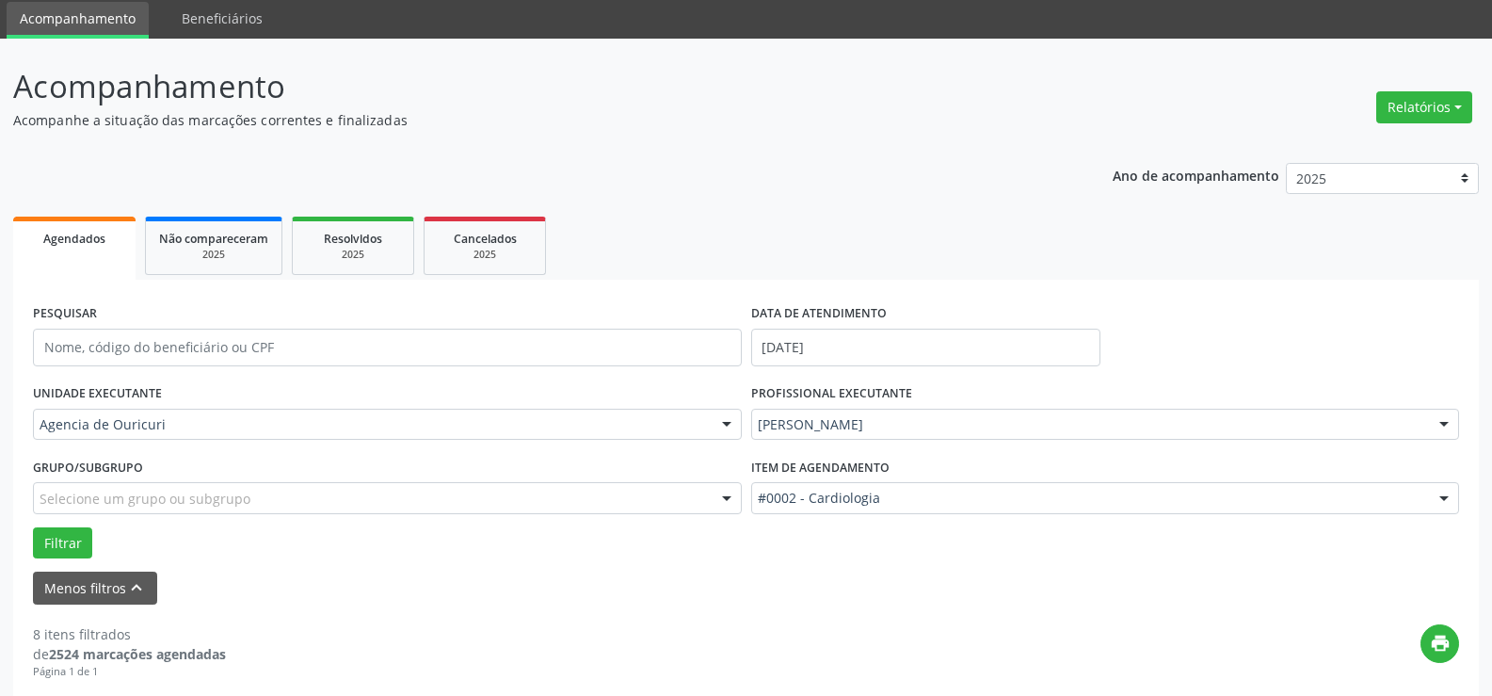
scroll to position [0, 0]
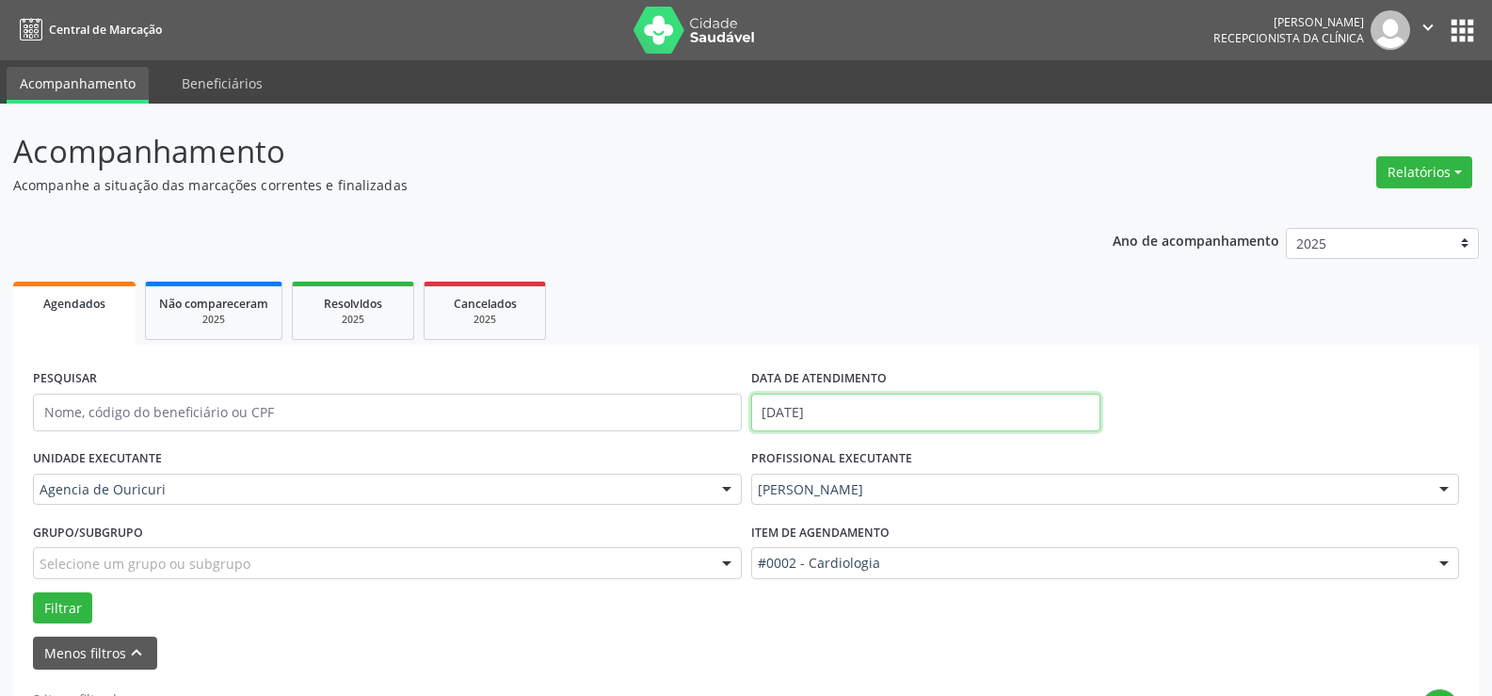
click at [812, 408] on input "[DATE]" at bounding box center [925, 412] width 349 height 38
click at [815, 261] on span "13" at bounding box center [812, 260] width 37 height 37
type input "[DATE]"
click at [815, 261] on span "13" at bounding box center [812, 260] width 37 height 37
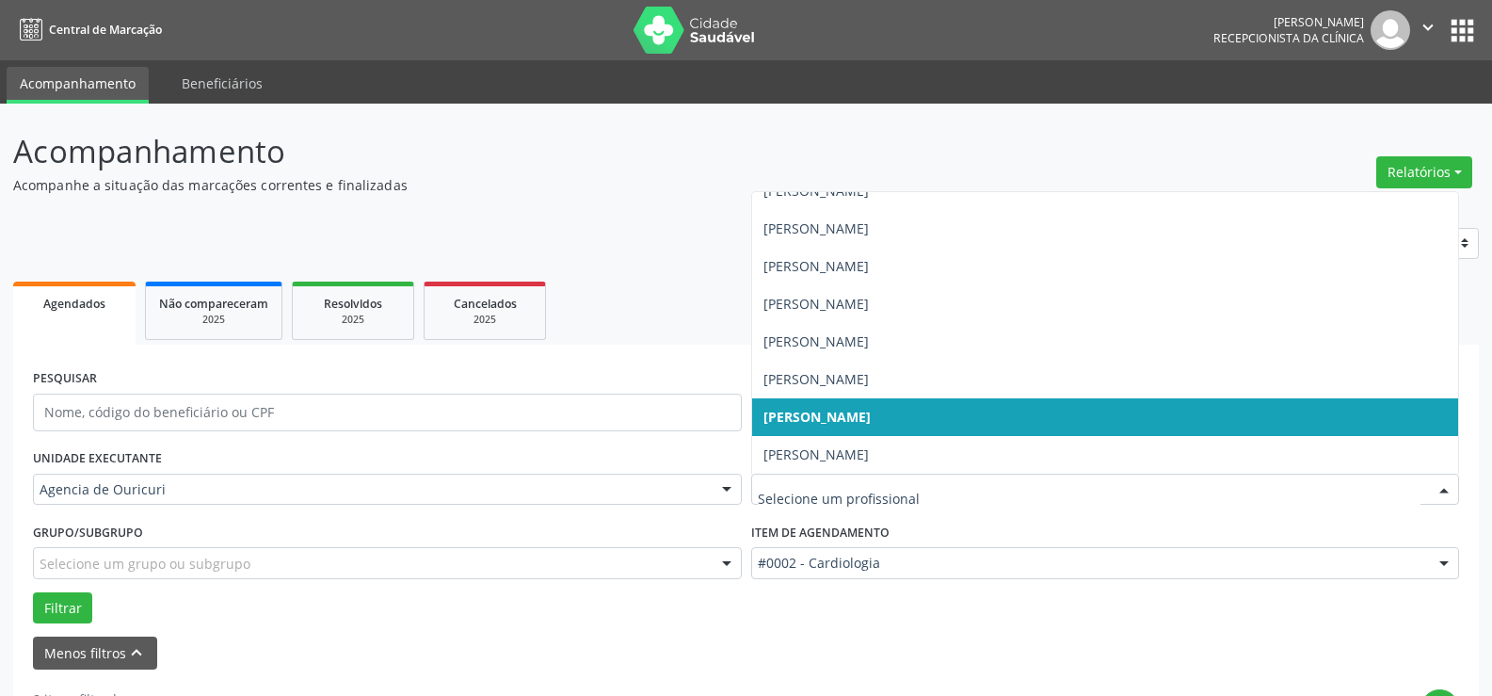
click at [871, 413] on span "[PERSON_NAME]" at bounding box center [816, 417] width 107 height 18
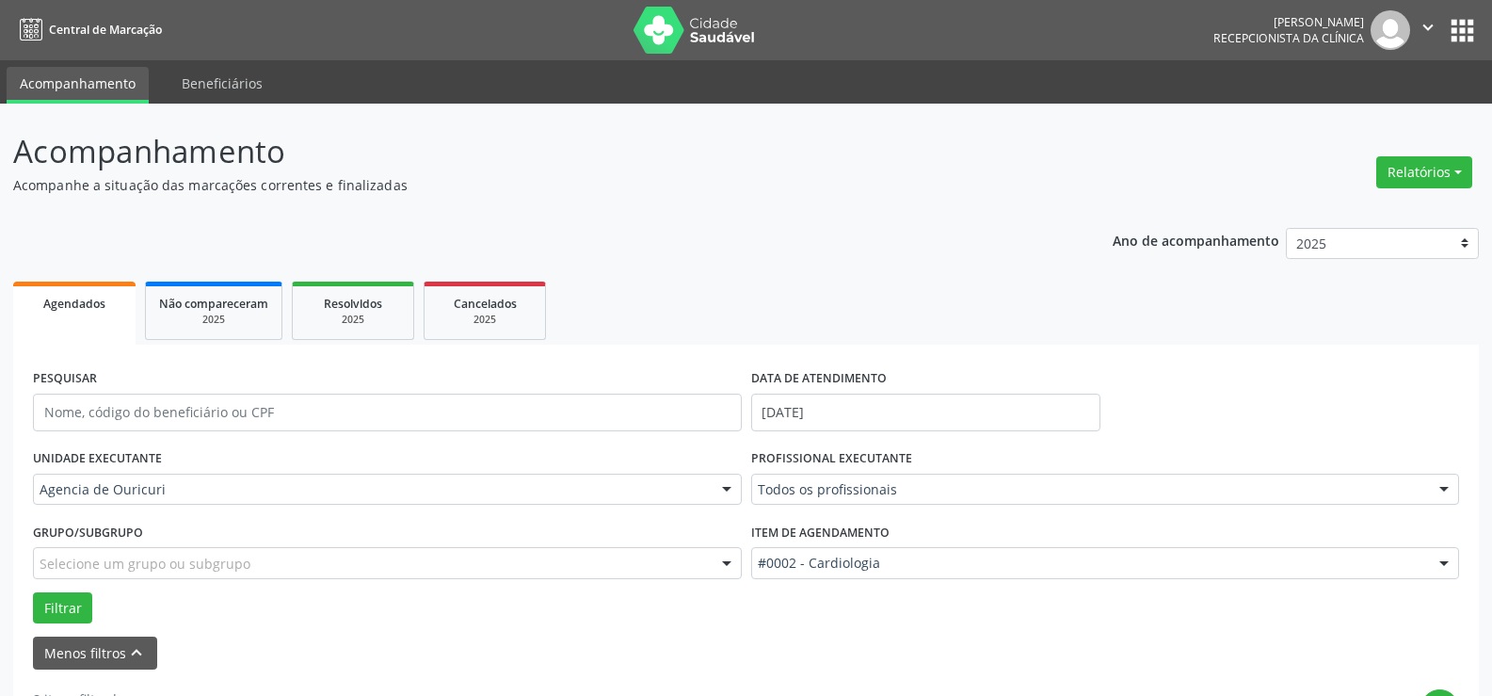
click at [878, 413] on form "PESQUISAR DATA DE ATENDIMENTO 13/10/2025 UNIDADE EXECUTANTE Agencia de Ouricuri…" at bounding box center [746, 516] width 1426 height 305
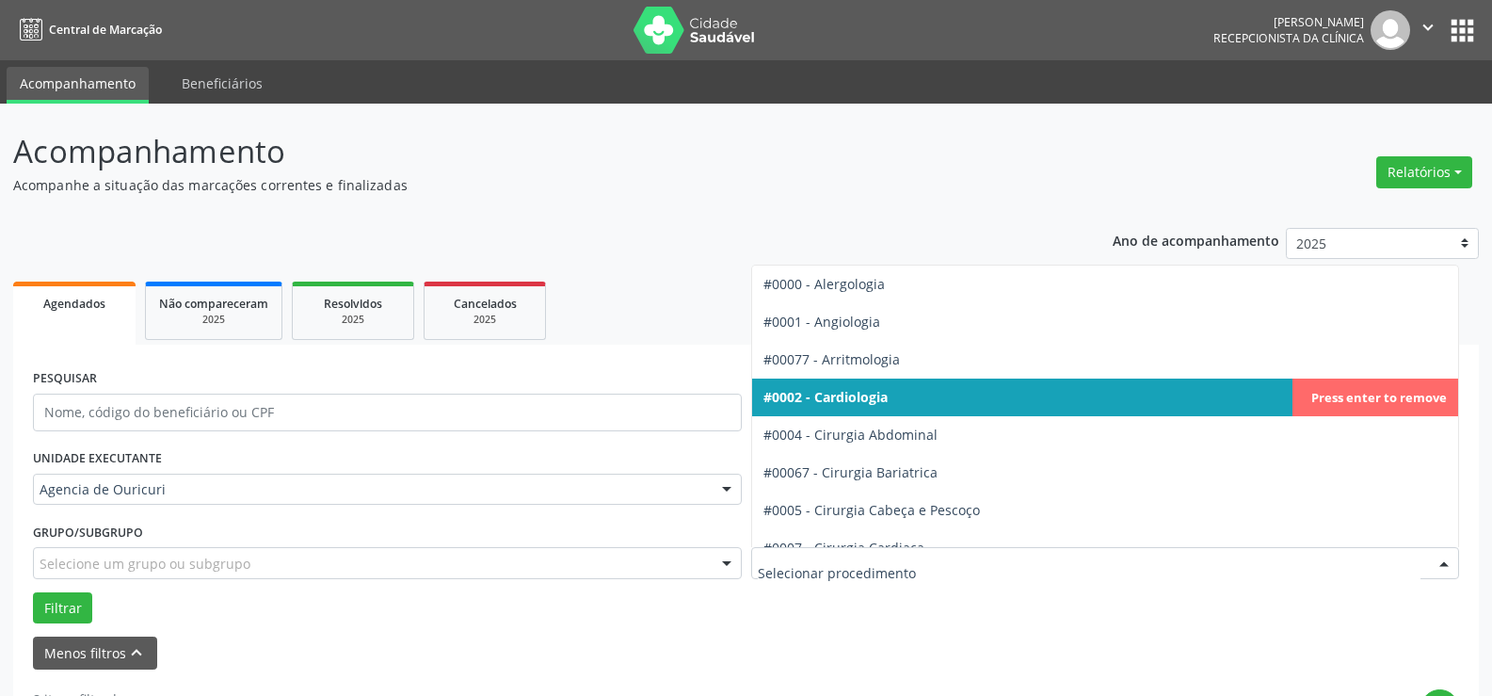
click at [870, 406] on span "#0002 - Cardiologia" at bounding box center [825, 397] width 124 height 18
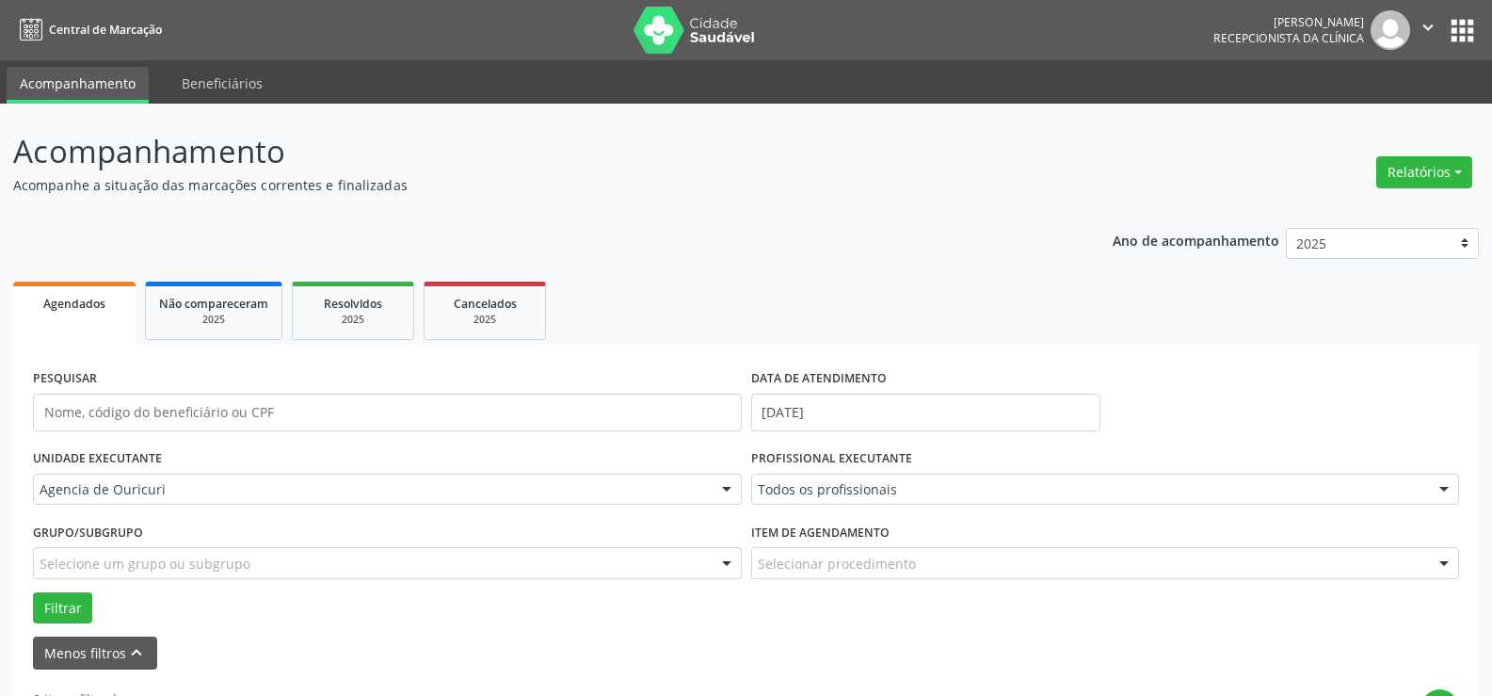
click at [31, 618] on div "Filtrar" at bounding box center [745, 608] width 1435 height 32
click at [37, 611] on button "Filtrar" at bounding box center [62, 608] width 59 height 32
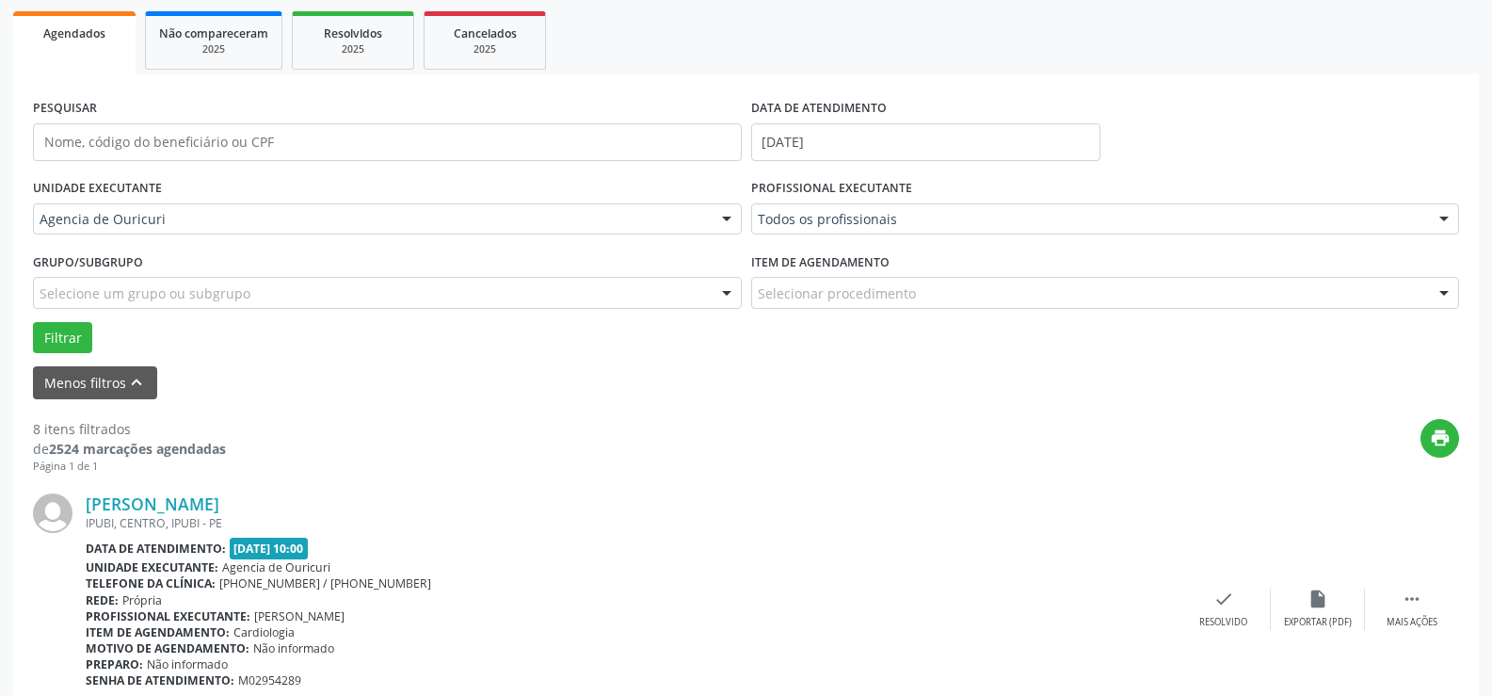
scroll to position [86, 0]
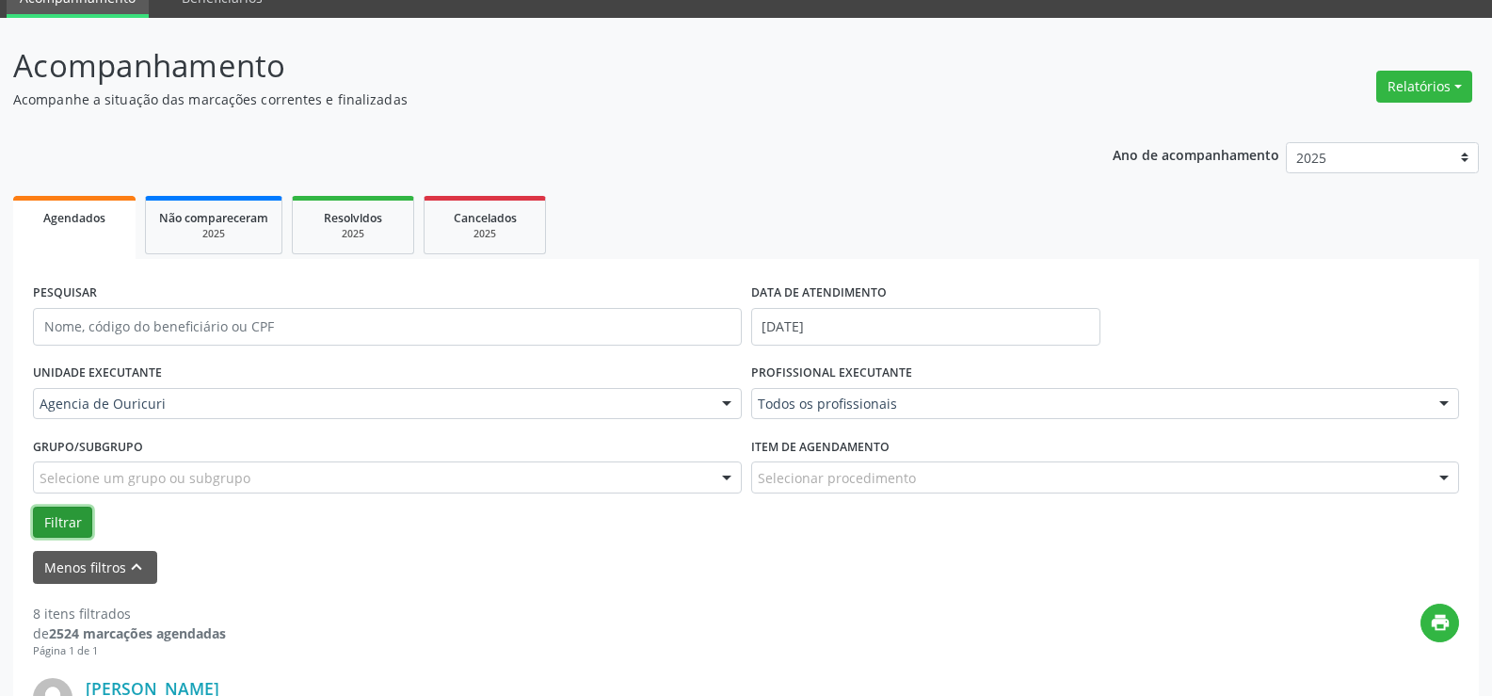
click at [53, 524] on button "Filtrar" at bounding box center [62, 522] width 59 height 32
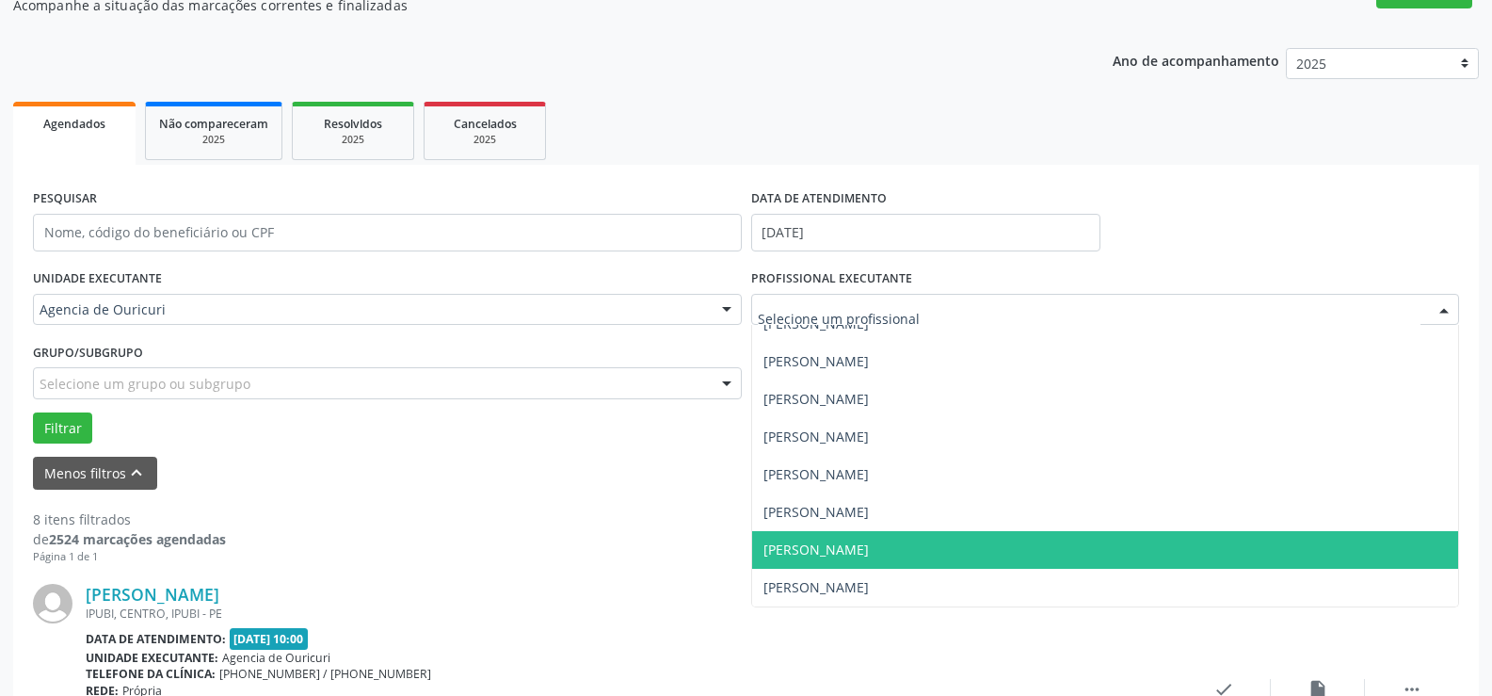
click at [954, 556] on span "[PERSON_NAME]" at bounding box center [1105, 550] width 707 height 38
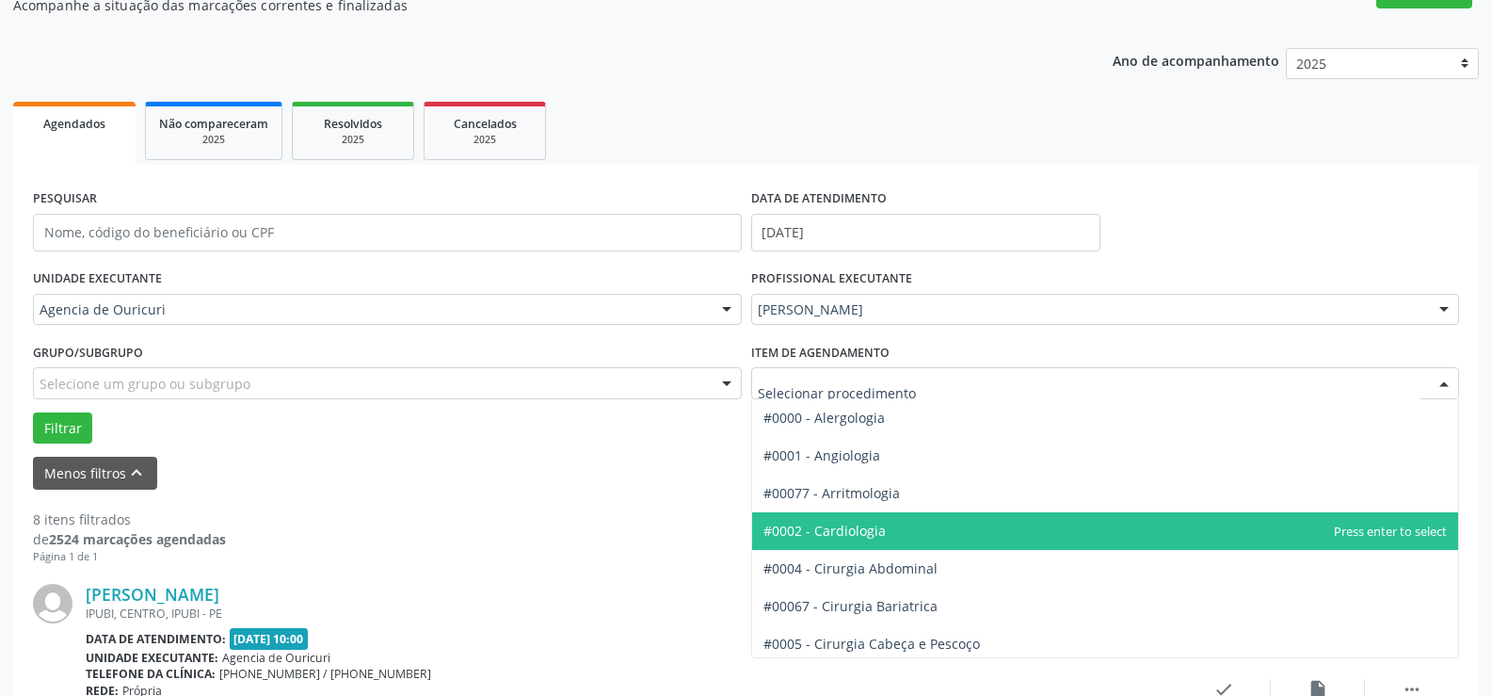
click at [917, 383] on div at bounding box center [1105, 383] width 709 height 32
click at [935, 522] on span "#0002 - Cardiologia" at bounding box center [1105, 531] width 707 height 38
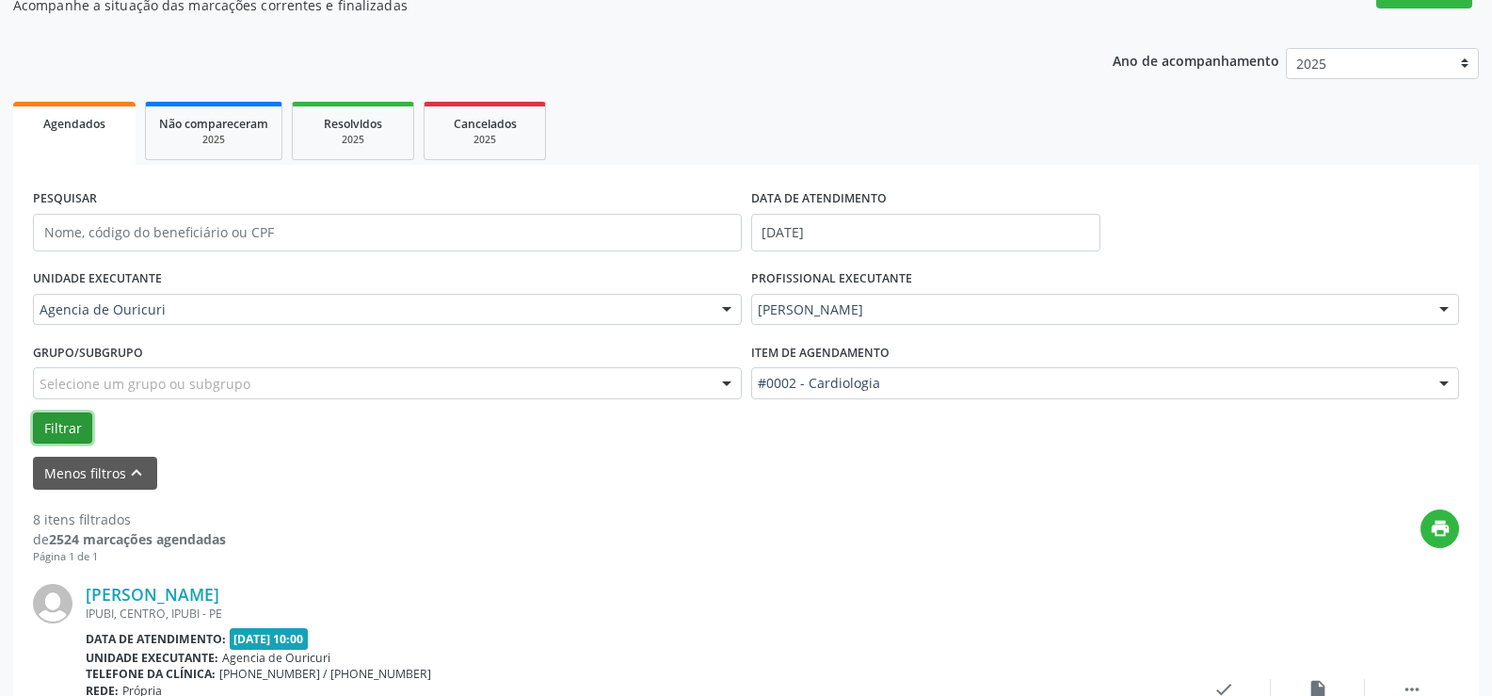
click at [72, 430] on button "Filtrar" at bounding box center [62, 428] width 59 height 32
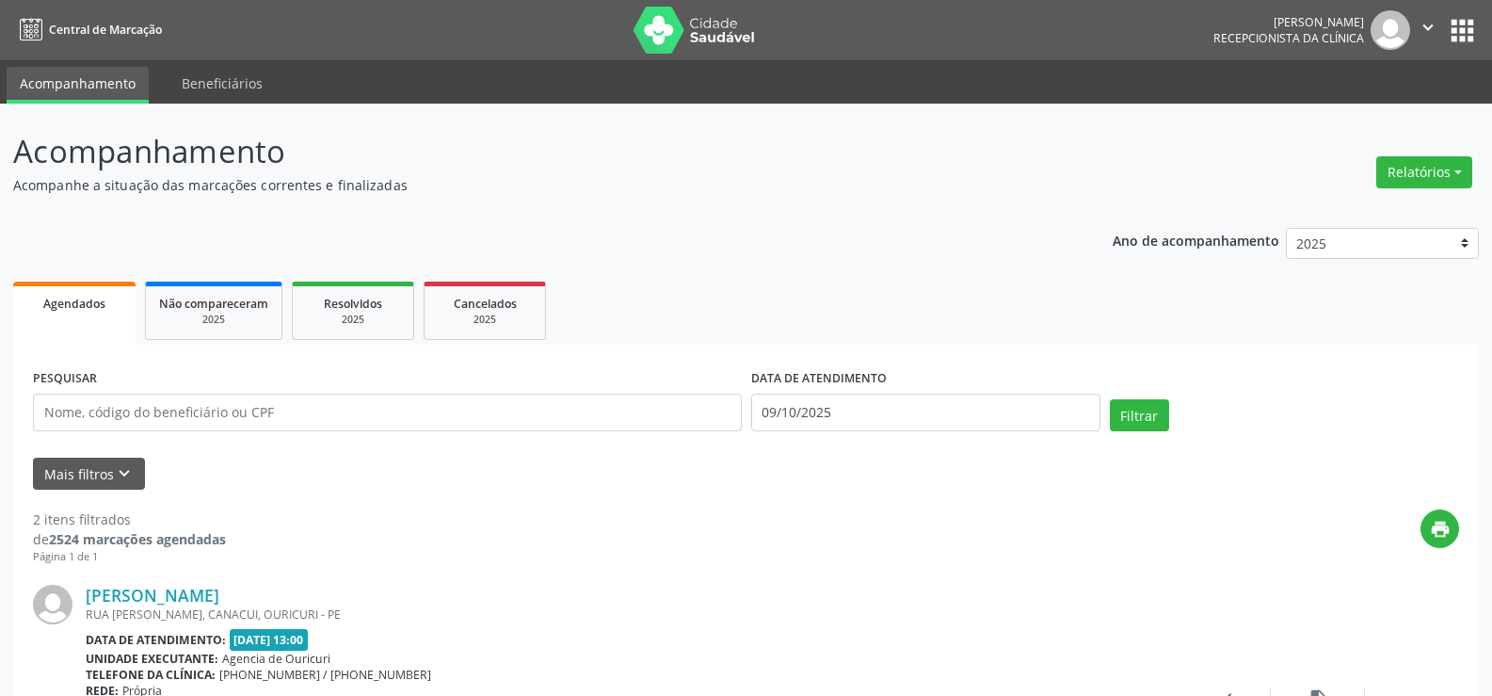
select select "9"
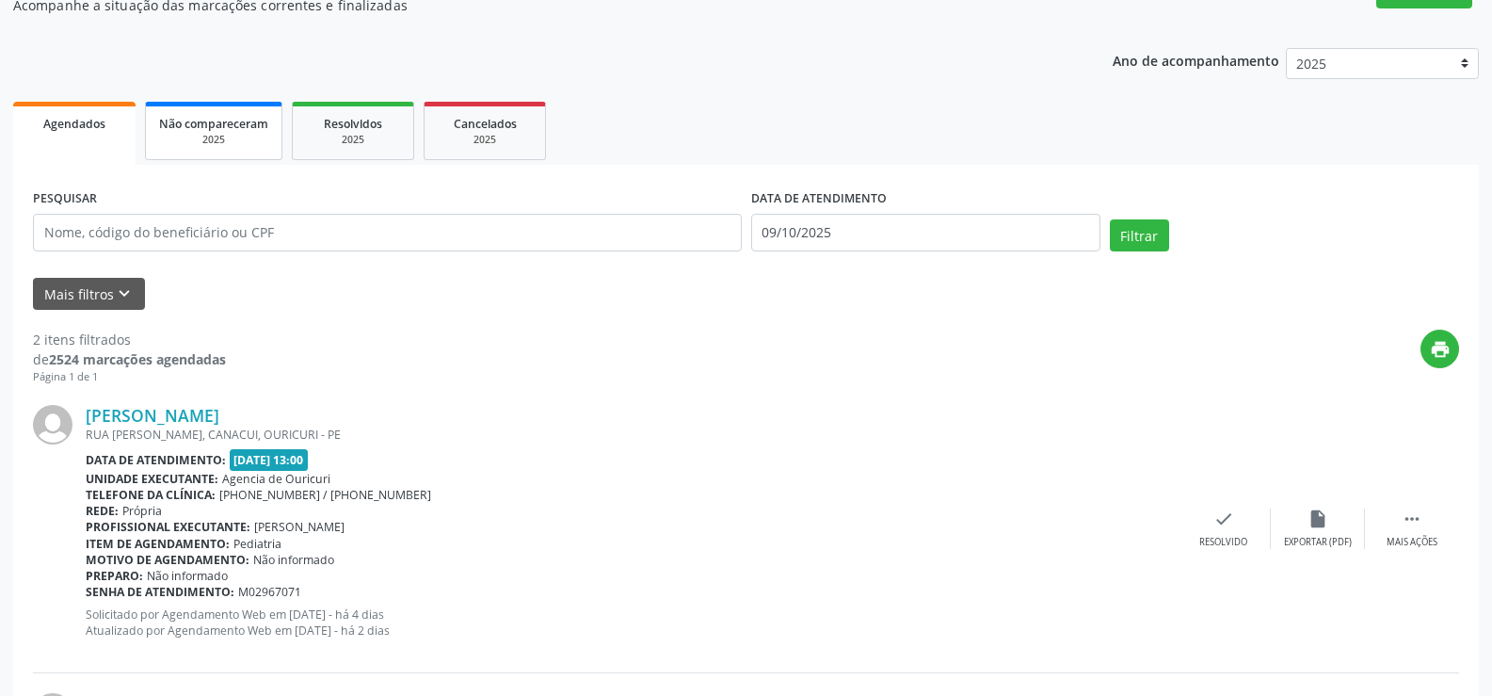
scroll to position [180, 0]
click at [114, 289] on icon "keyboard_arrow_down" at bounding box center [124, 293] width 21 height 21
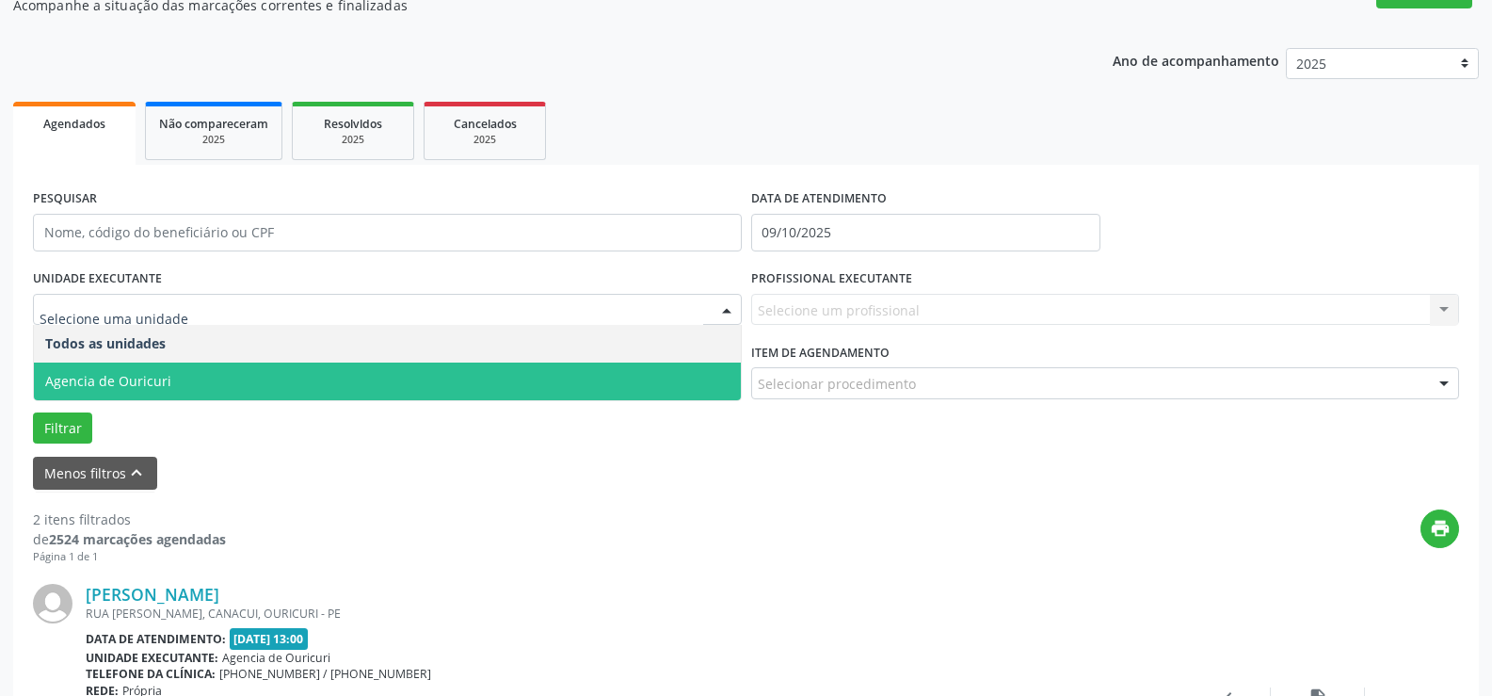
click at [125, 364] on span "Agencia de Ouricuri" at bounding box center [387, 381] width 707 height 38
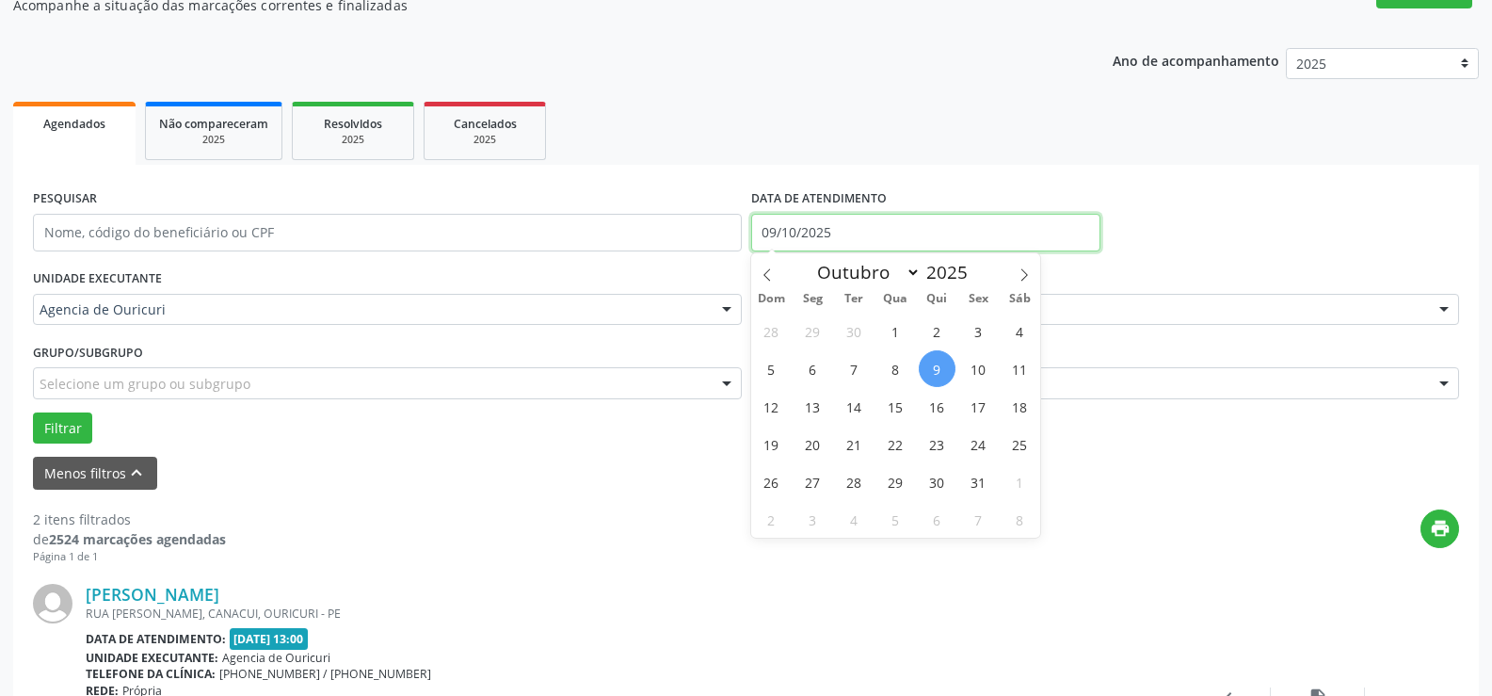
click at [882, 237] on input "09/10/2025" at bounding box center [925, 233] width 349 height 38
click at [809, 401] on span "13" at bounding box center [812, 406] width 37 height 37
type input "[DATE]"
click at [809, 401] on span "13" at bounding box center [812, 406] width 37 height 37
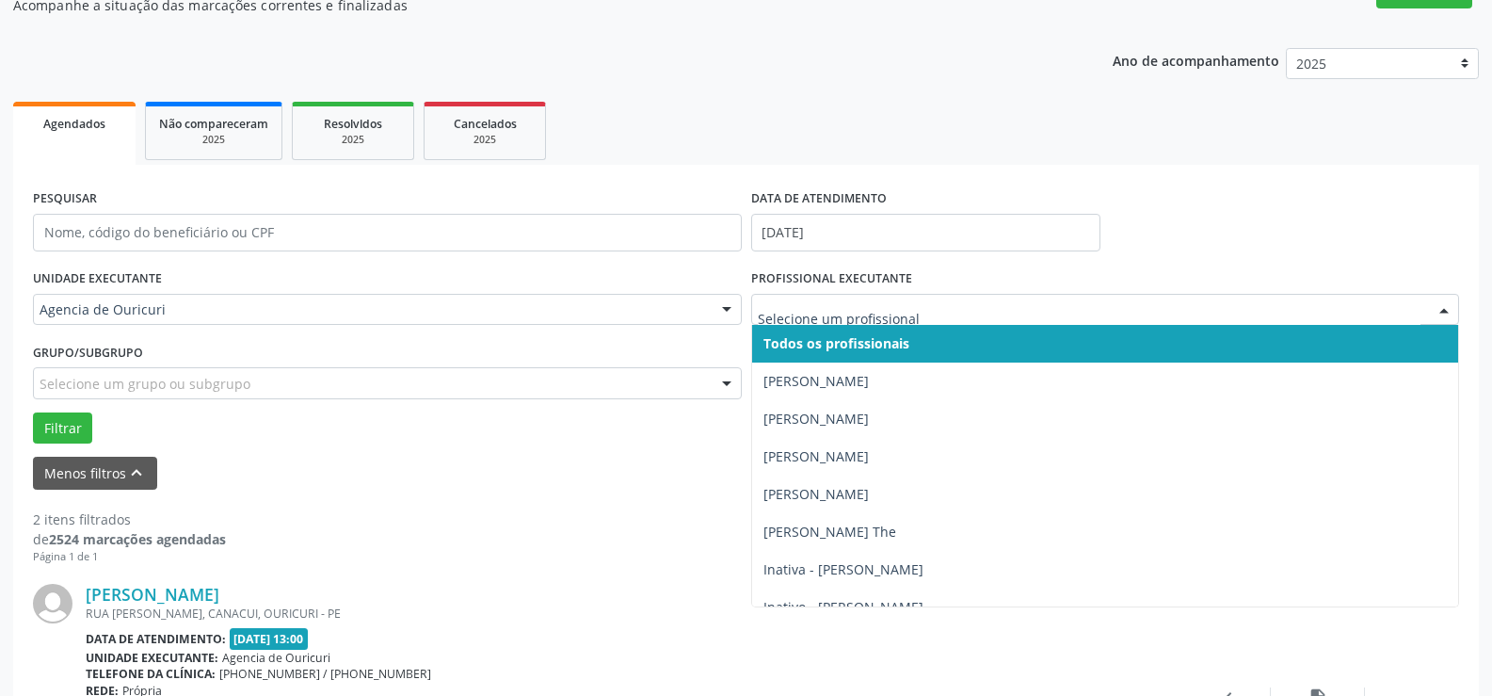
click at [843, 319] on div at bounding box center [1105, 310] width 709 height 32
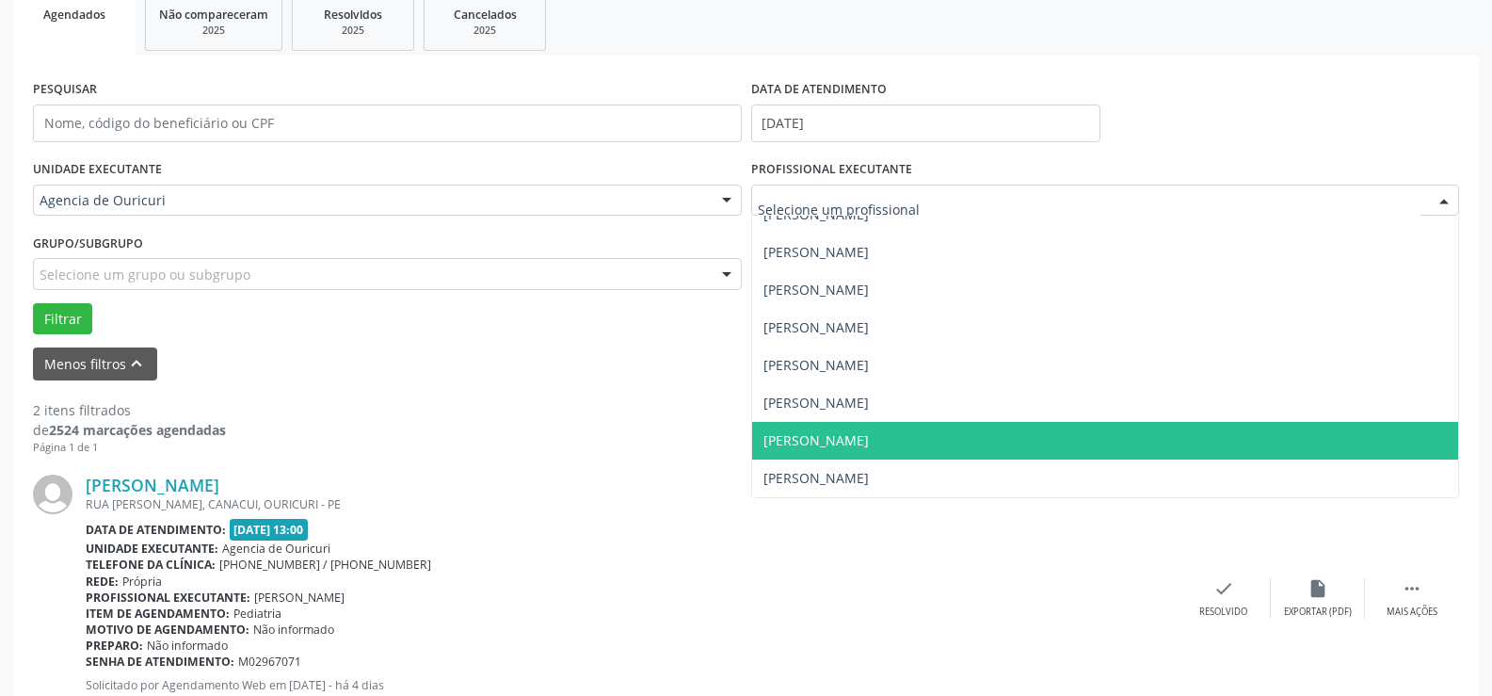
scroll to position [368, 0]
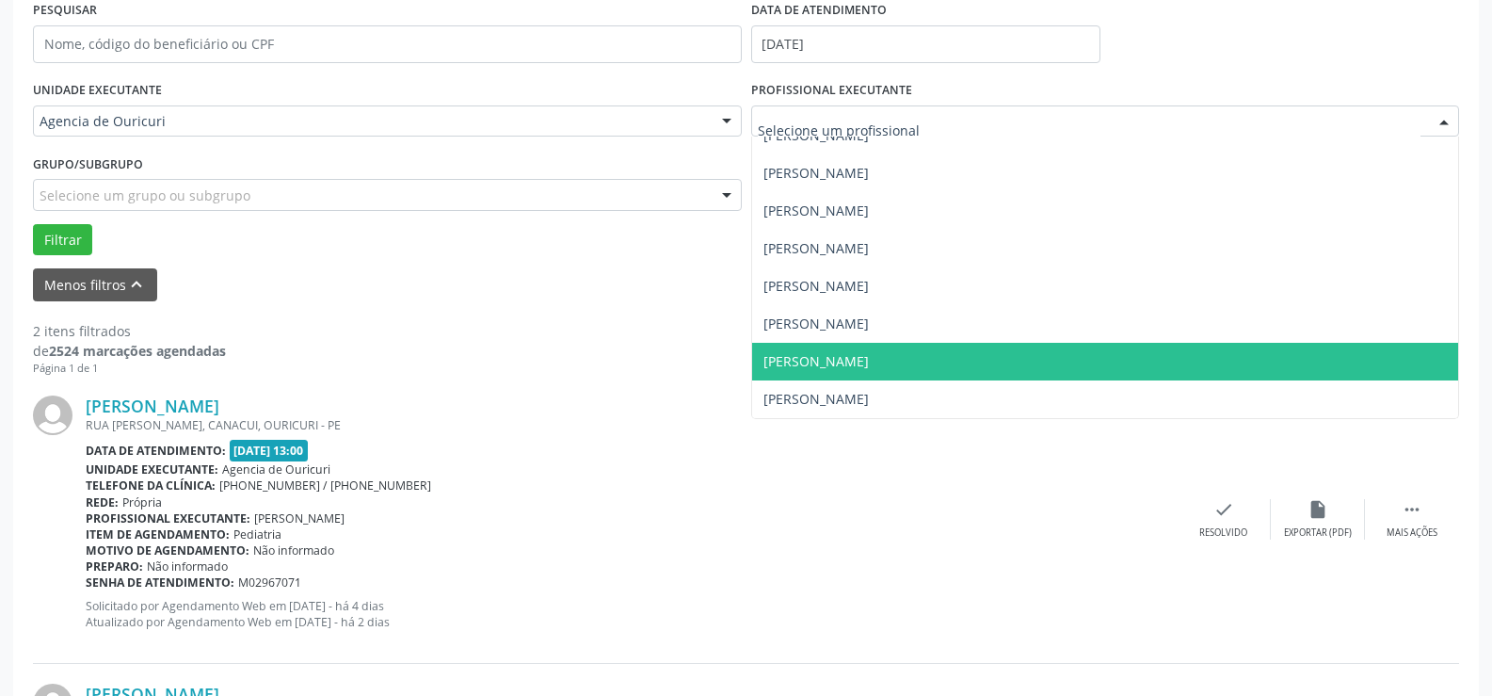
click at [835, 377] on span "[PERSON_NAME]" at bounding box center [1105, 362] width 707 height 38
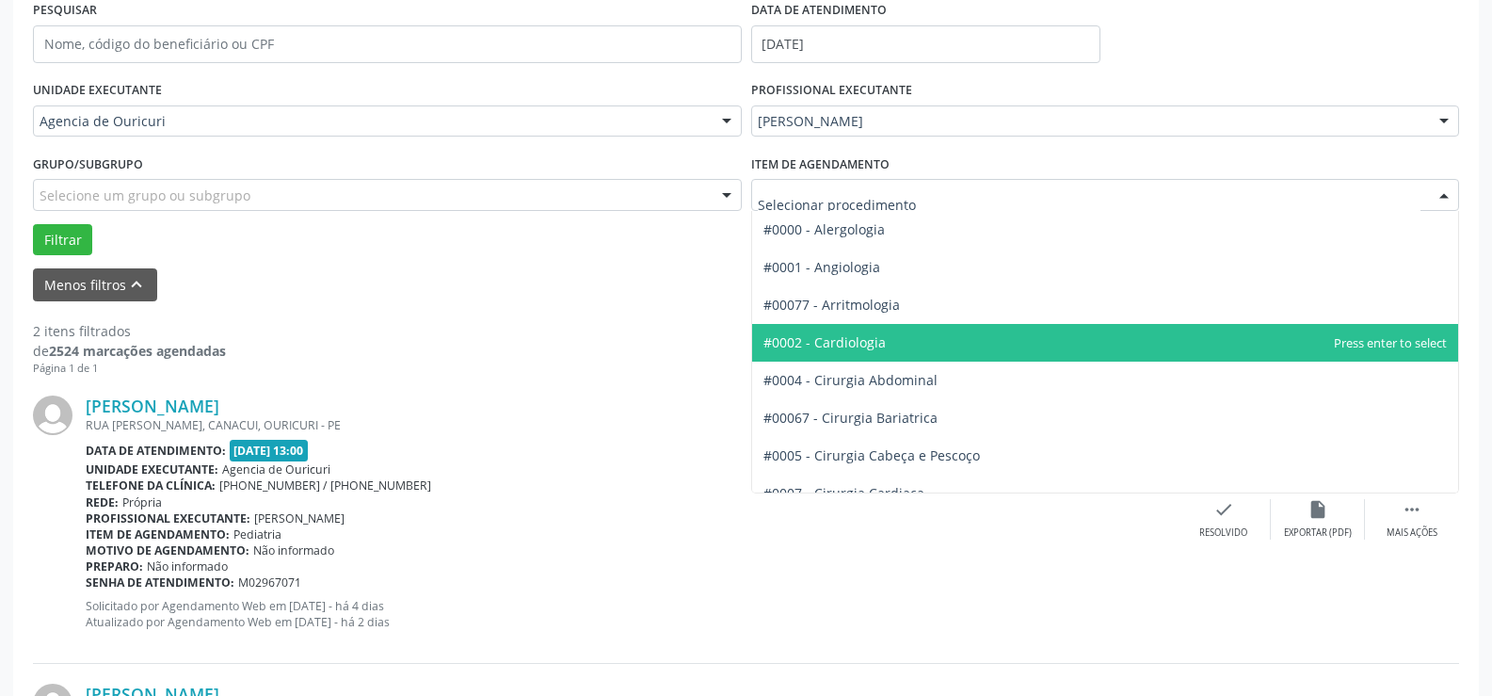
click at [828, 325] on span "#0002 - Cardiologia" at bounding box center [1105, 343] width 707 height 38
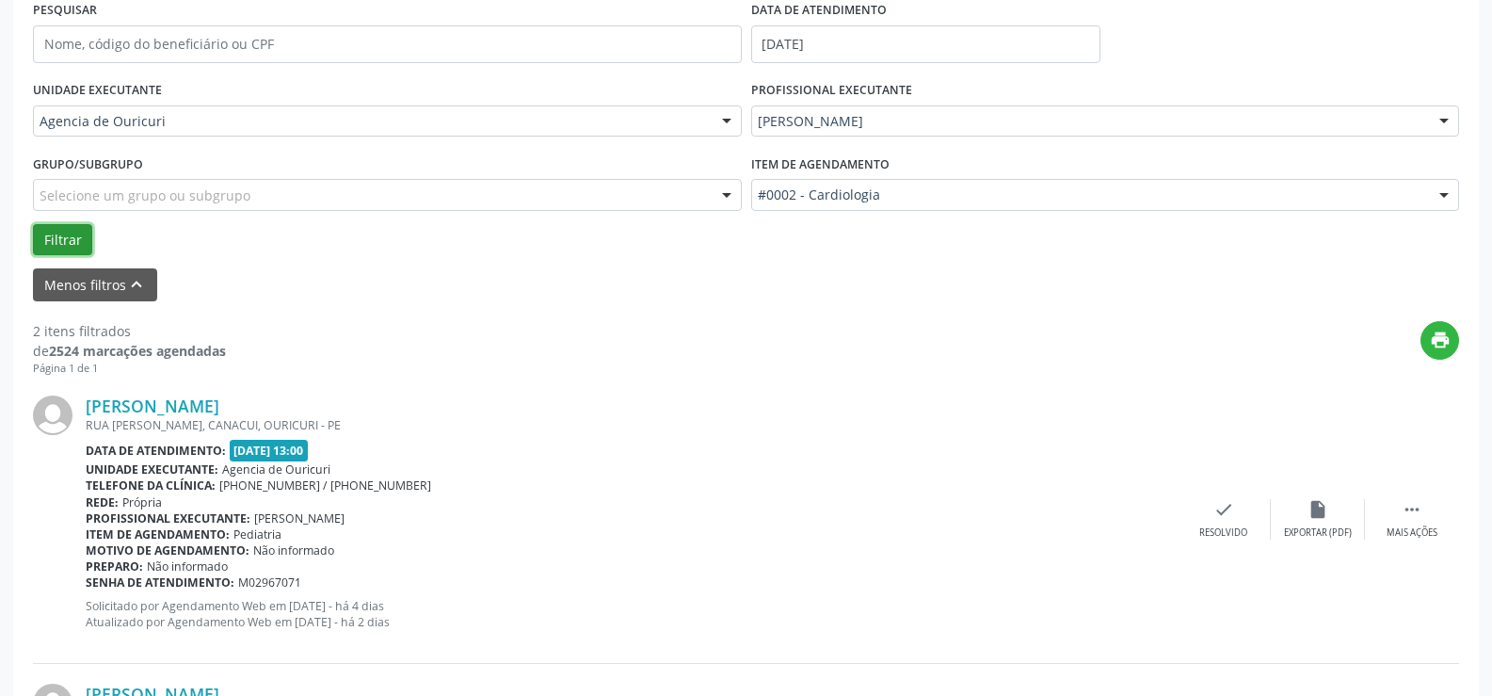
click at [71, 229] on button "Filtrar" at bounding box center [62, 240] width 59 height 32
